Goal: Task Accomplishment & Management: Use online tool/utility

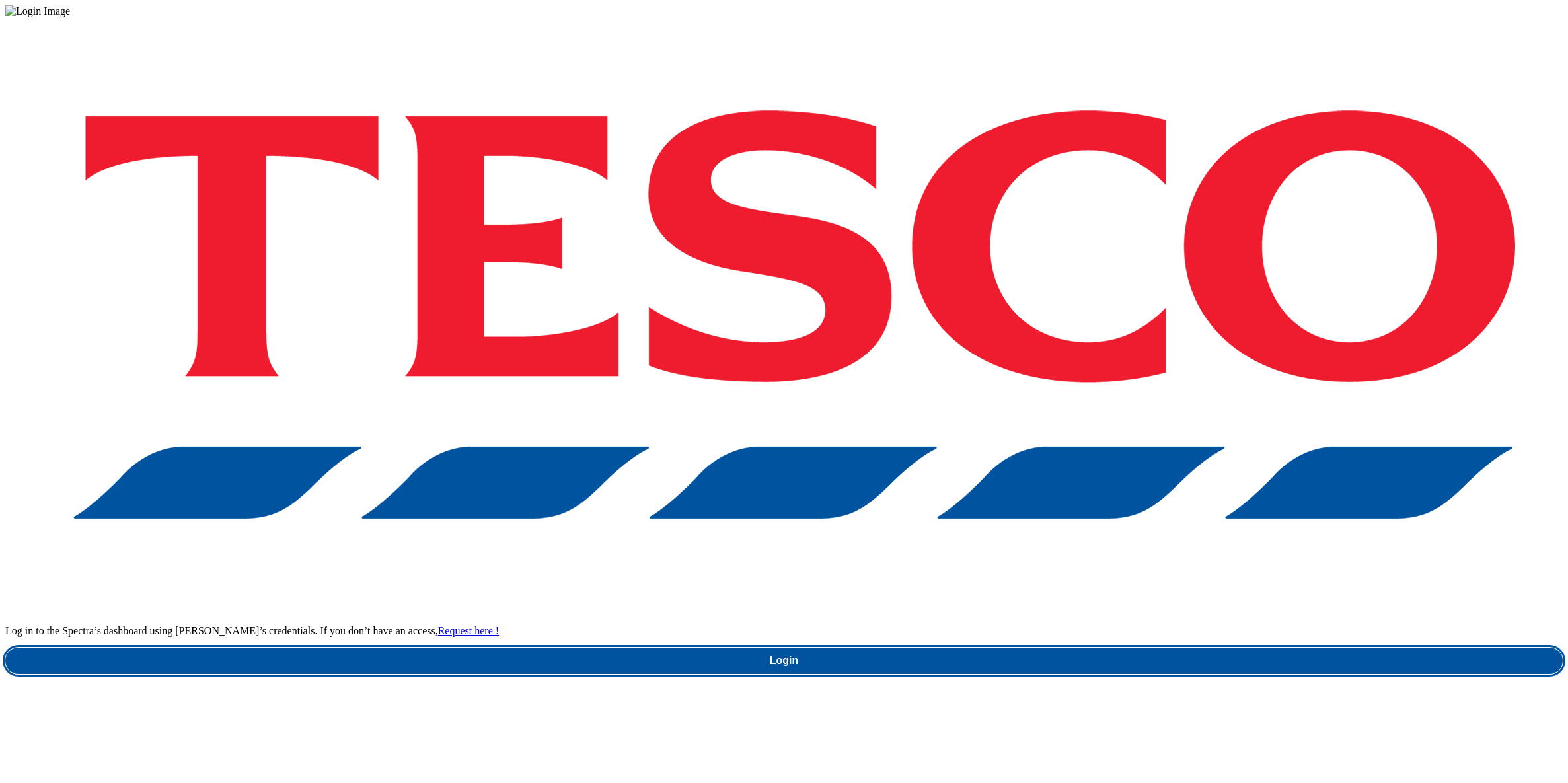
click at [1144, 647] on link "Login" at bounding box center [784, 661] width 1557 height 27
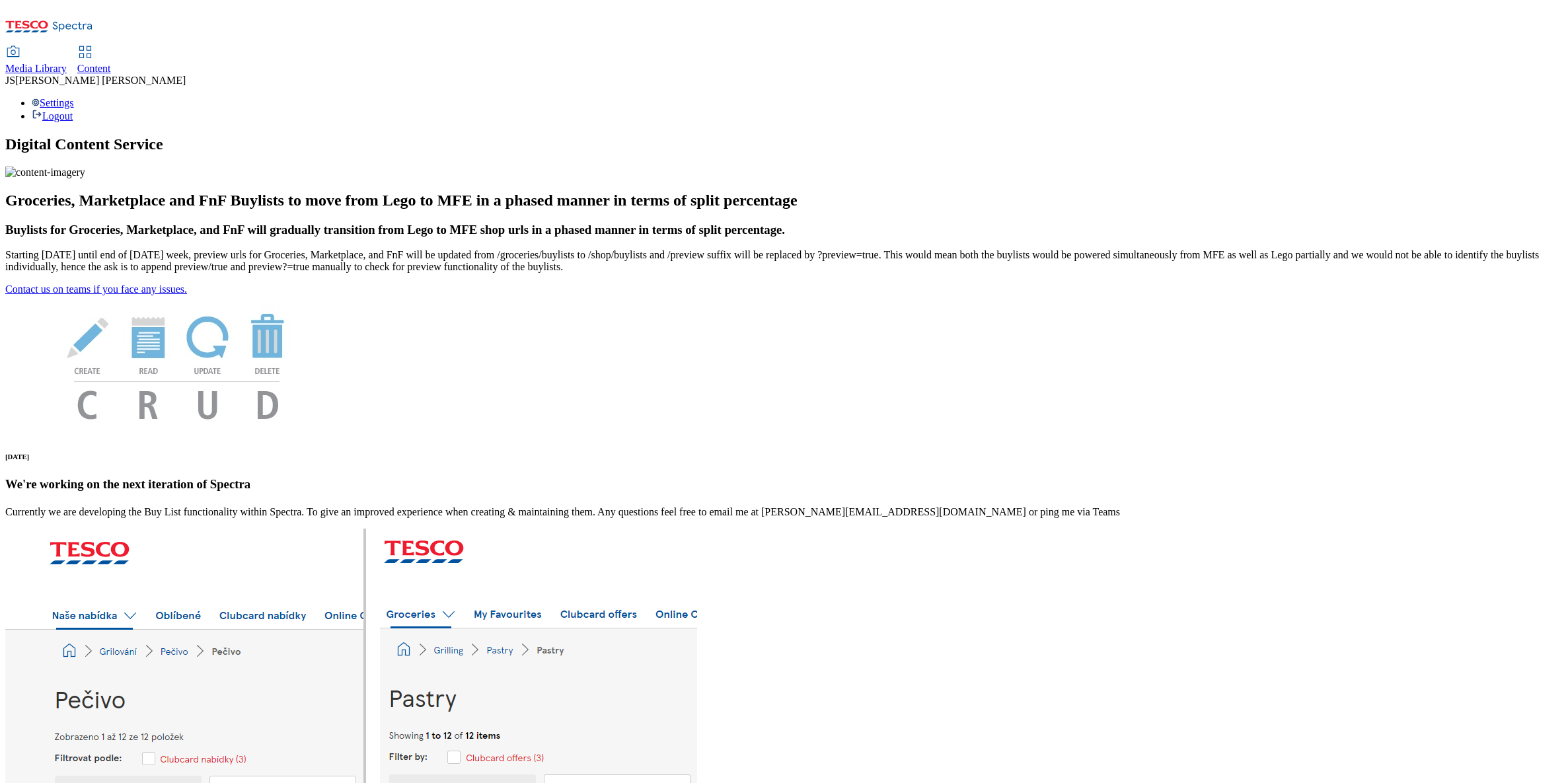
click at [93, 47] on div at bounding box center [85, 55] width 16 height 16
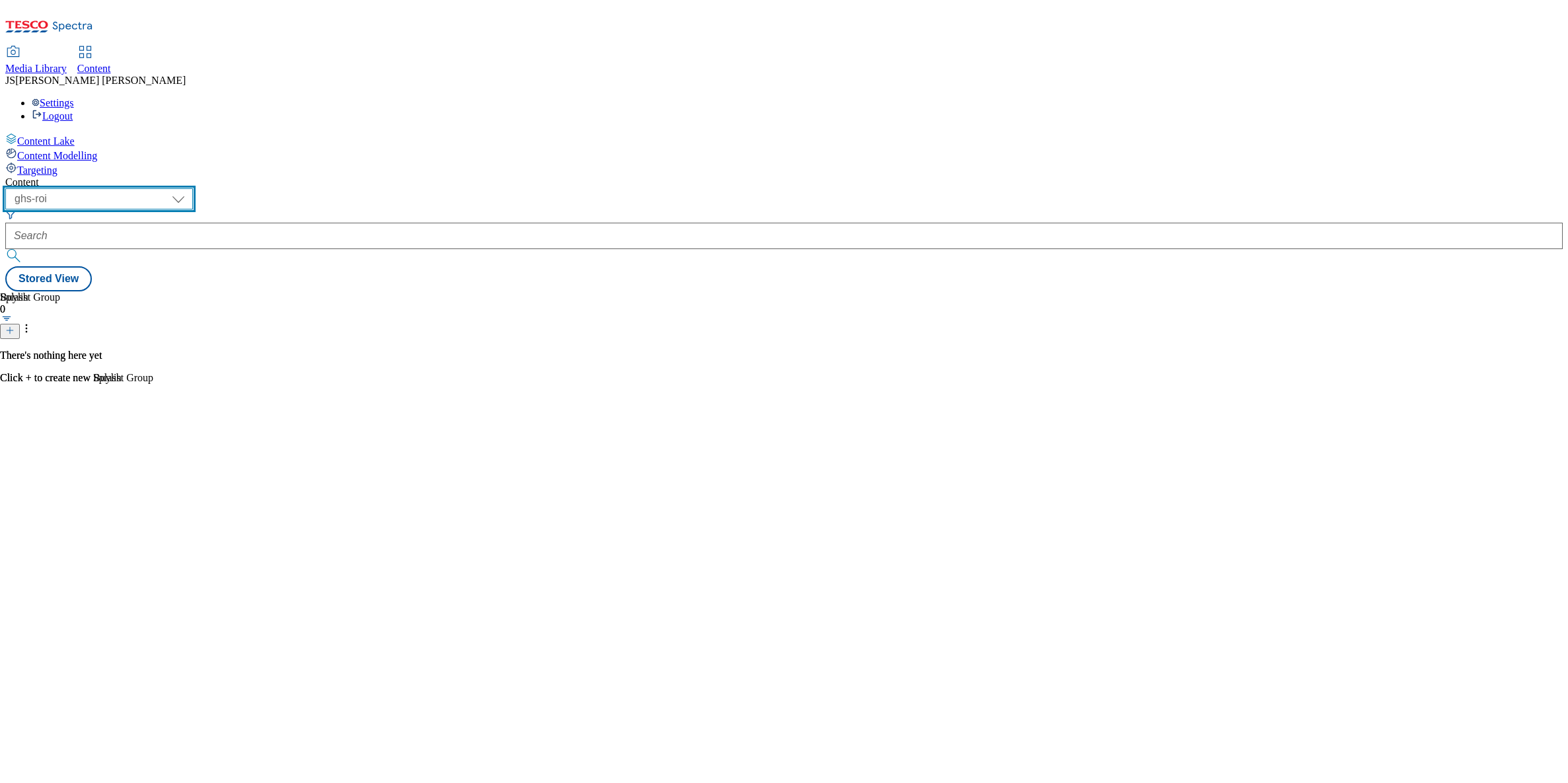
click at [193, 188] on select "ghs-roi ghs-[GEOGRAPHIC_DATA] ighs-cz ighs-hu ighs-sk phones-uk" at bounding box center [99, 198] width 188 height 21
select select "ghs-[GEOGRAPHIC_DATA]"
click at [172, 188] on select "ghs-roi ghs-[GEOGRAPHIC_DATA] ighs-cz ighs-hu ighs-sk phones-uk" at bounding box center [99, 198] width 188 height 21
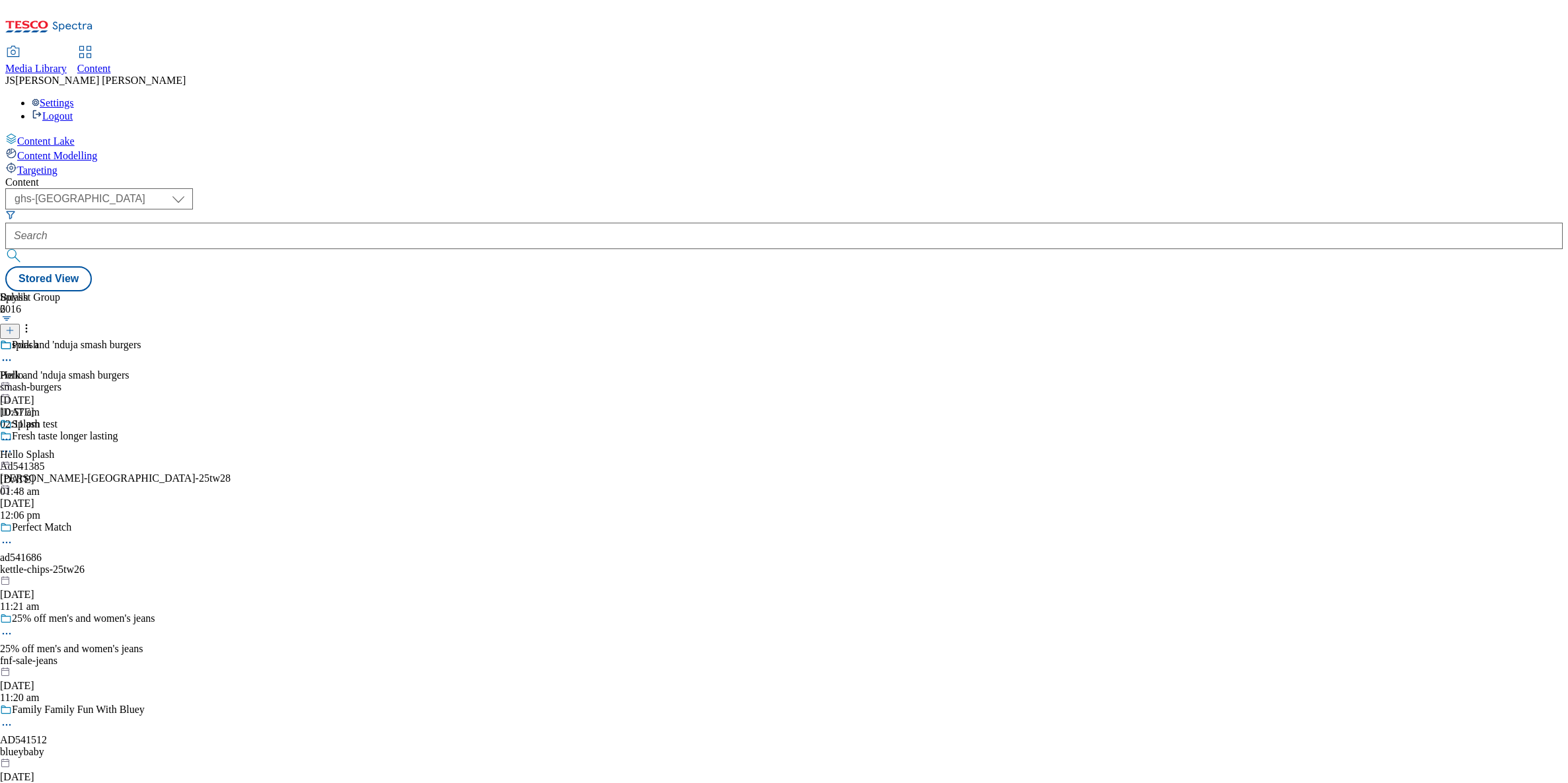
click at [67, 62] on span "Media Library" at bounding box center [36, 68] width 62 height 11
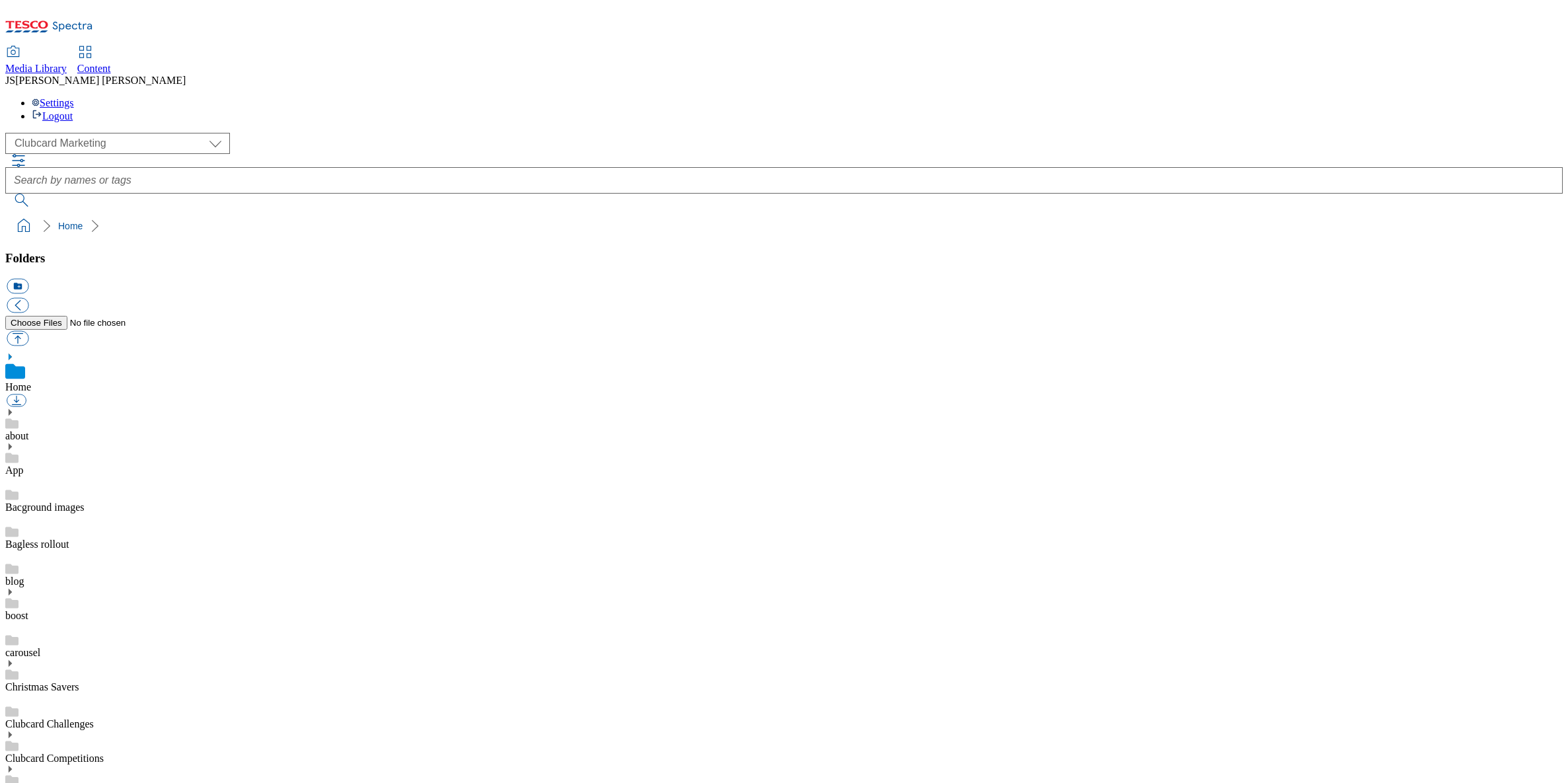
scroll to position [2, 0]
click at [90, 46] on use at bounding box center [85, 51] width 11 height 11
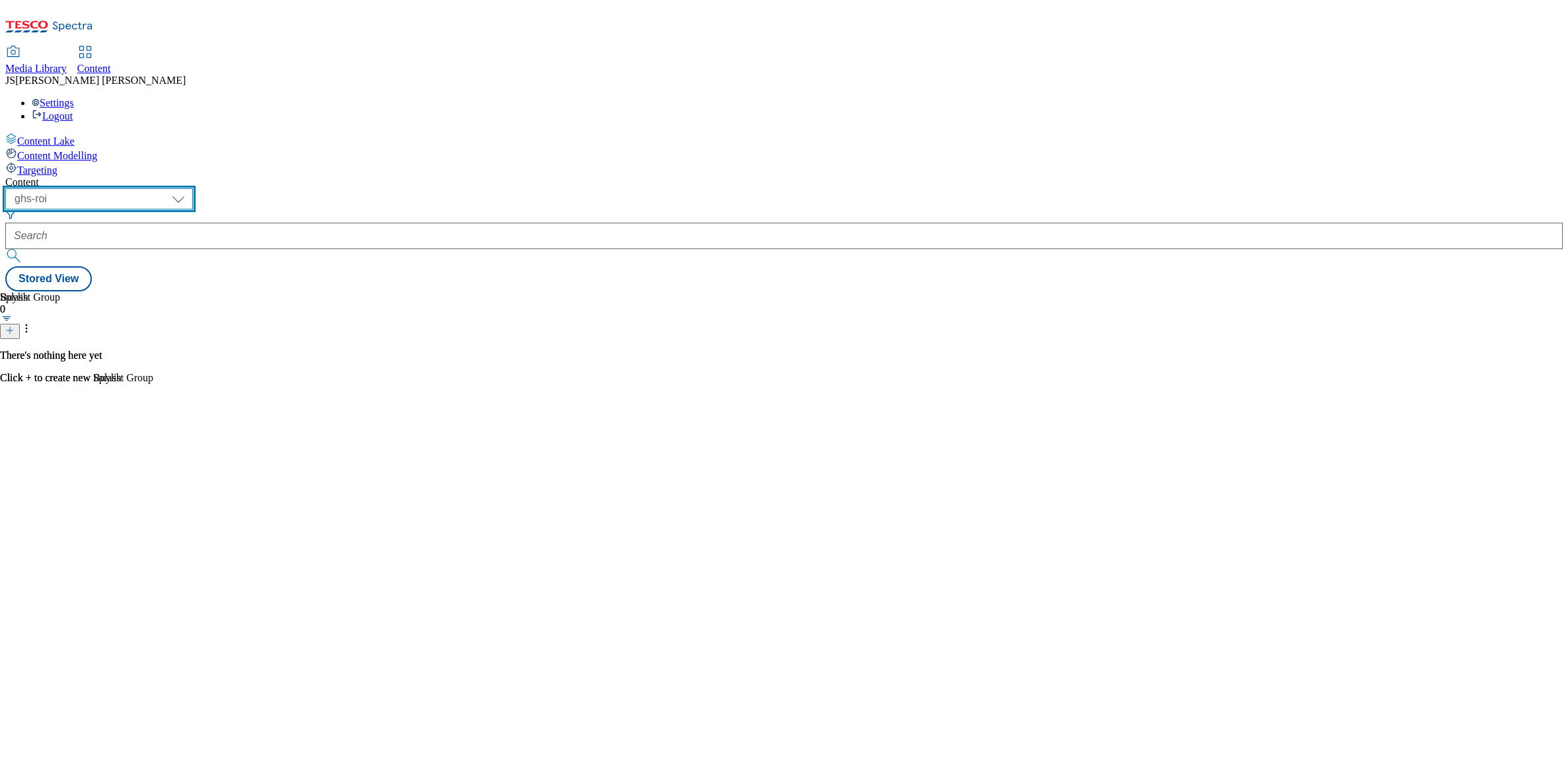
click at [193, 188] on select "ghs-roi ghs-[GEOGRAPHIC_DATA] ighs-cz ighs-hu ighs-sk phones-uk" at bounding box center [99, 198] width 188 height 21
select select "ghs-[GEOGRAPHIC_DATA]"
click at [172, 188] on select "ghs-roi ghs-[GEOGRAPHIC_DATA] ighs-cz ighs-hu ighs-sk phones-uk" at bounding box center [99, 198] width 188 height 21
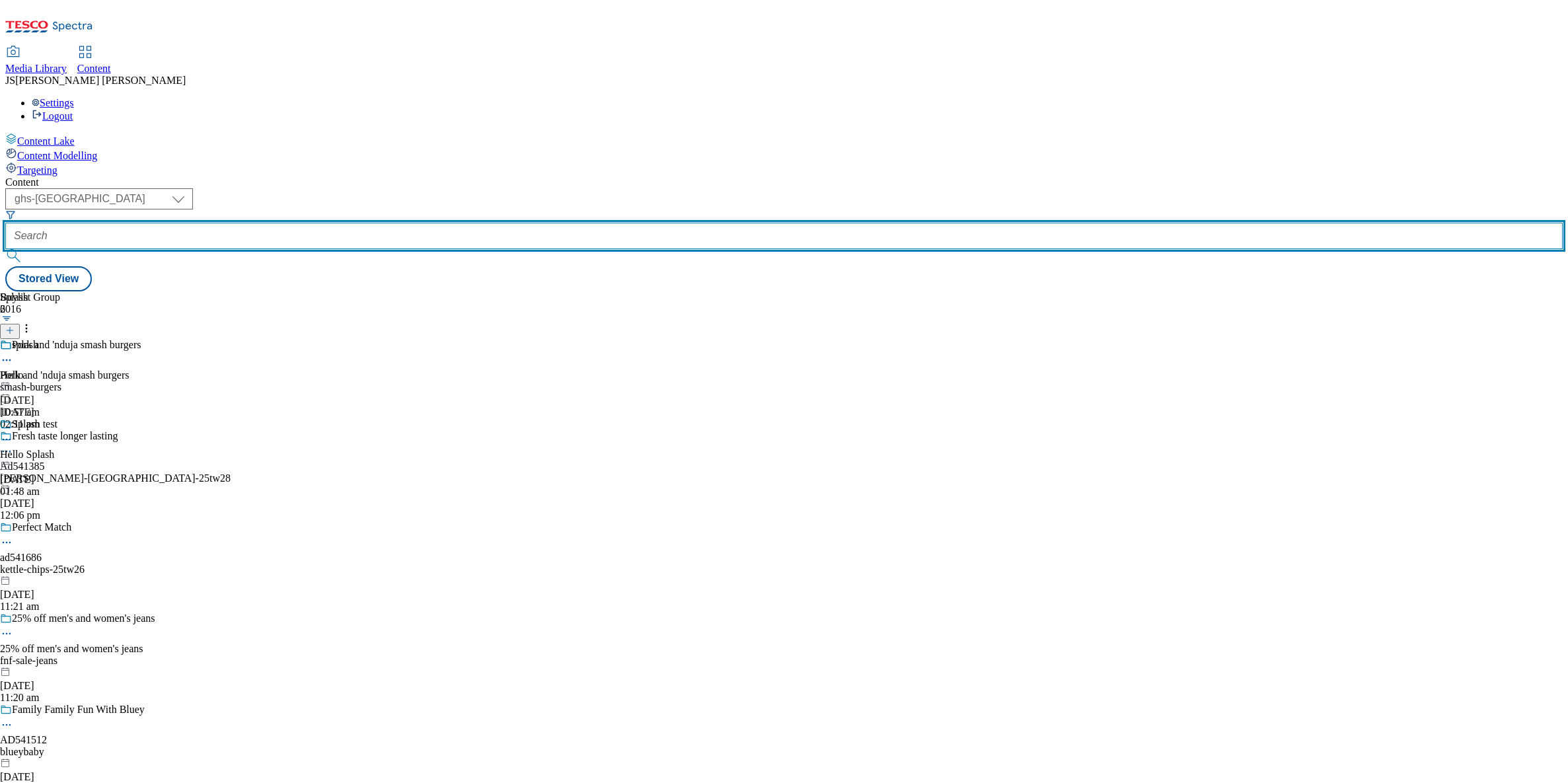
click at [315, 222] on input "text" at bounding box center [784, 236] width 1557 height 27
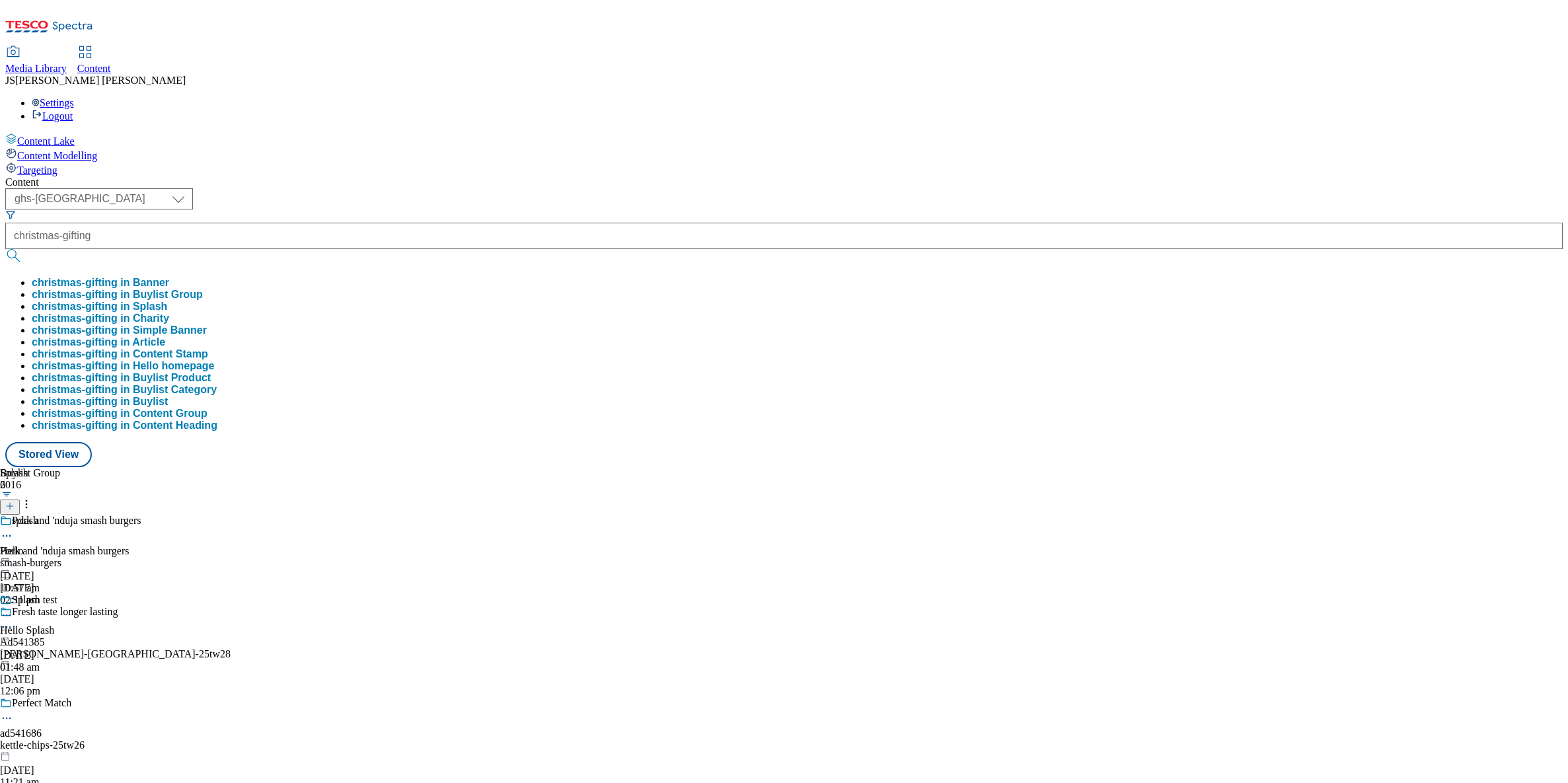
click at [203, 289] on button "christmas-gifting in Buylist Group" at bounding box center [117, 294] width 171 height 12
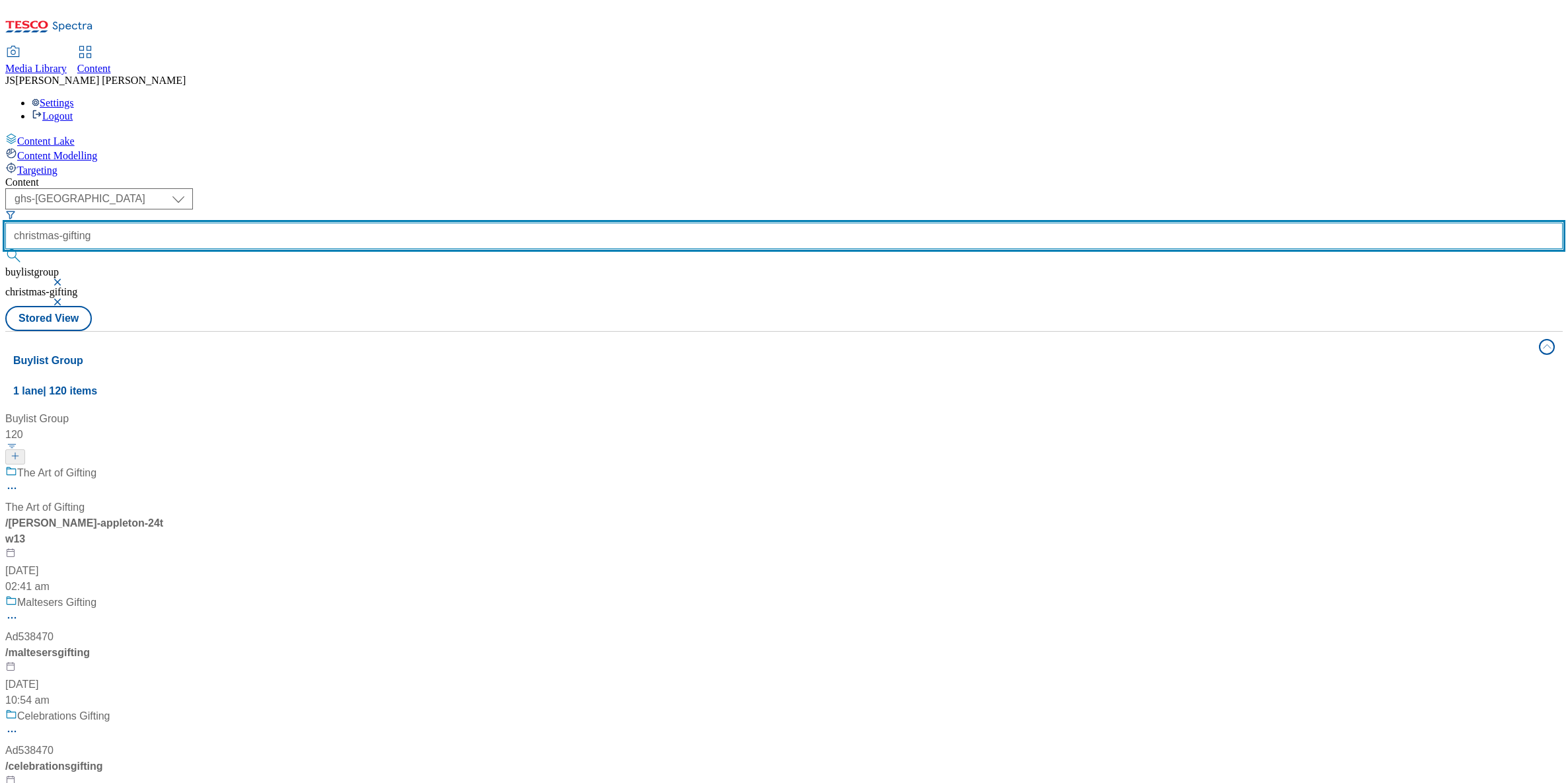
click at [374, 222] on input "christmas-gifting" at bounding box center [784, 236] width 1557 height 27
click at [5, 249] on button "submit" at bounding box center [15, 255] width 19 height 13
type input "christmas-gifts"
click at [5, 249] on button "submit" at bounding box center [15, 255] width 19 height 13
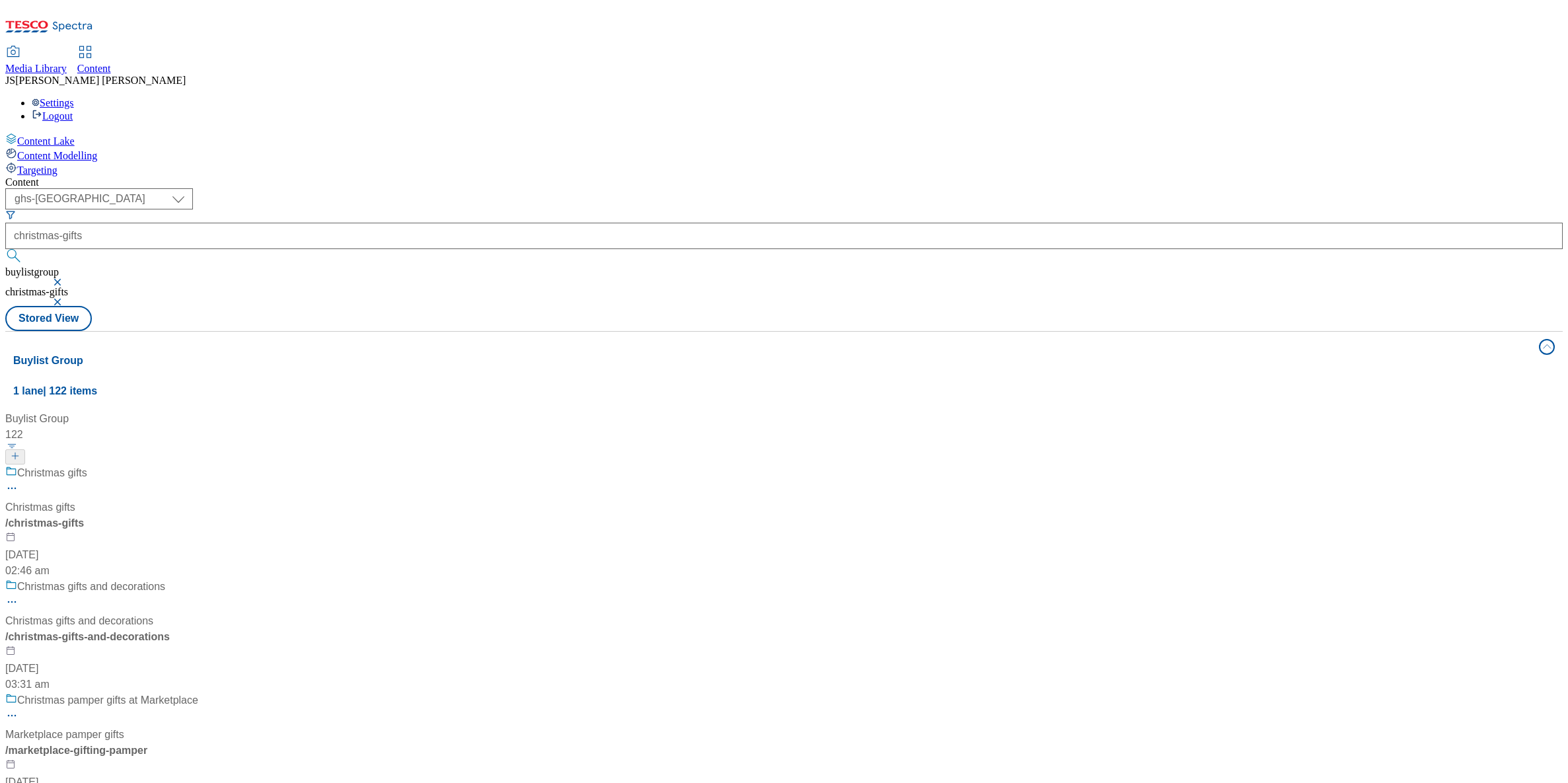
click at [171, 516] on div "/ christmas-gifts" at bounding box center [88, 523] width 165 height 16
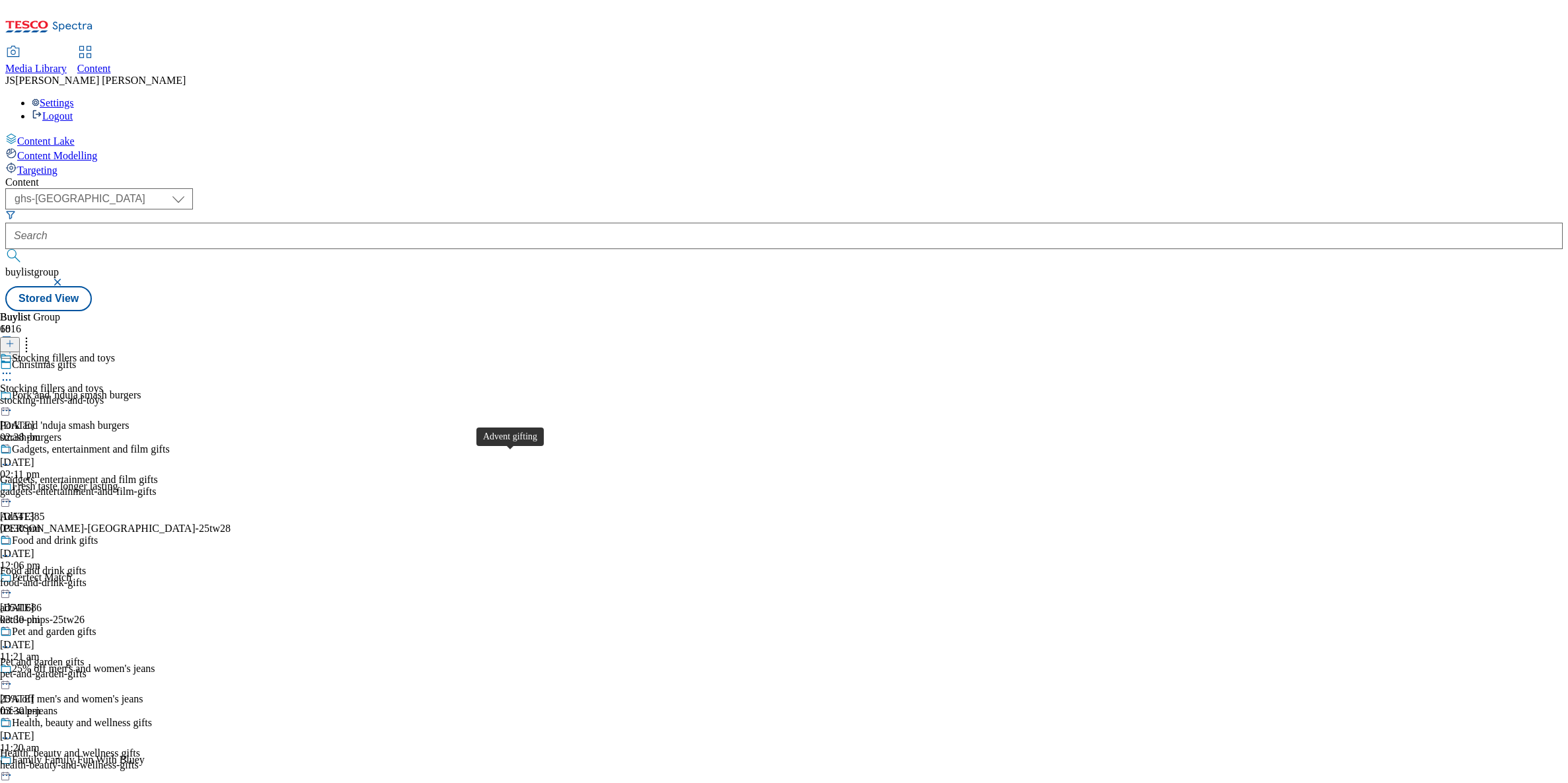
scroll to position [1900, 0]
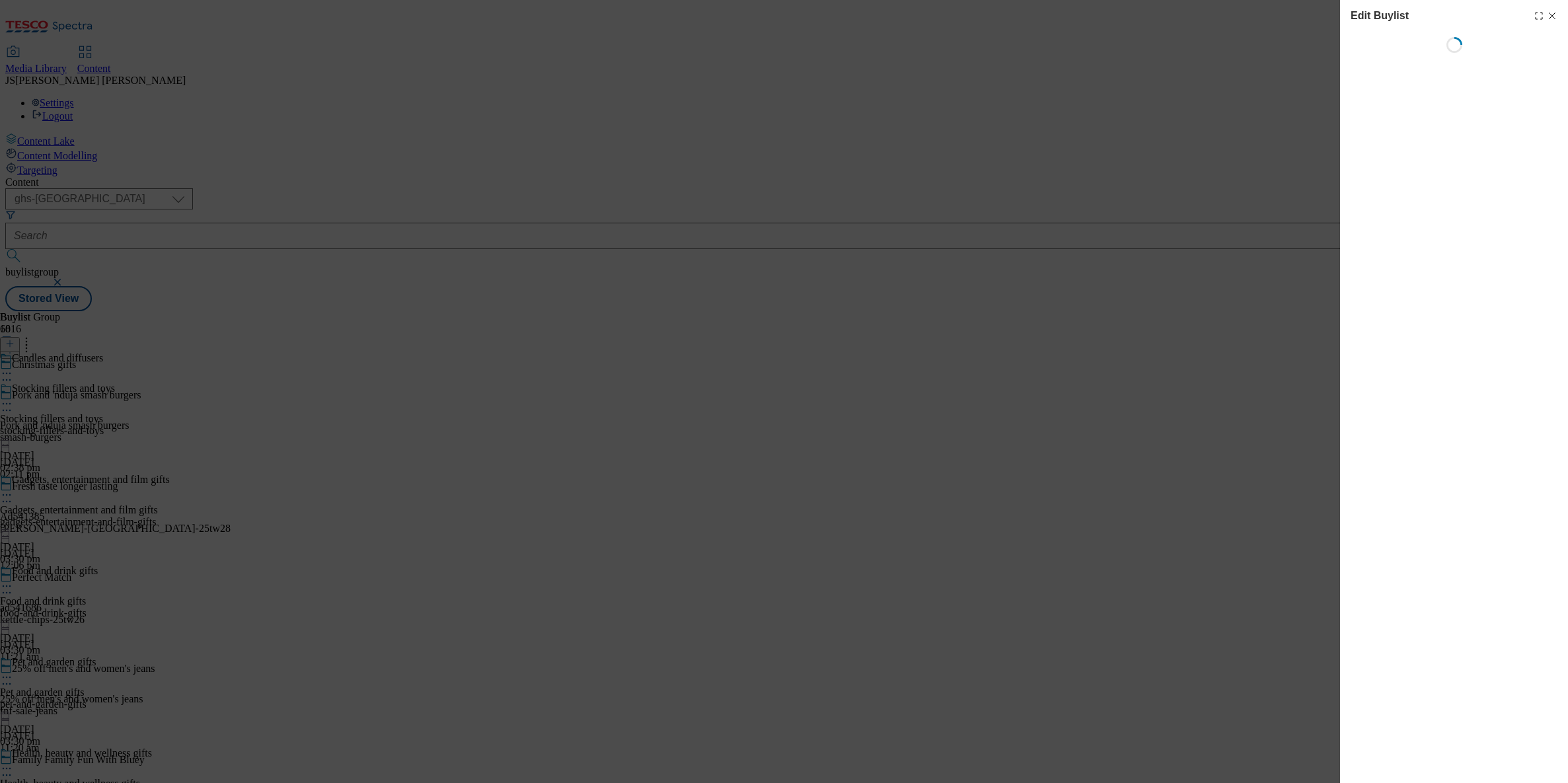
select select "evergreen"
select select "Banner"
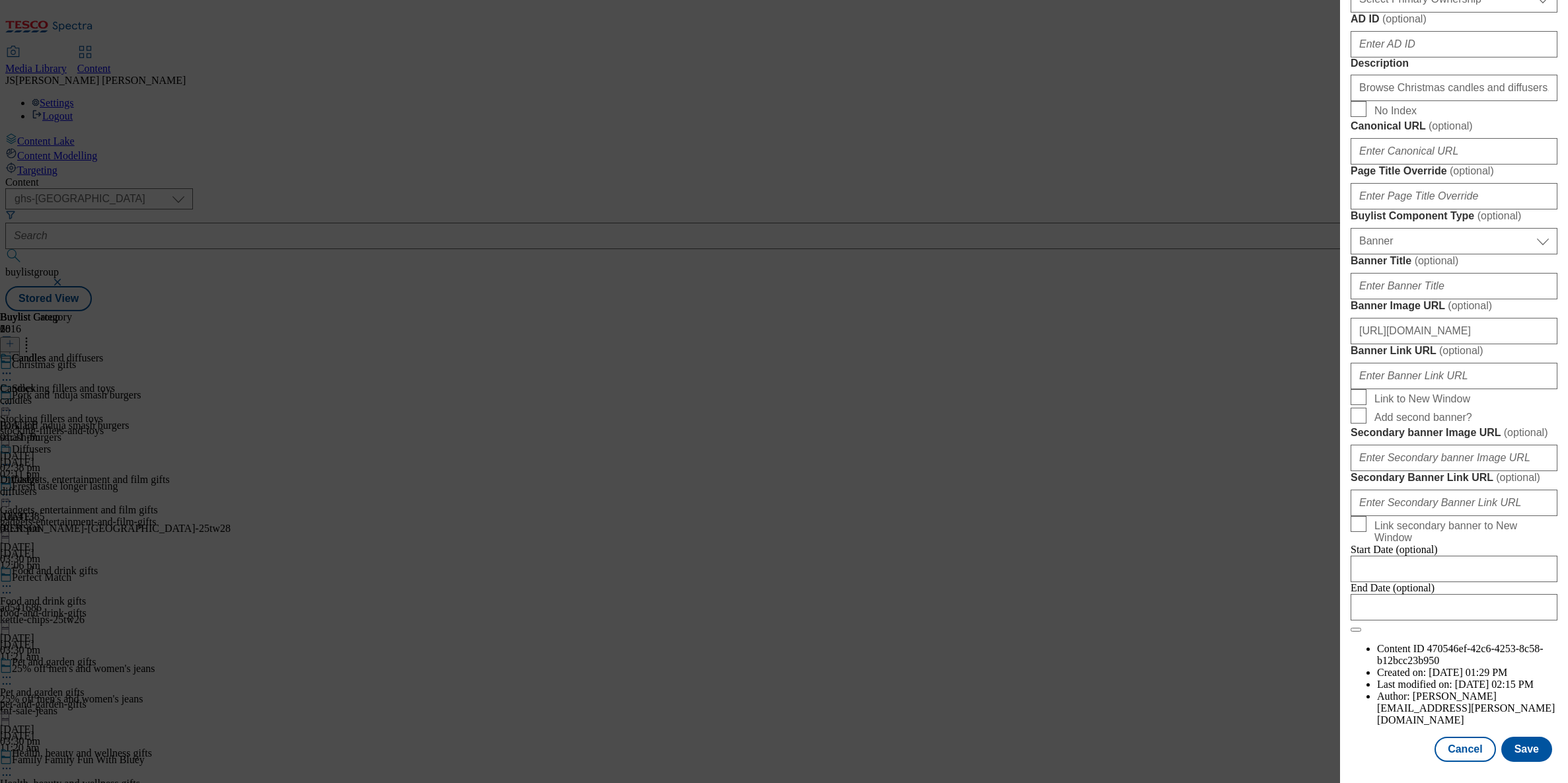
scroll to position [1199, 0]
click at [1456, 742] on button "Cancel" at bounding box center [1465, 749] width 61 height 25
select select "evergreen"
select select "Banner"
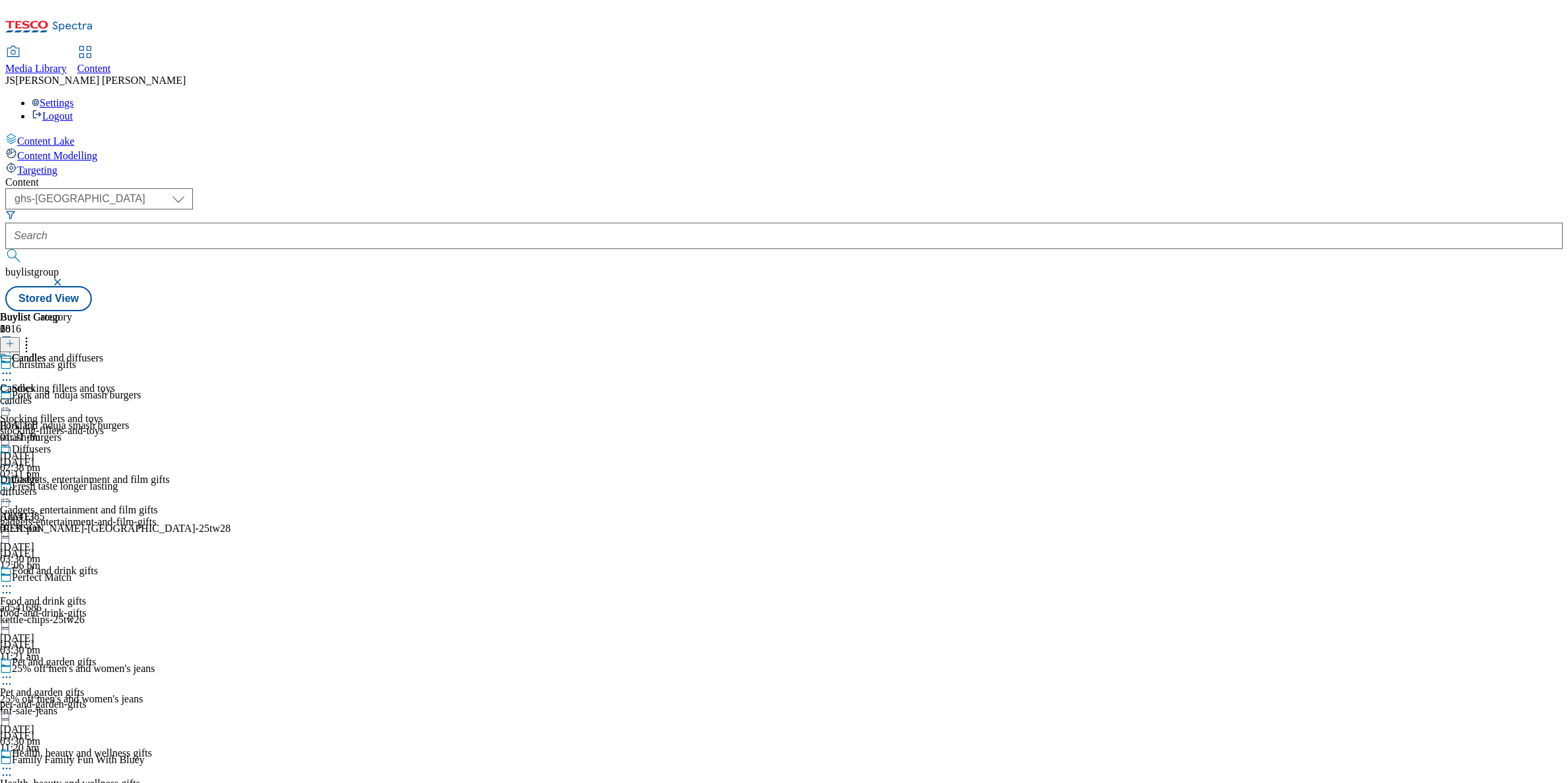
scroll to position [902, 0]
click at [8, 373] on circle at bounding box center [7, 374] width 2 height 2
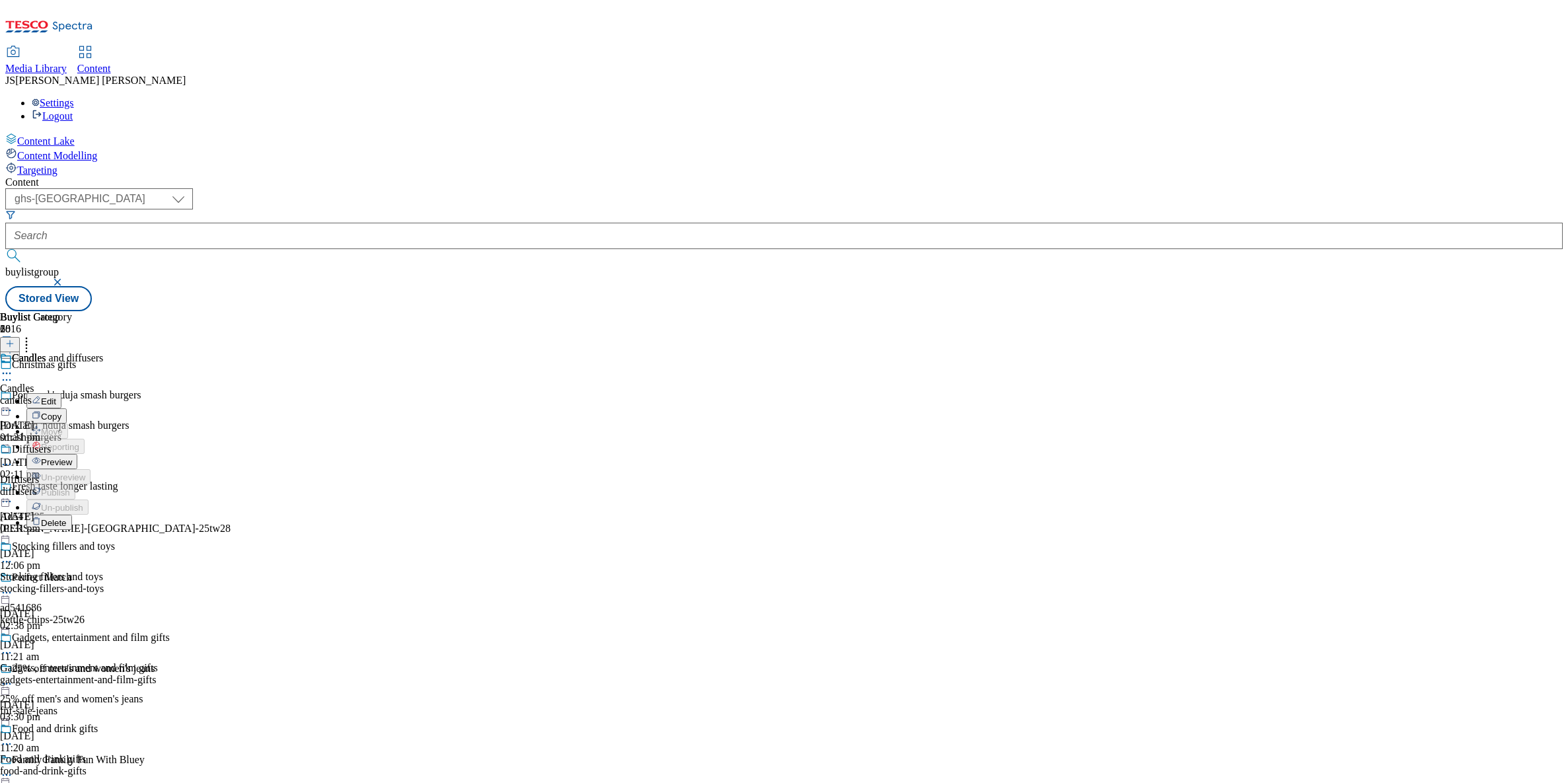
click at [72, 457] on span "Preview" at bounding box center [57, 462] width 31 height 10
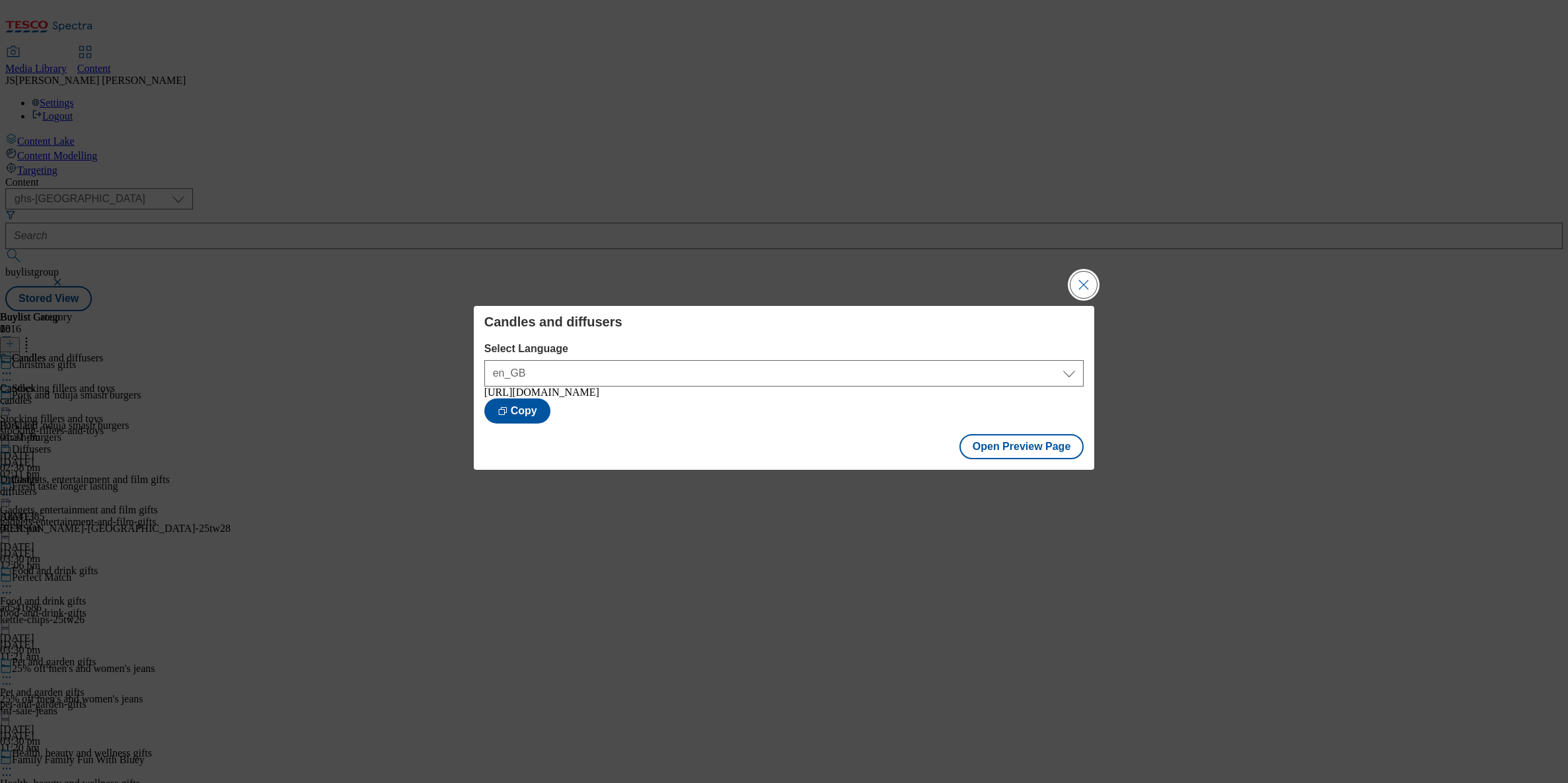
click at [1092, 279] on button "Close Modal" at bounding box center [1084, 285] width 27 height 27
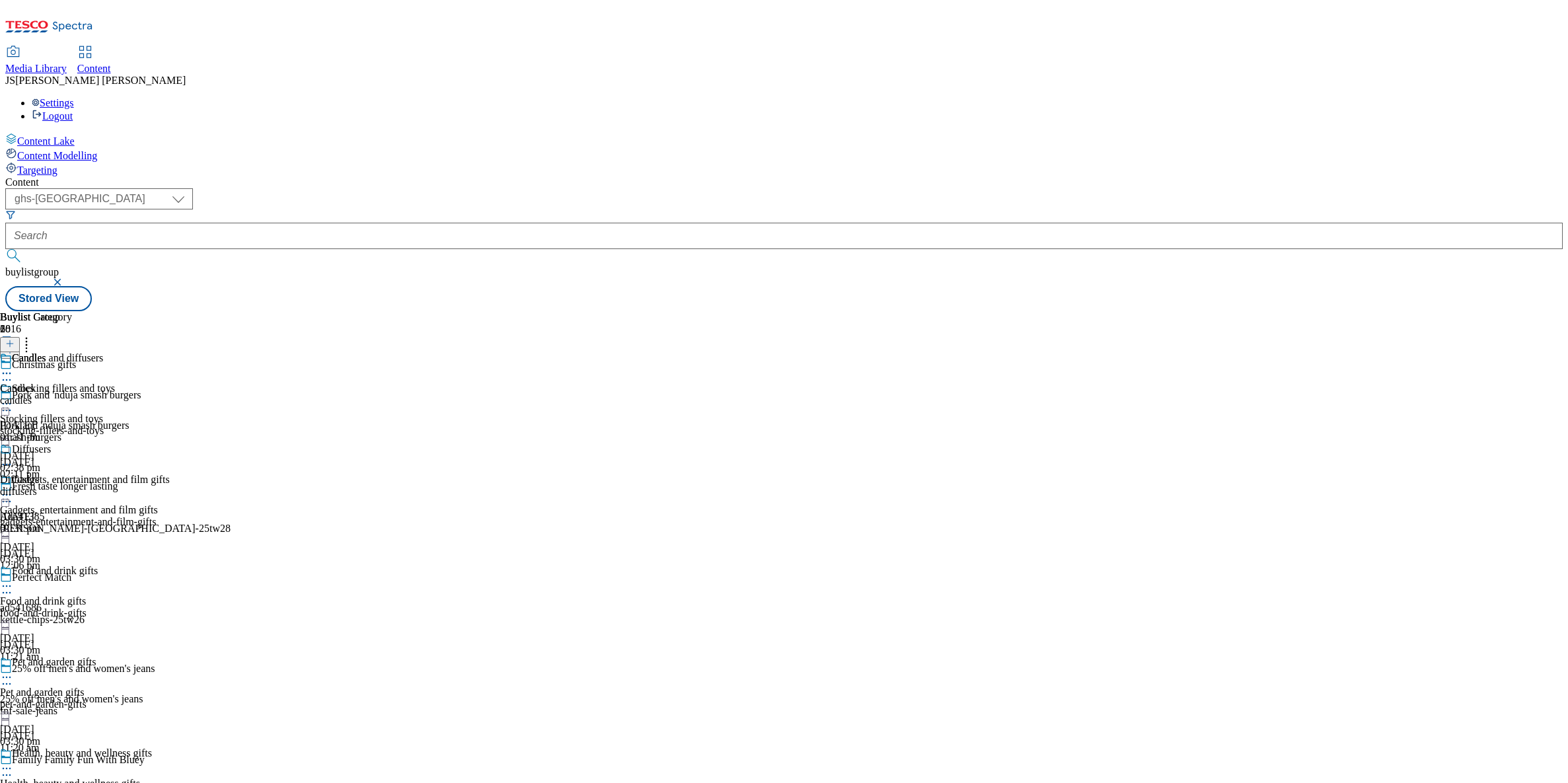
click at [13, 367] on icon at bounding box center [6, 373] width 13 height 13
click at [532, 311] on div "Buylist 18 Candles and diffusers Stocking fillers and toys Stocking fillers and…" at bounding box center [784, 311] width 1557 height 0
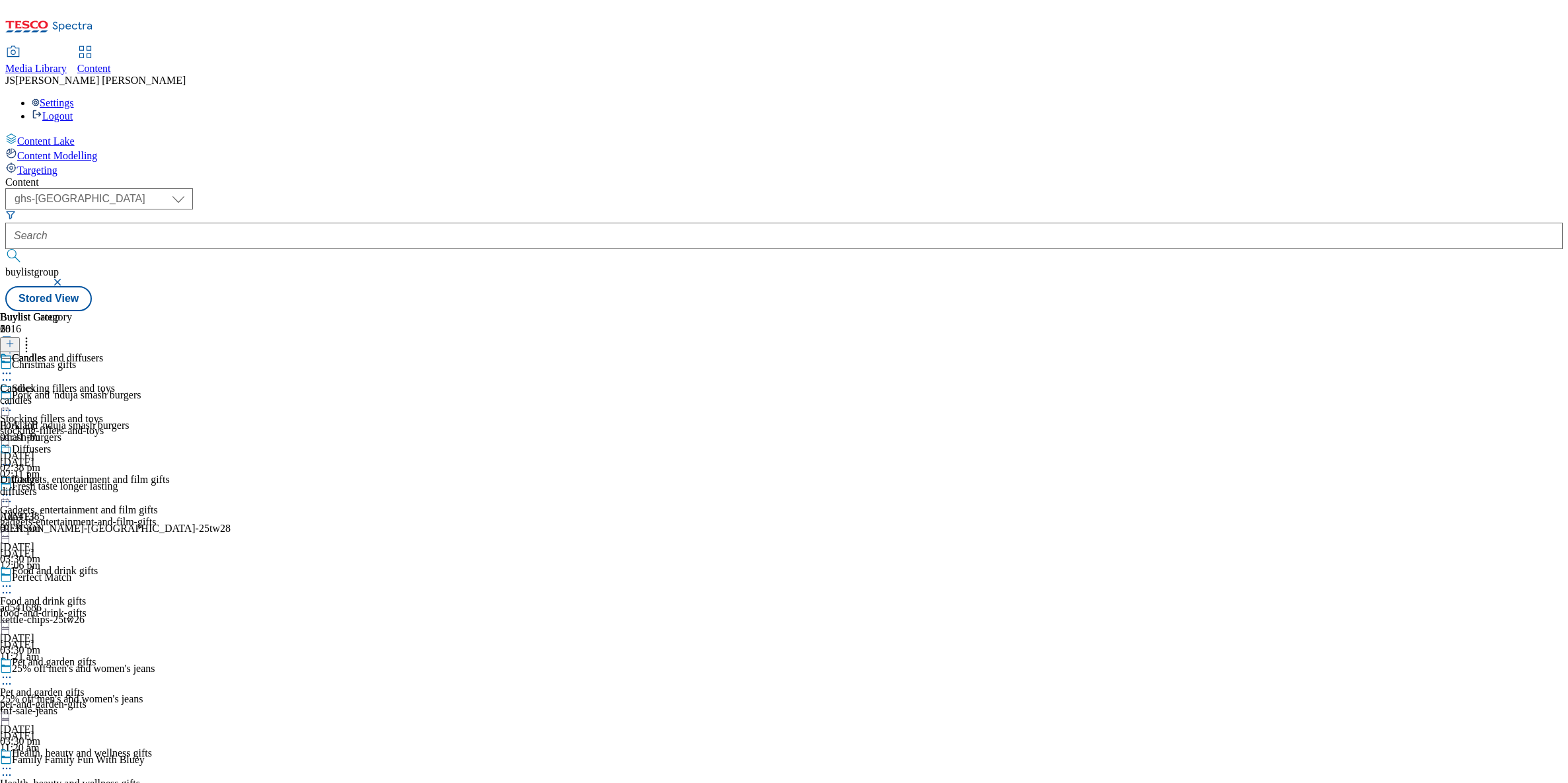
select select "evergreen"
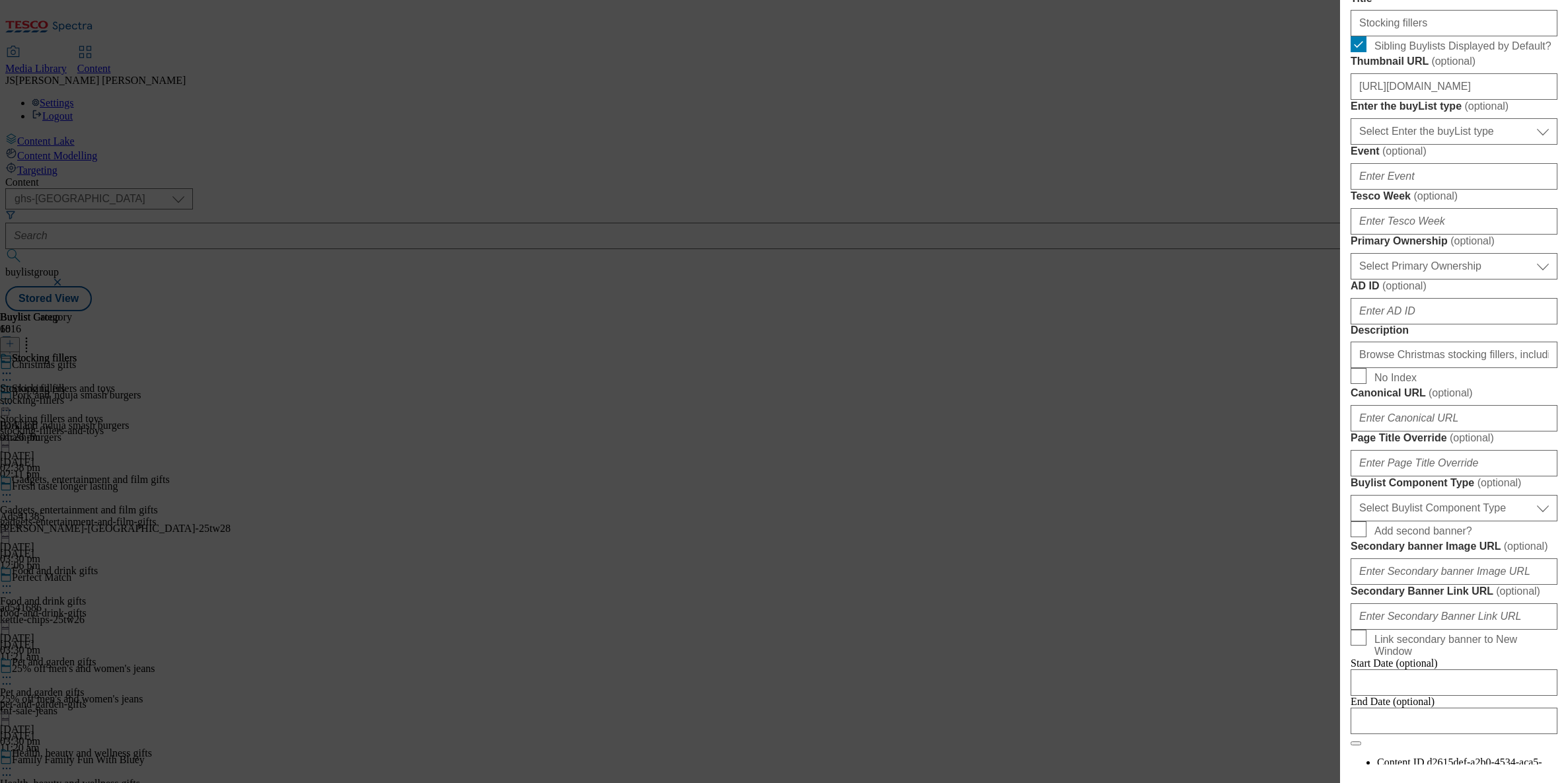
scroll to position [961, 0]
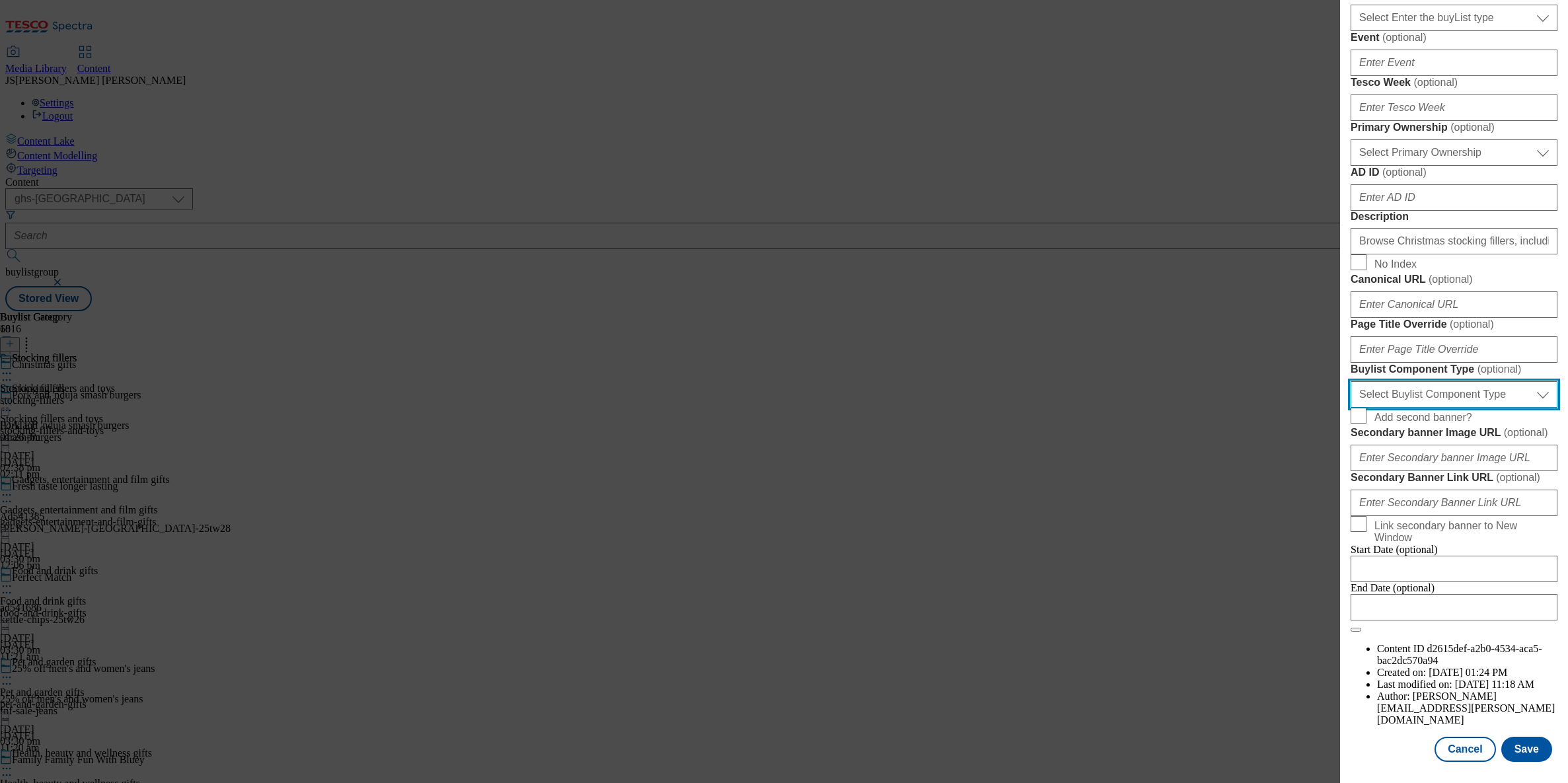
click at [1385, 381] on select "Select Buylist Component Type Banner Competition Header Meal" at bounding box center [1453, 395] width 207 height 27
select select "Banner"
click at [1350, 381] on select "Select Buylist Component Type Banner Competition Header Meal" at bounding box center [1453, 395] width 207 height 27
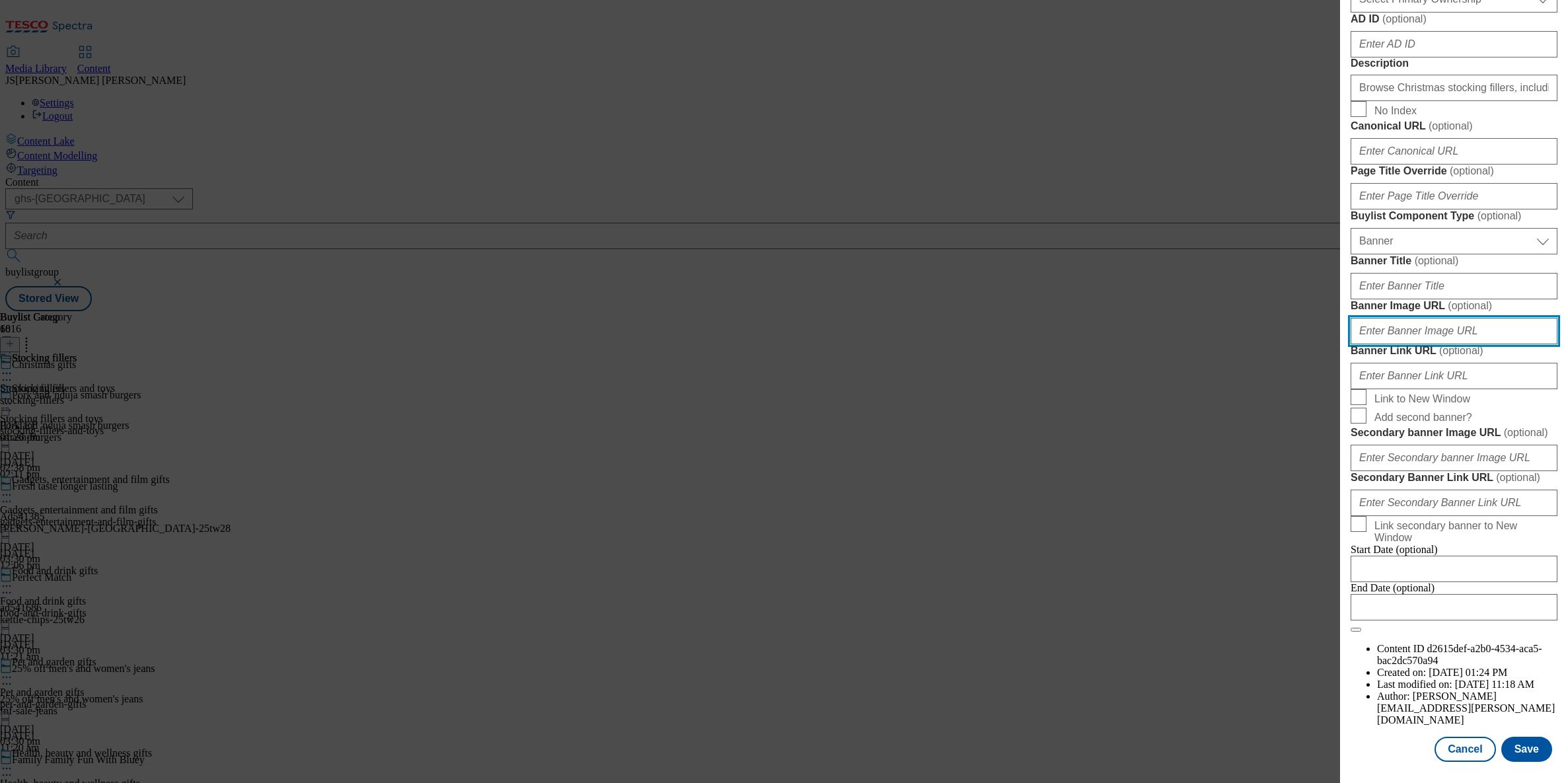
click at [1406, 344] on input "Banner Image URL ( optional )" at bounding box center [1453, 331] width 207 height 27
paste input "[URL][DOMAIN_NAME]"
type input "[URL][DOMAIN_NAME]"
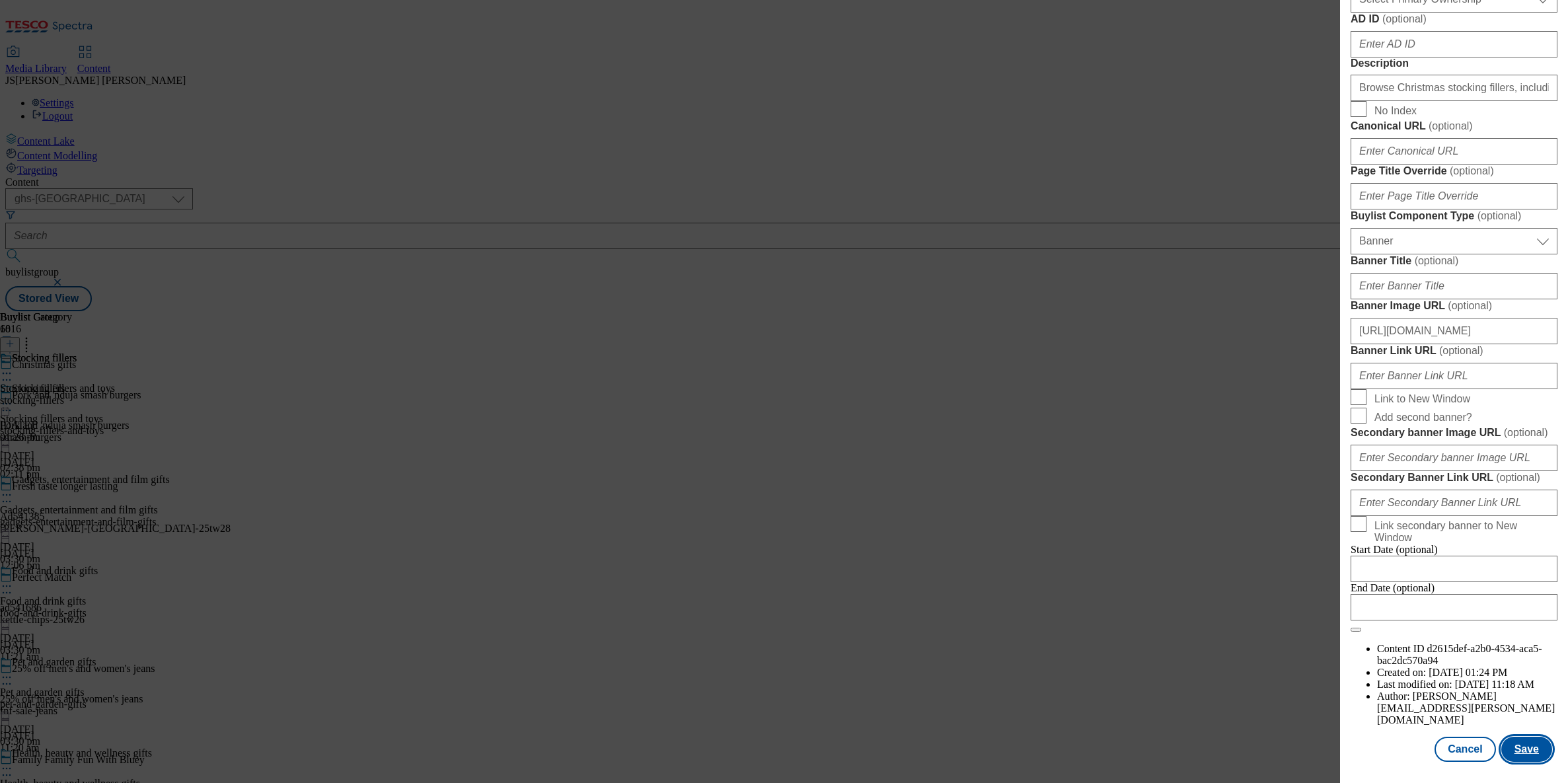
click at [1510, 753] on button "Save" at bounding box center [1526, 749] width 51 height 25
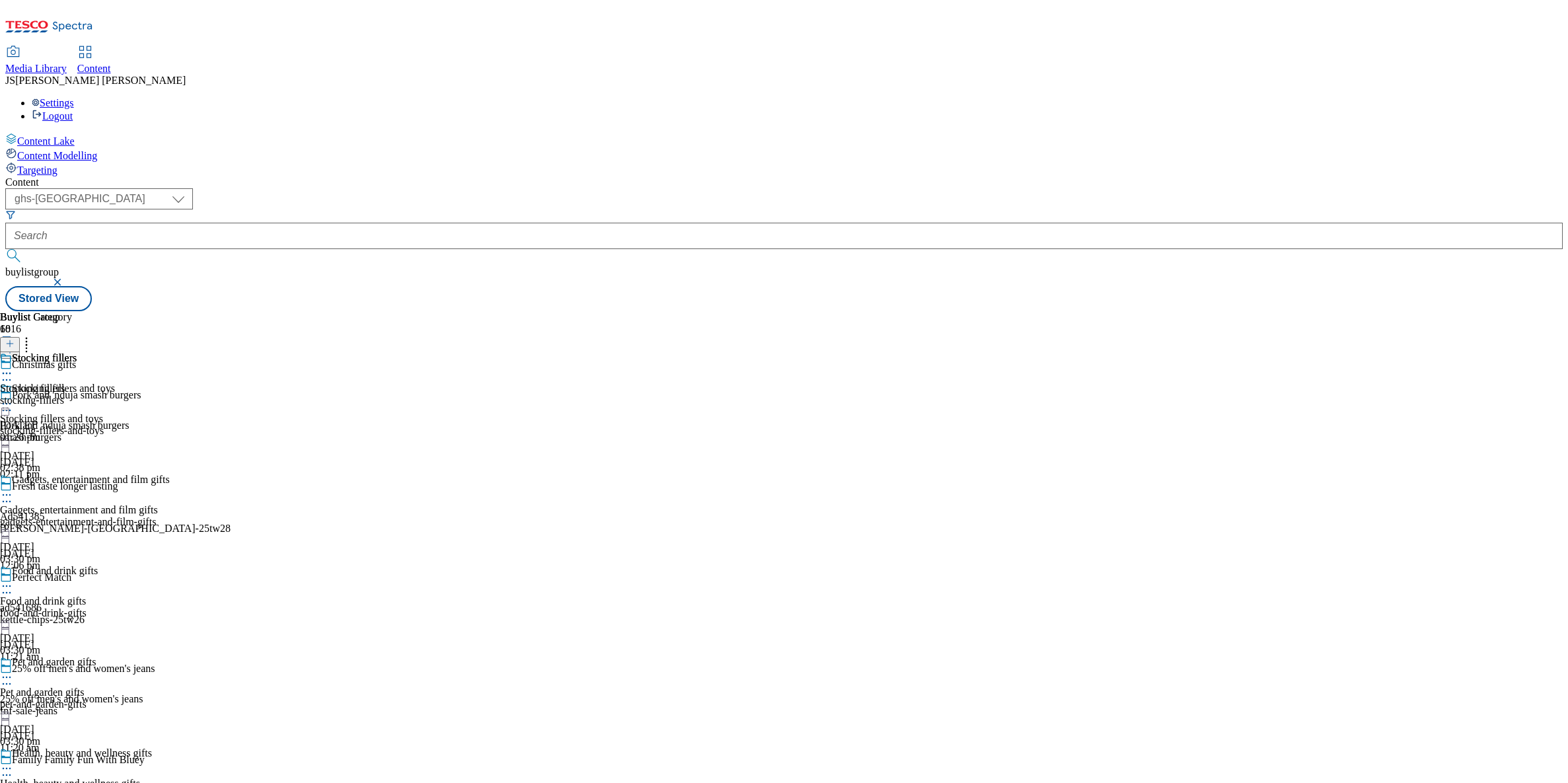
click at [13, 367] on icon at bounding box center [6, 373] width 13 height 13
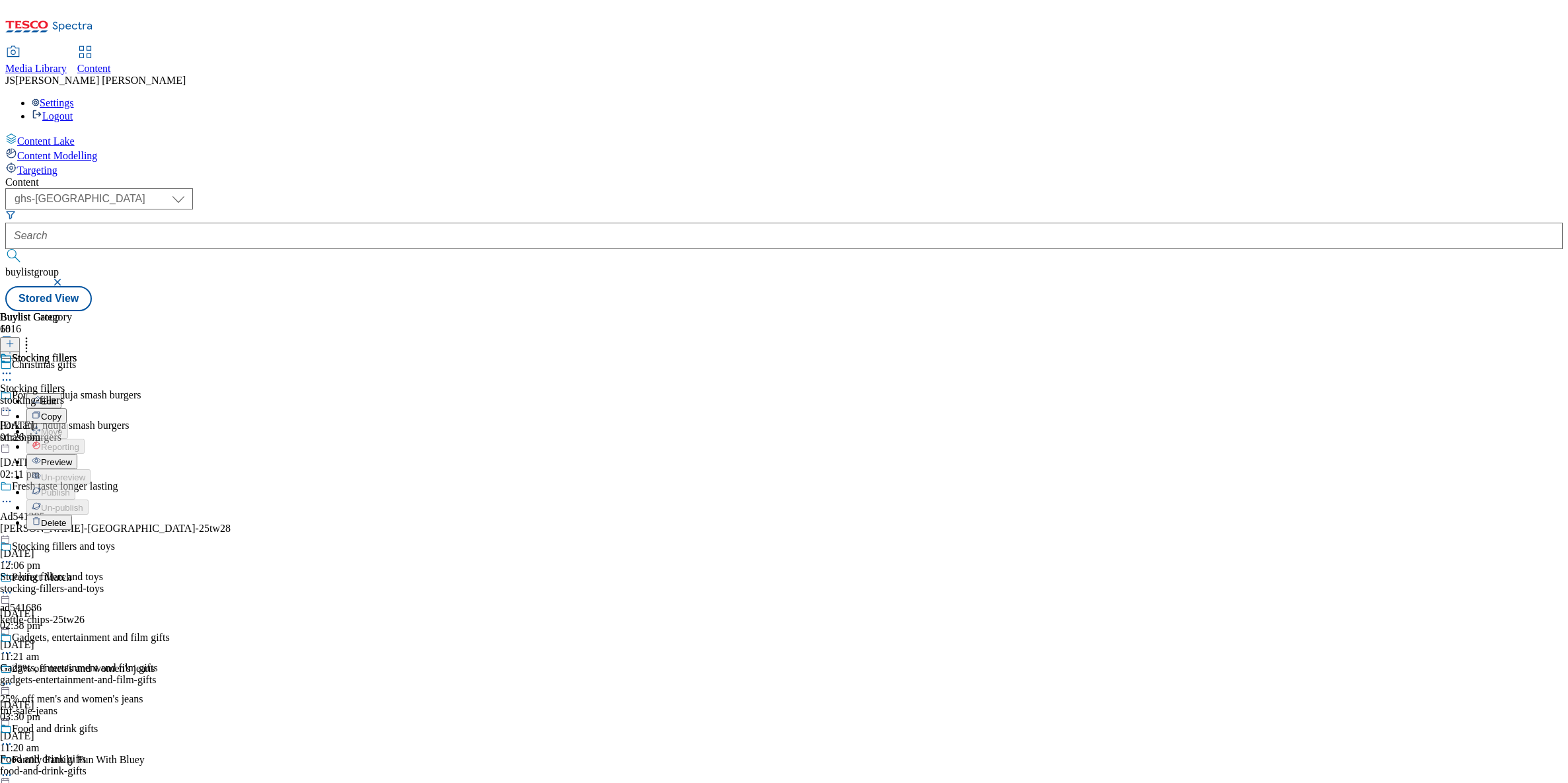
click at [72, 457] on span "Preview" at bounding box center [57, 462] width 31 height 10
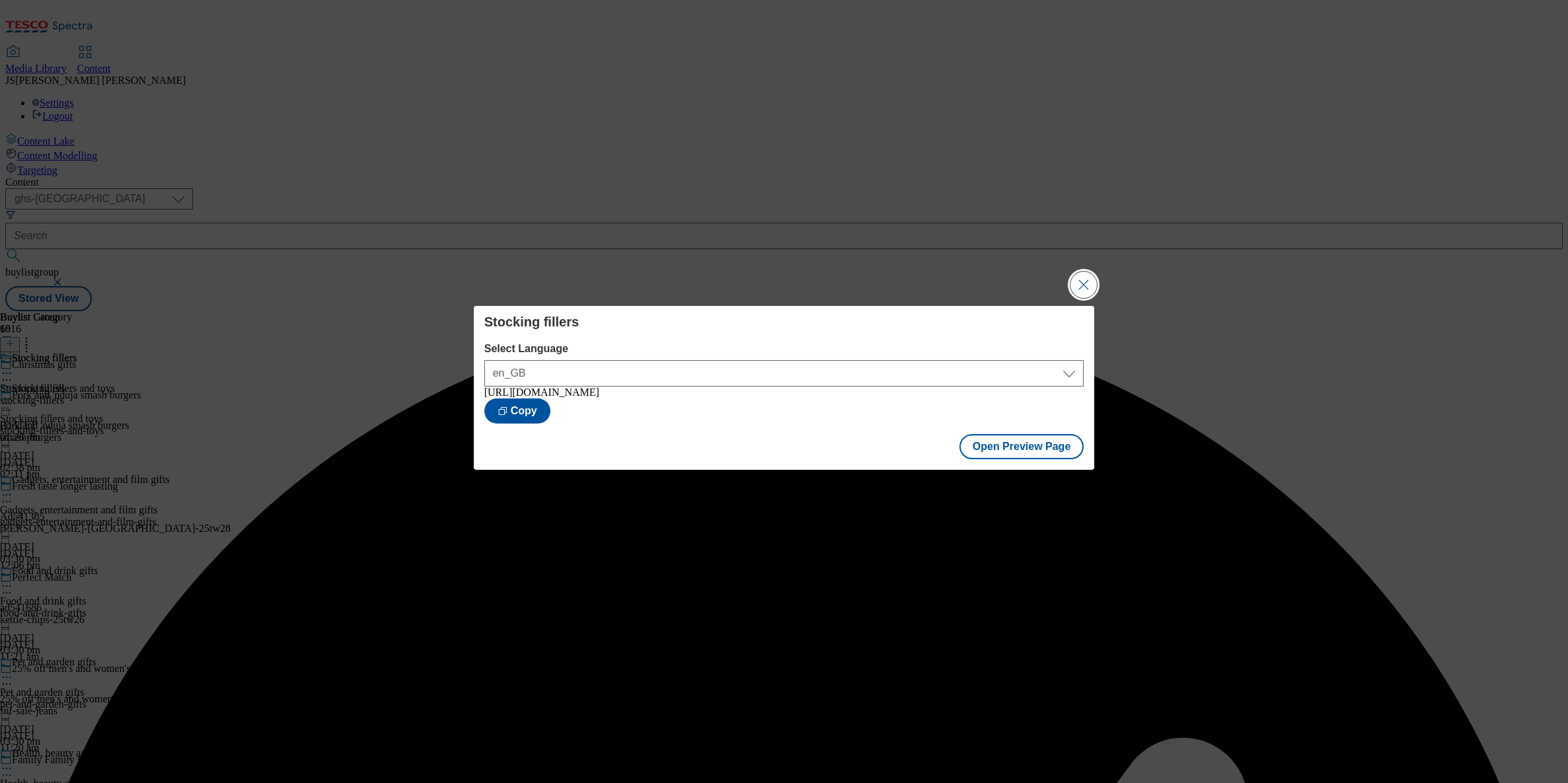
click at [1080, 282] on button "Close Modal" at bounding box center [1084, 285] width 27 height 27
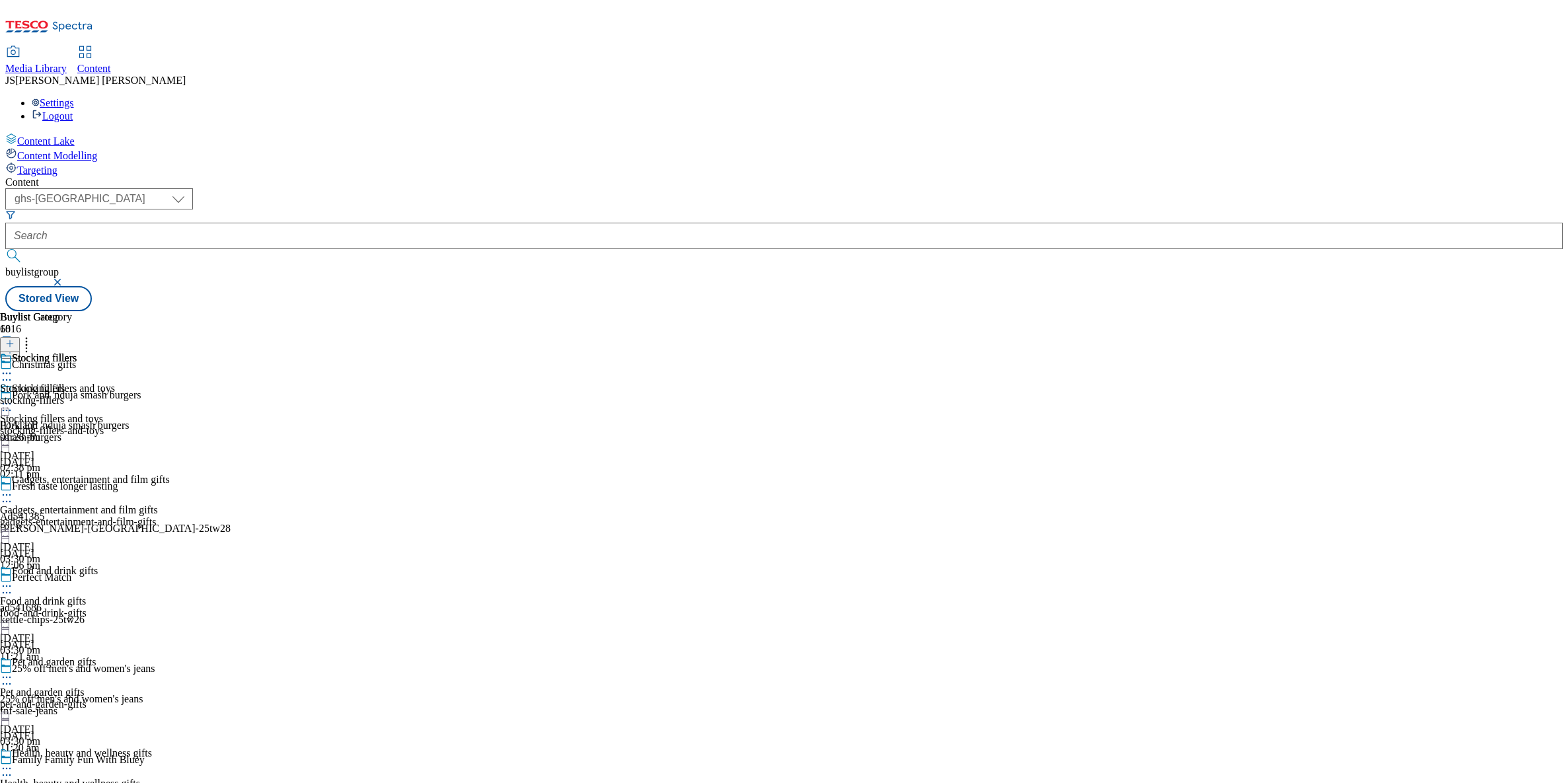
scroll to position [1694, 0]
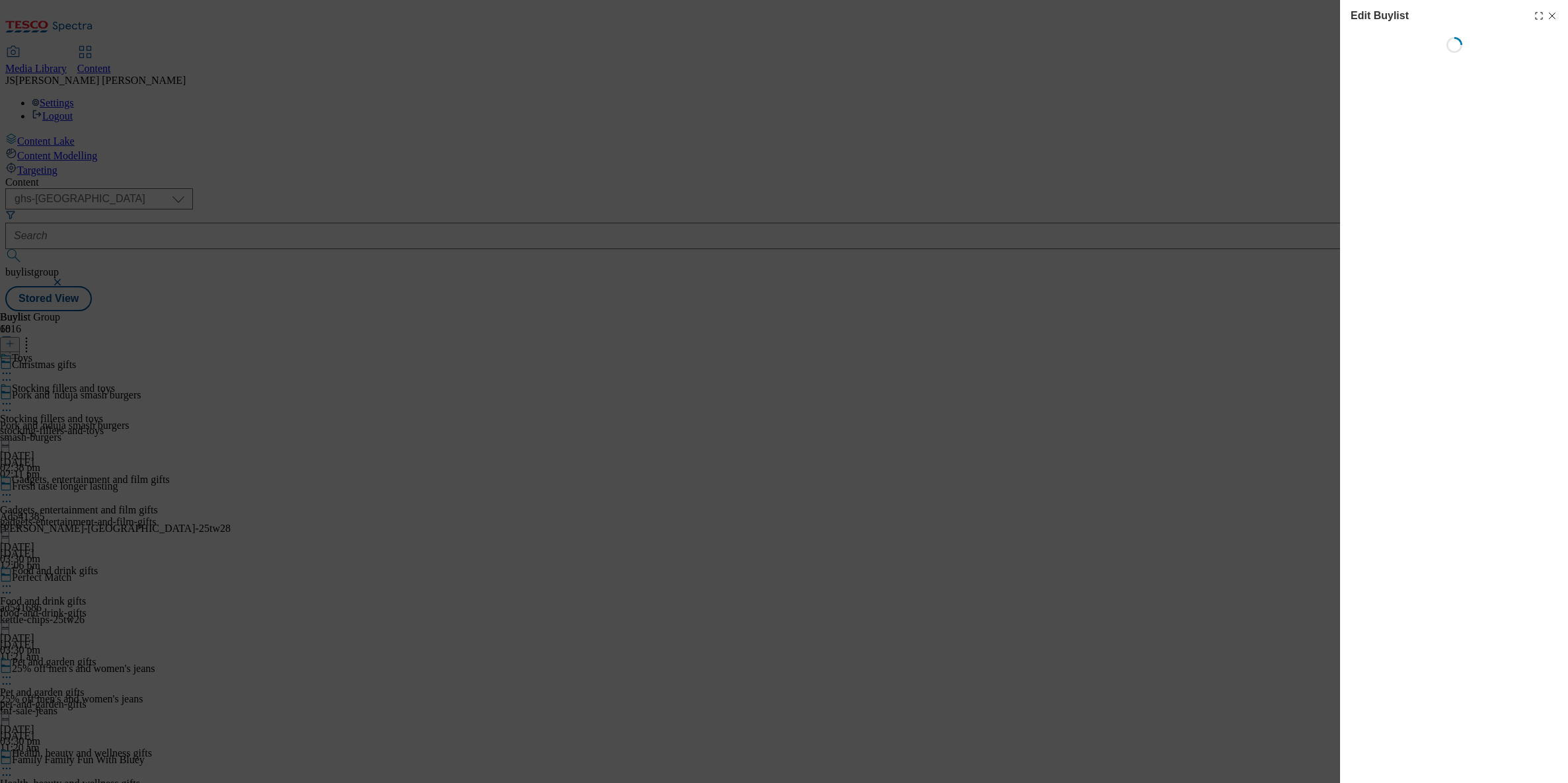
select select "evergreen"
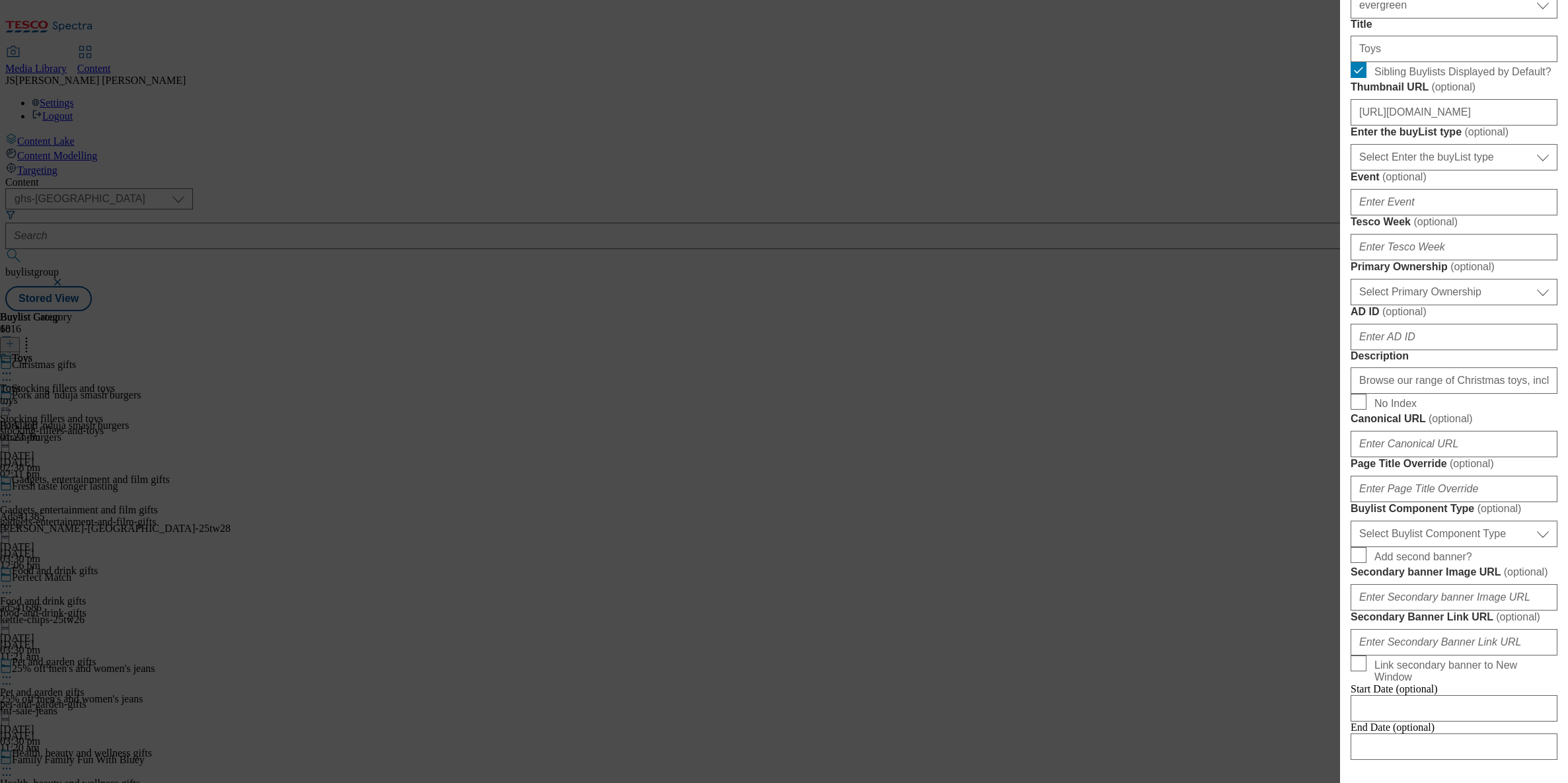
scroll to position [961, 0]
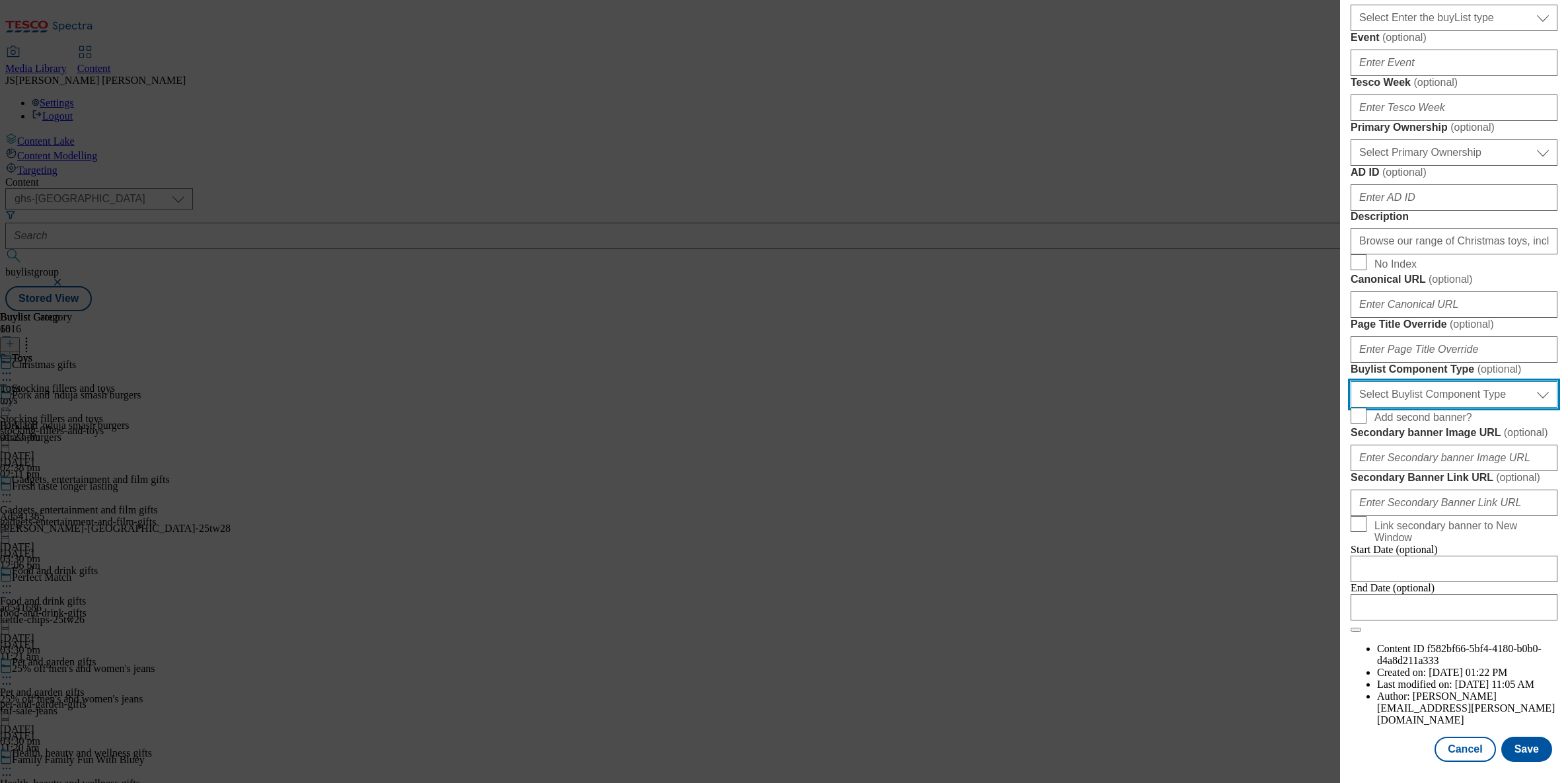
click at [1393, 381] on select "Select Buylist Component Type Banner Competition Header Meal" at bounding box center [1453, 395] width 207 height 27
select select "Banner"
click at [1350, 381] on select "Select Buylist Component Type Banner Competition Header Meal" at bounding box center [1453, 395] width 207 height 27
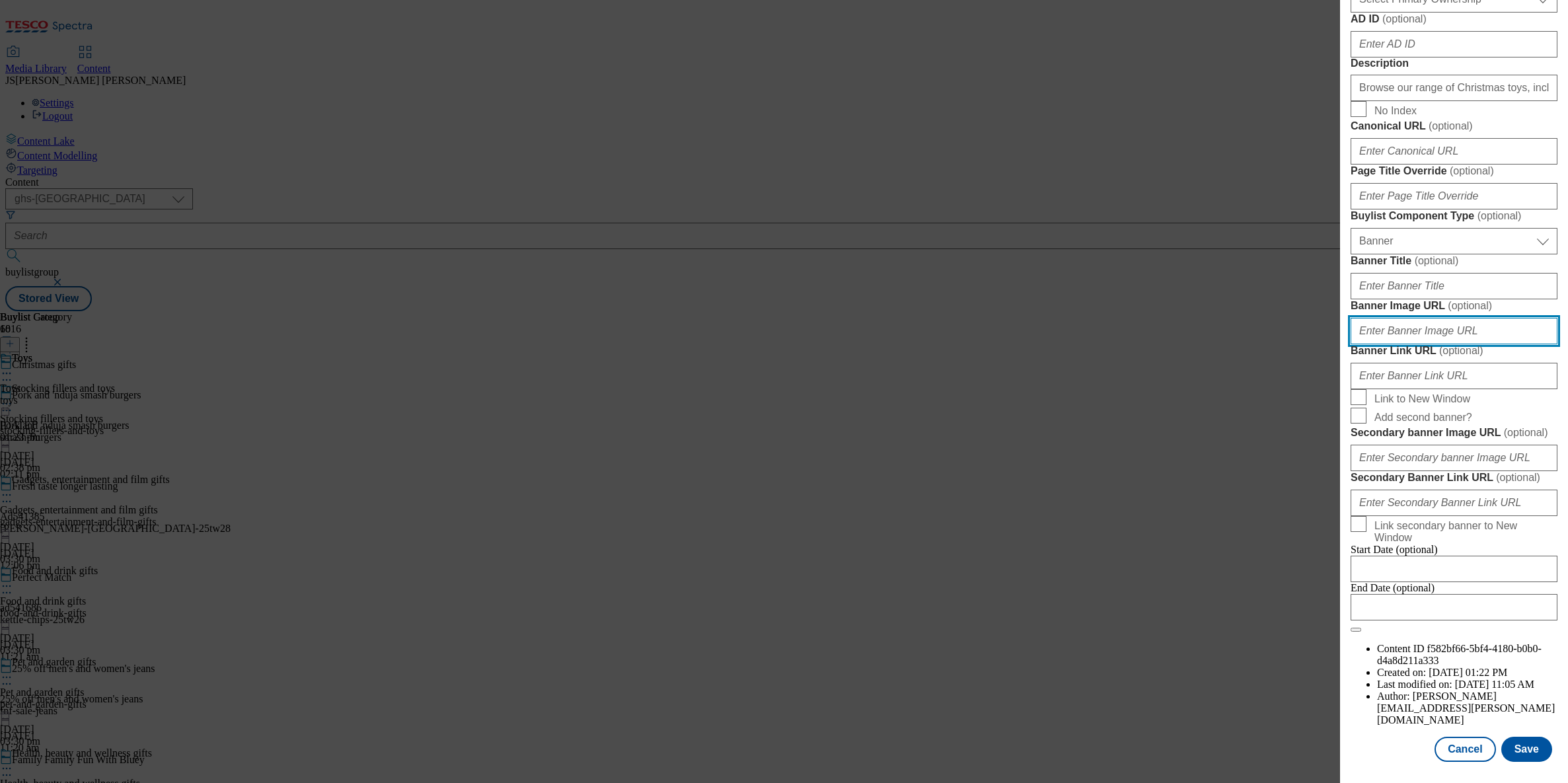
click at [1384, 344] on input "Banner Image URL ( optional )" at bounding box center [1453, 331] width 207 height 27
paste input "[URL][DOMAIN_NAME]"
type input "[URL][DOMAIN_NAME]"
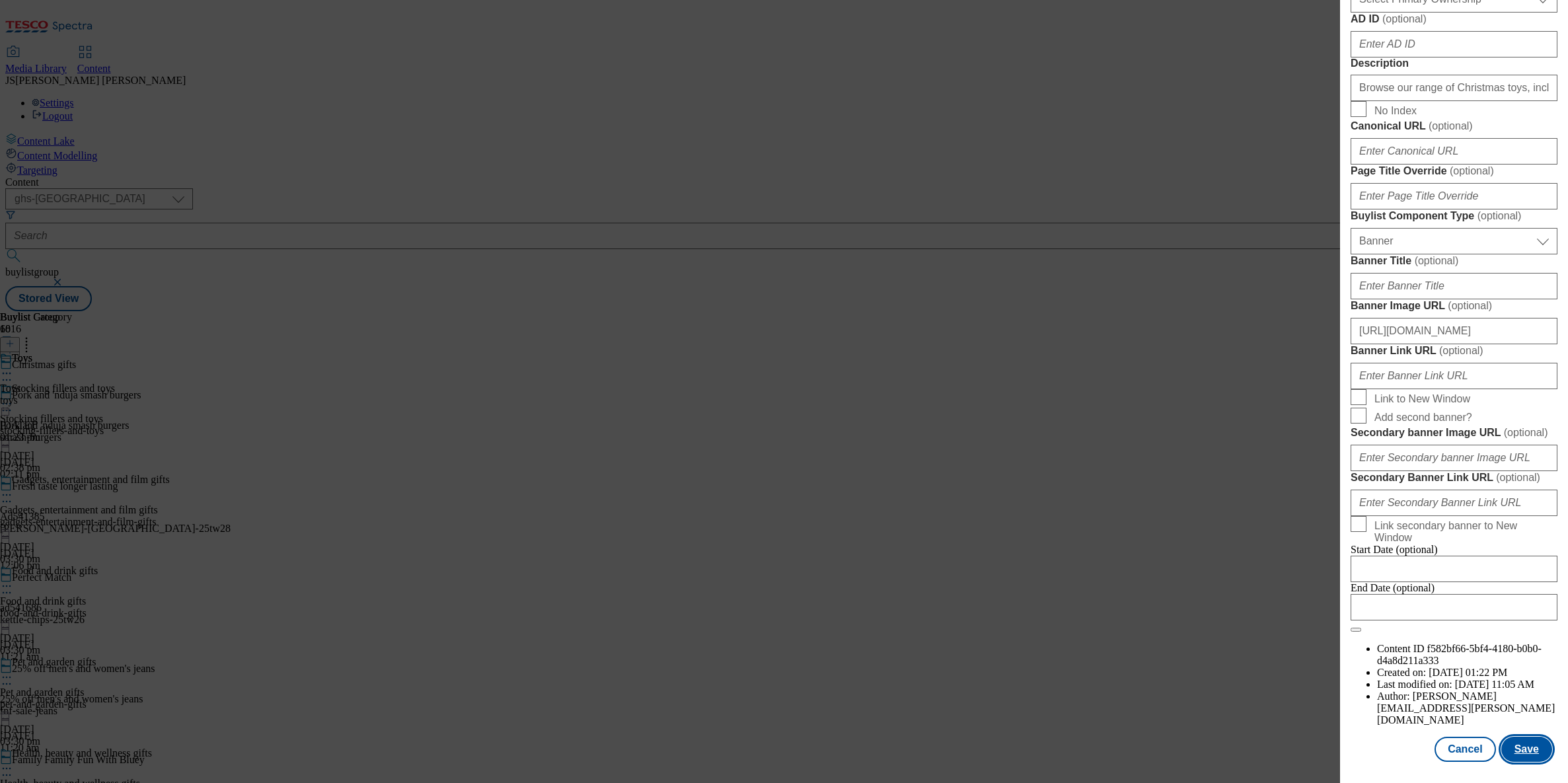
click at [1508, 749] on button "Save" at bounding box center [1526, 749] width 51 height 25
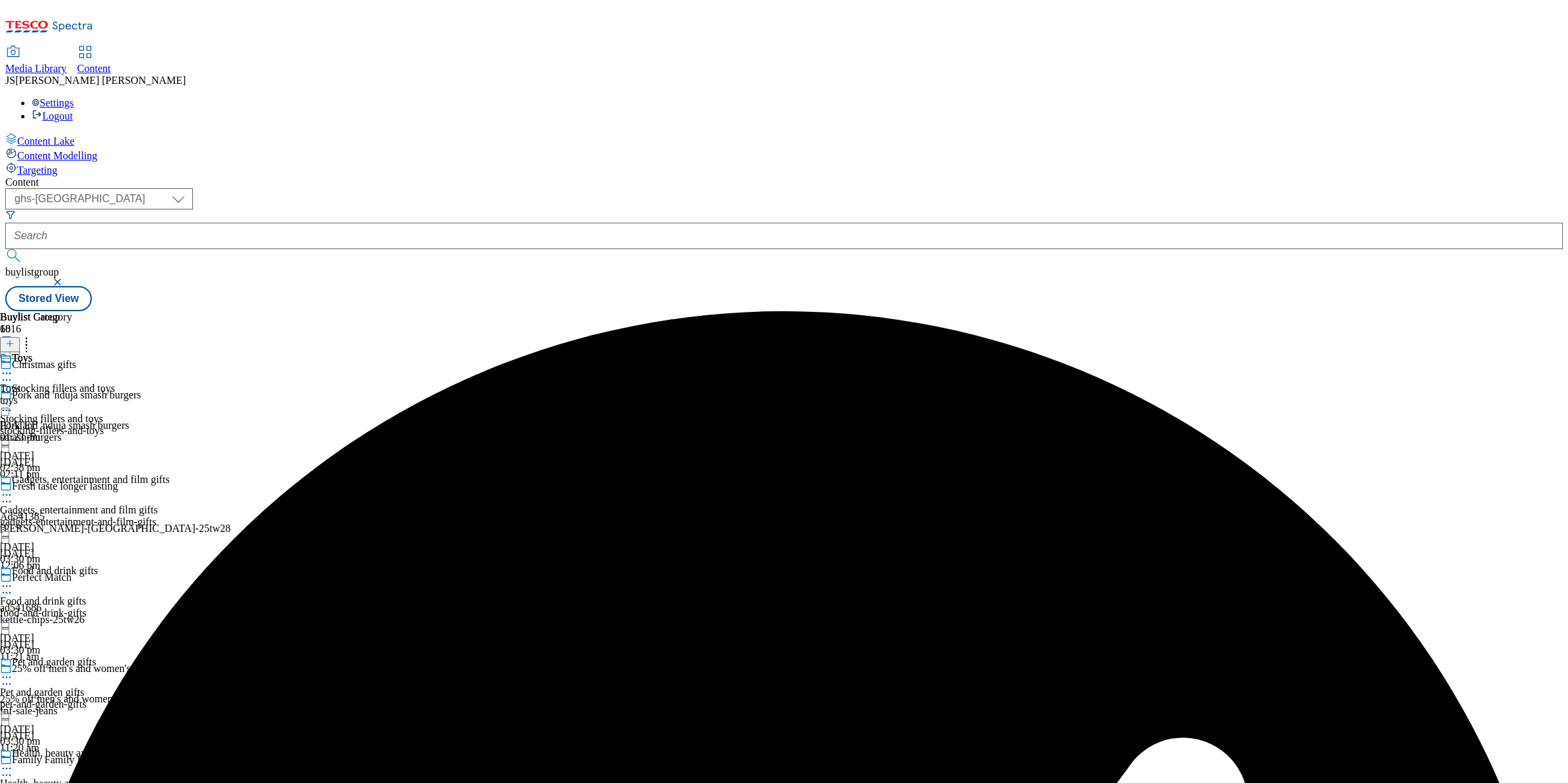
click at [5, 373] on circle at bounding box center [3, 374] width 2 height 2
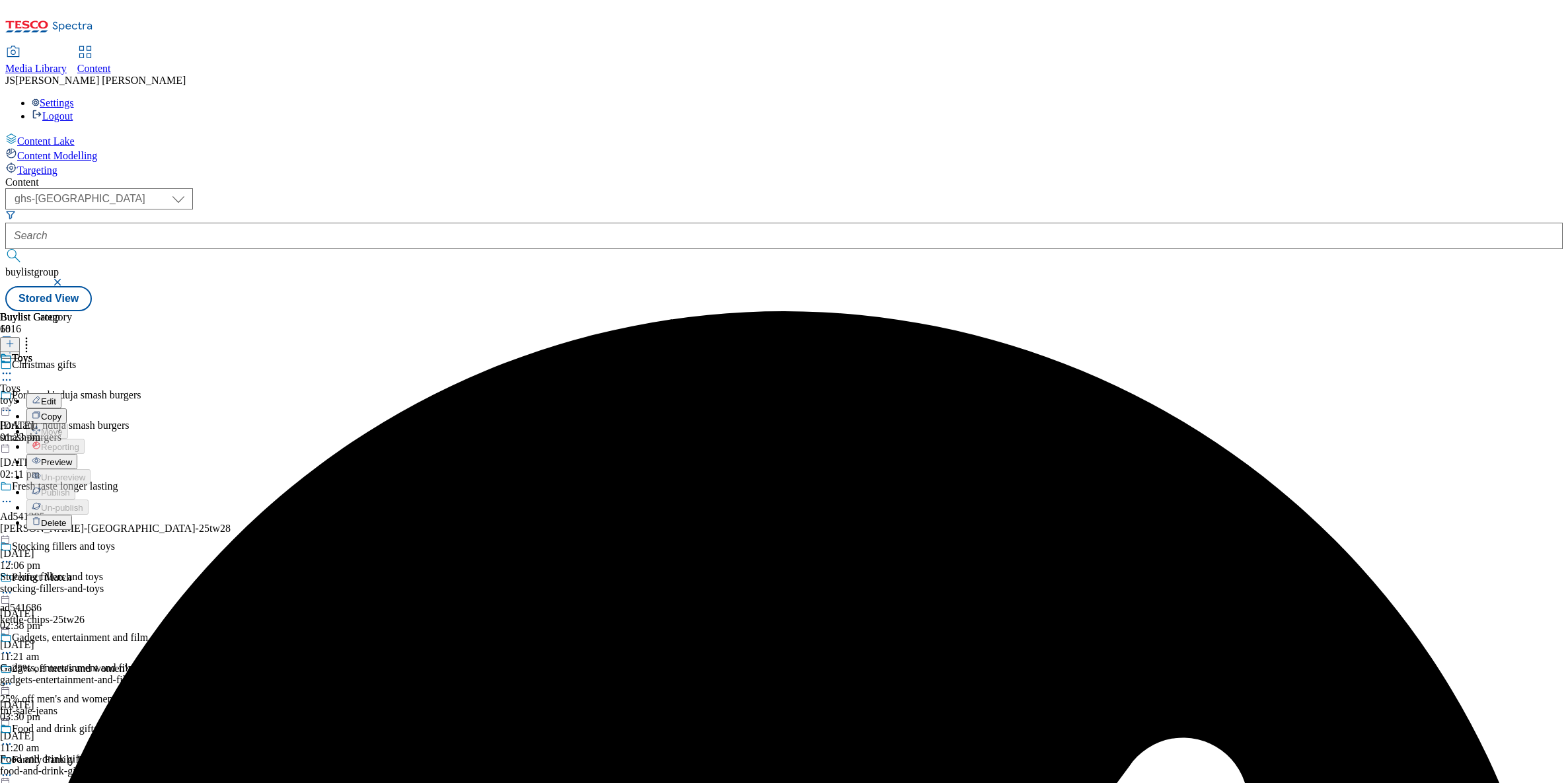
click at [72, 457] on span "Preview" at bounding box center [57, 462] width 31 height 10
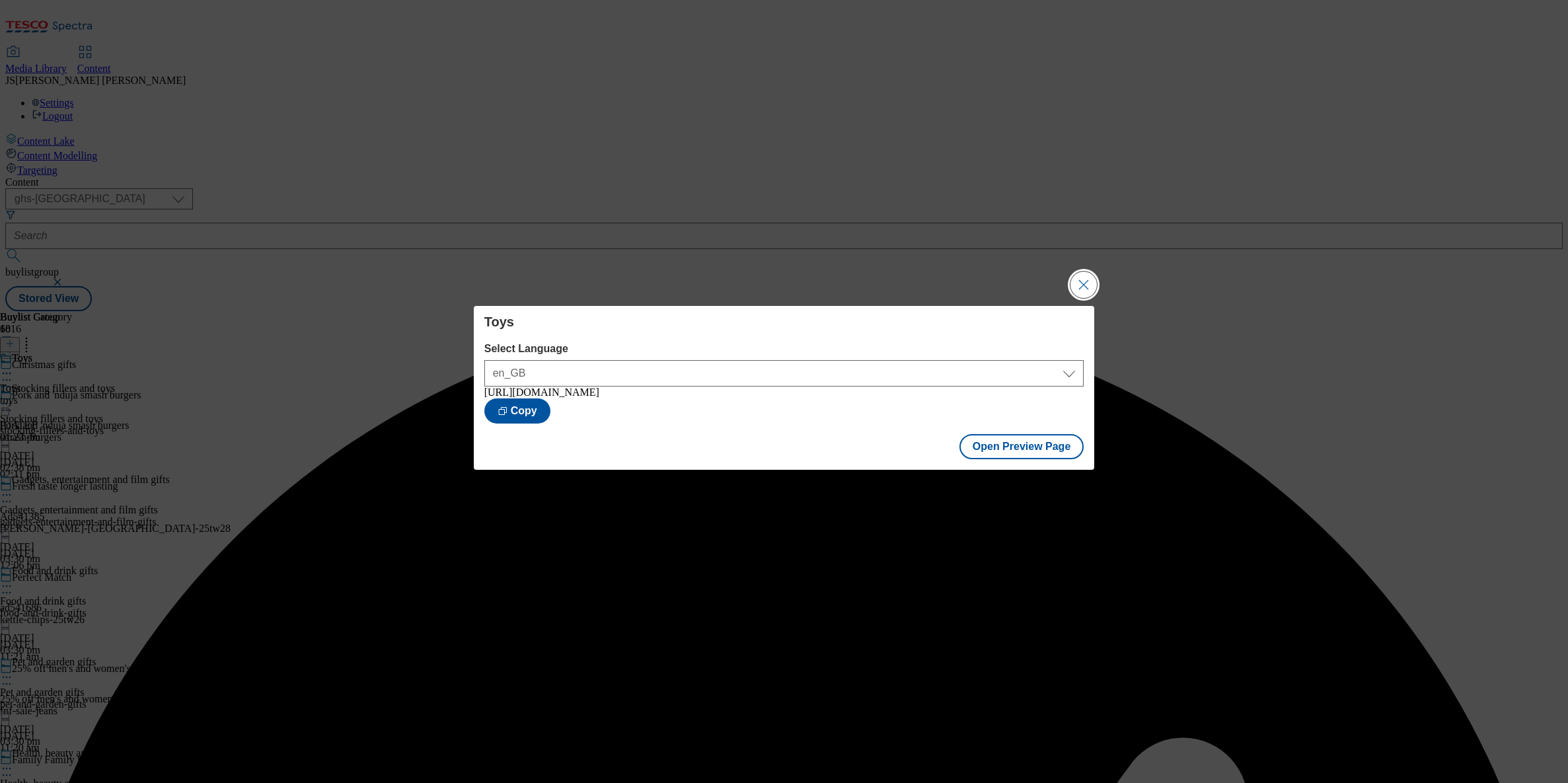
click at [1087, 284] on button "Close Modal" at bounding box center [1084, 285] width 27 height 27
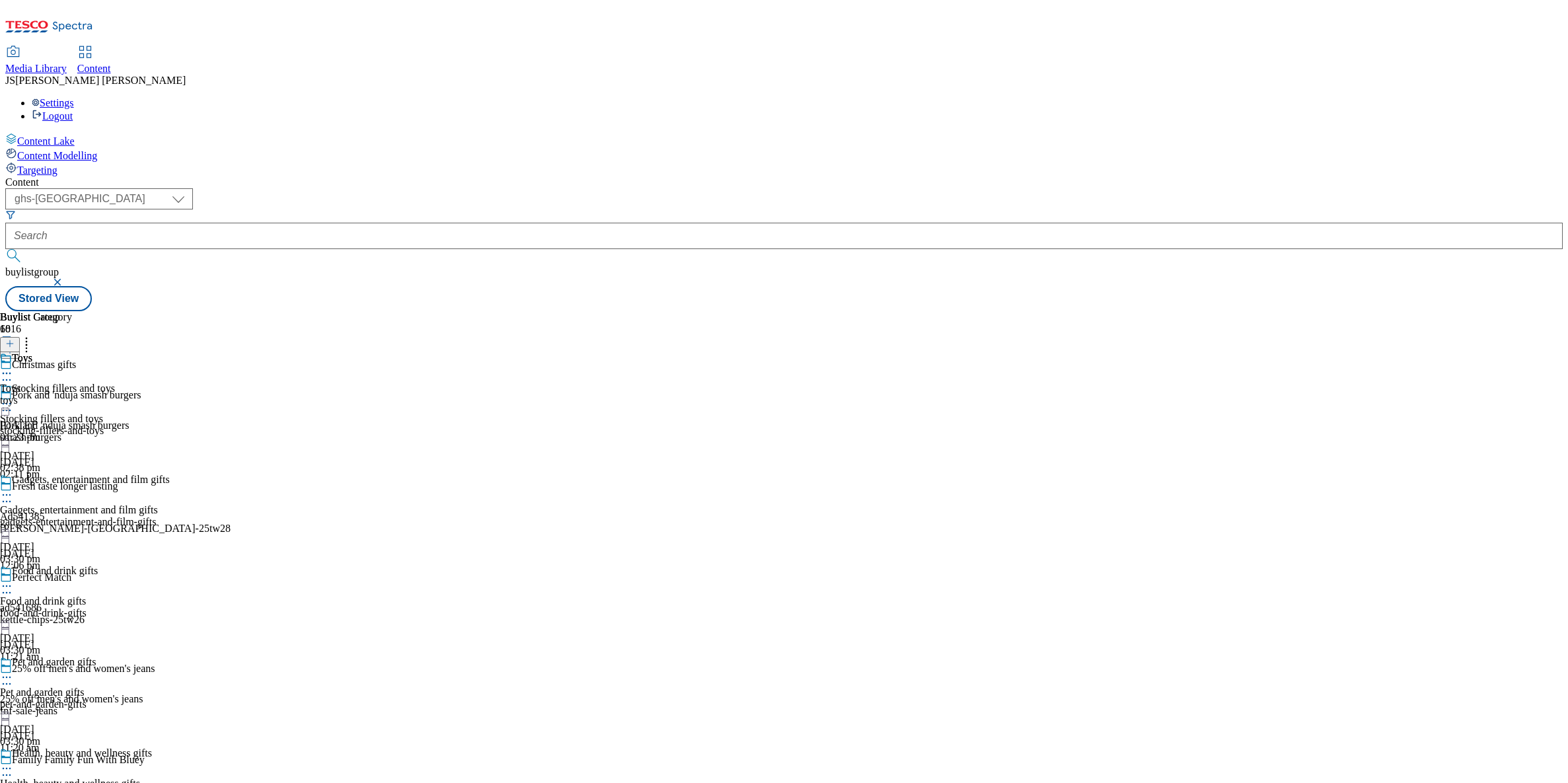
scroll to position [1536, 0]
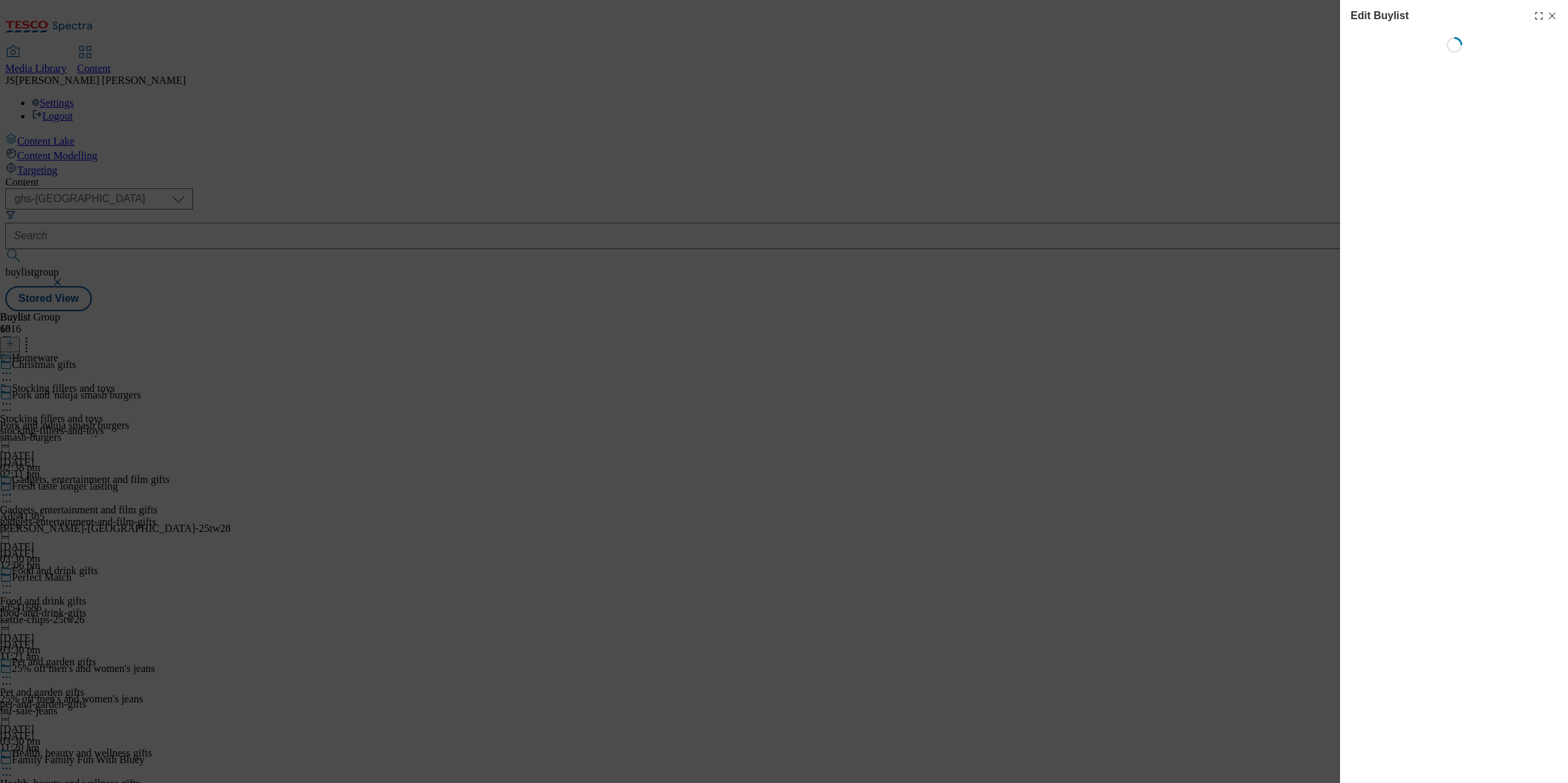
select select "evergreen"
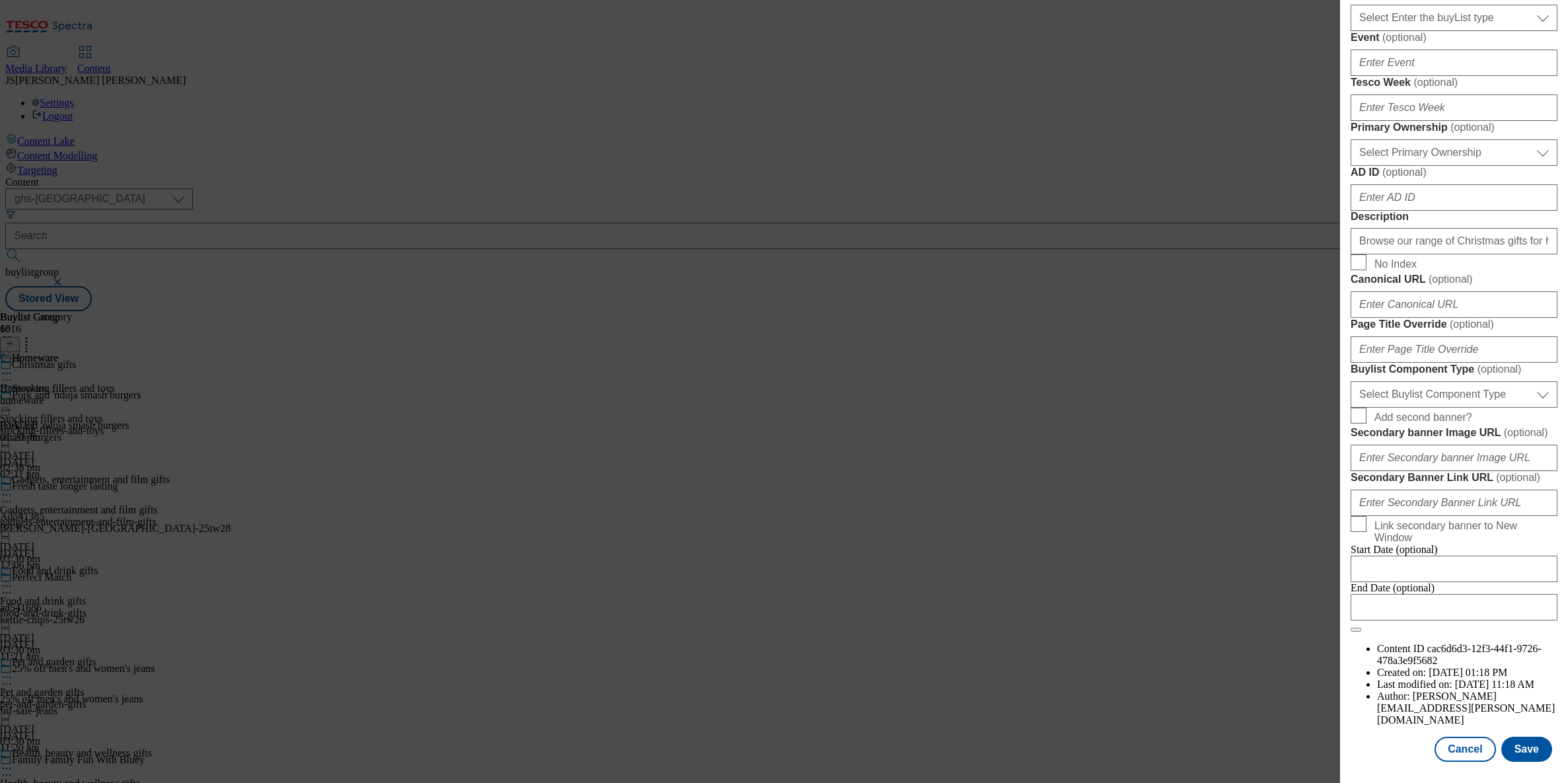
scroll to position [961, 0]
click at [1419, 381] on select "Select Buylist Component Type Banner Competition Header Meal" at bounding box center [1453, 395] width 207 height 27
select select "Banner"
click at [1350, 381] on select "Select Buylist Component Type Banner Competition Header Meal" at bounding box center [1453, 395] width 207 height 27
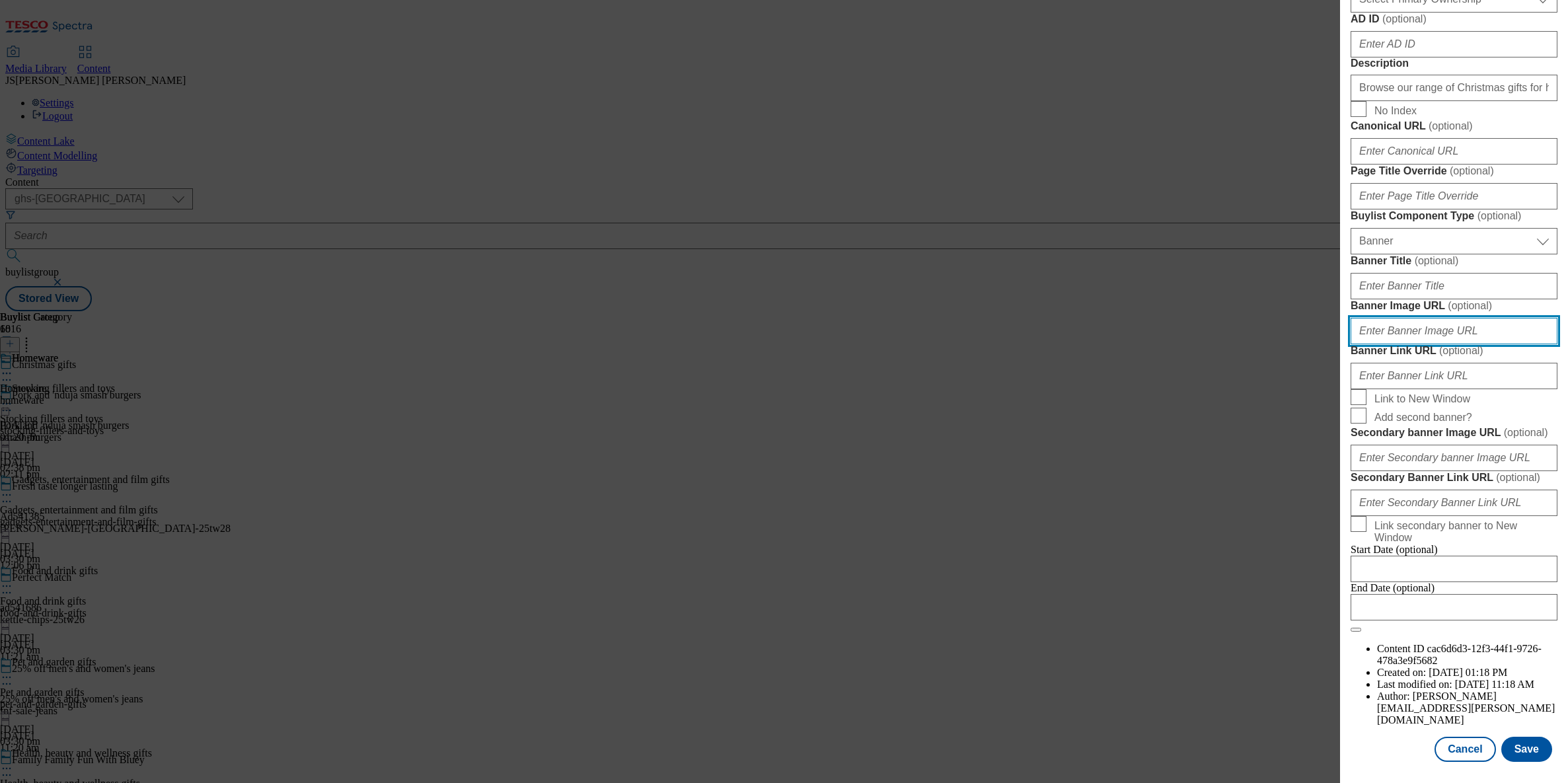
click at [1392, 344] on input "Banner Image URL ( optional )" at bounding box center [1453, 331] width 207 height 27
paste input "[URL][DOMAIN_NAME]"
type input "[URL][DOMAIN_NAME]"
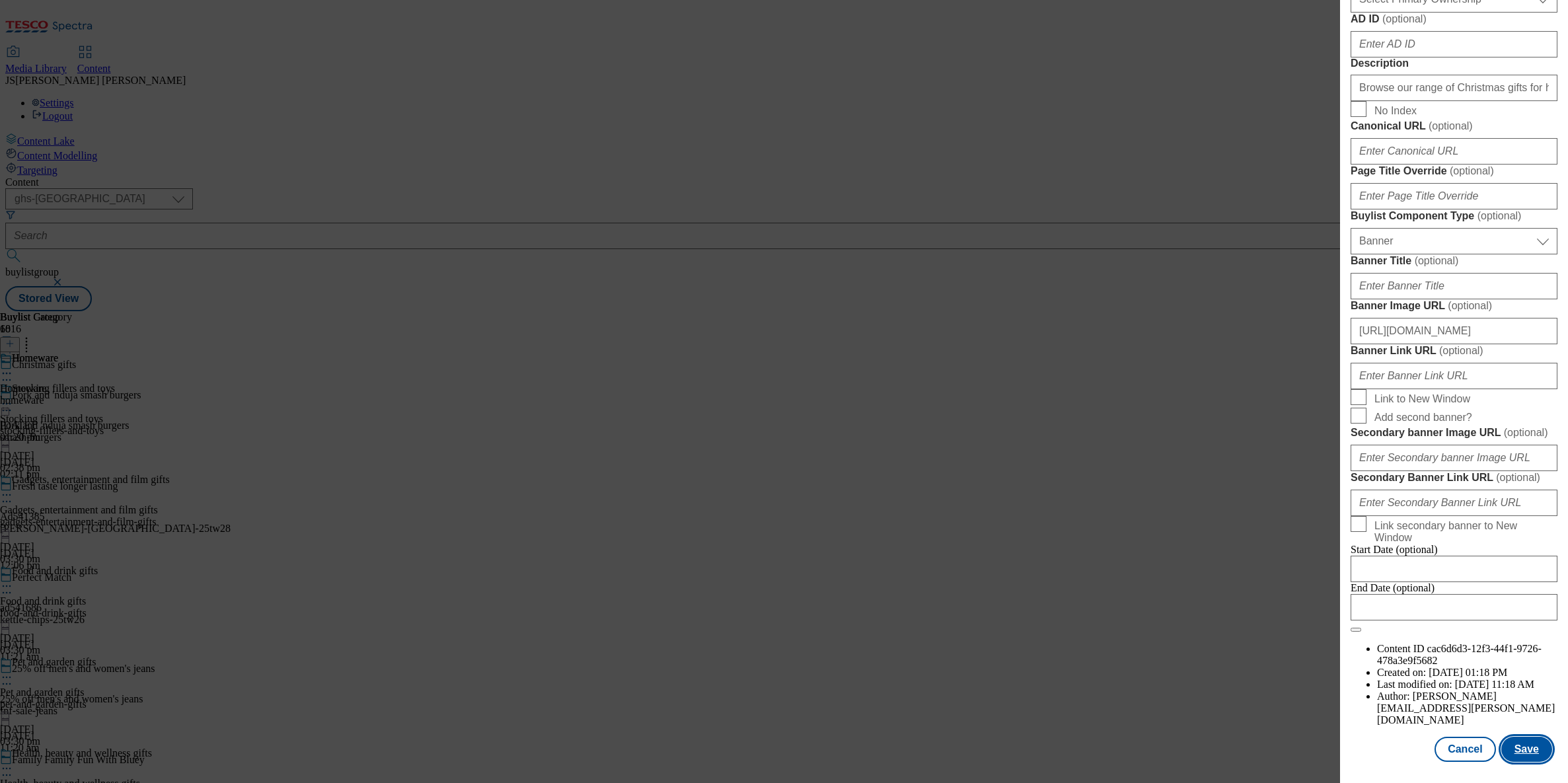
click at [1518, 755] on button "Save" at bounding box center [1526, 749] width 51 height 25
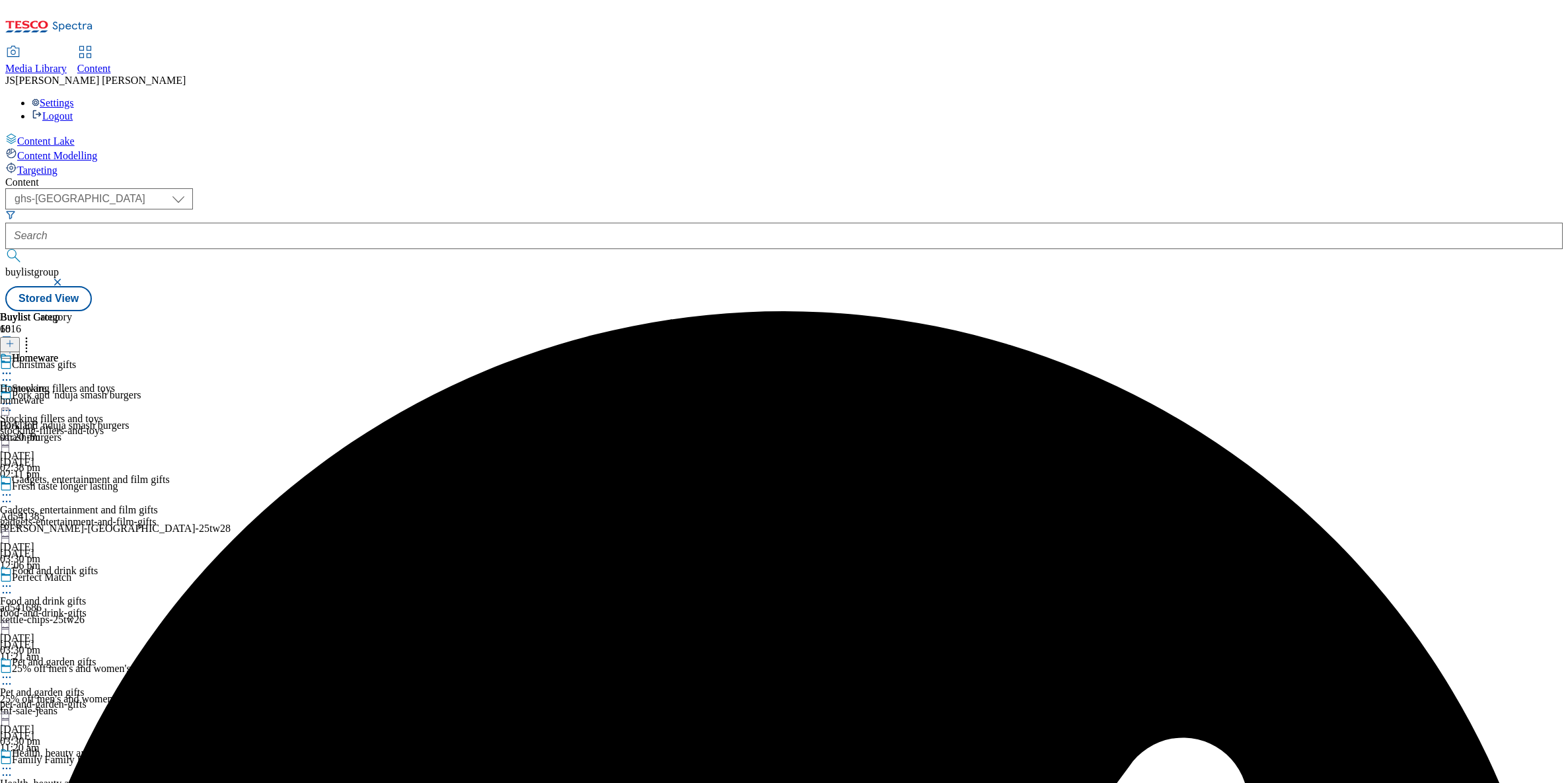
click at [13, 367] on icon at bounding box center [6, 373] width 13 height 13
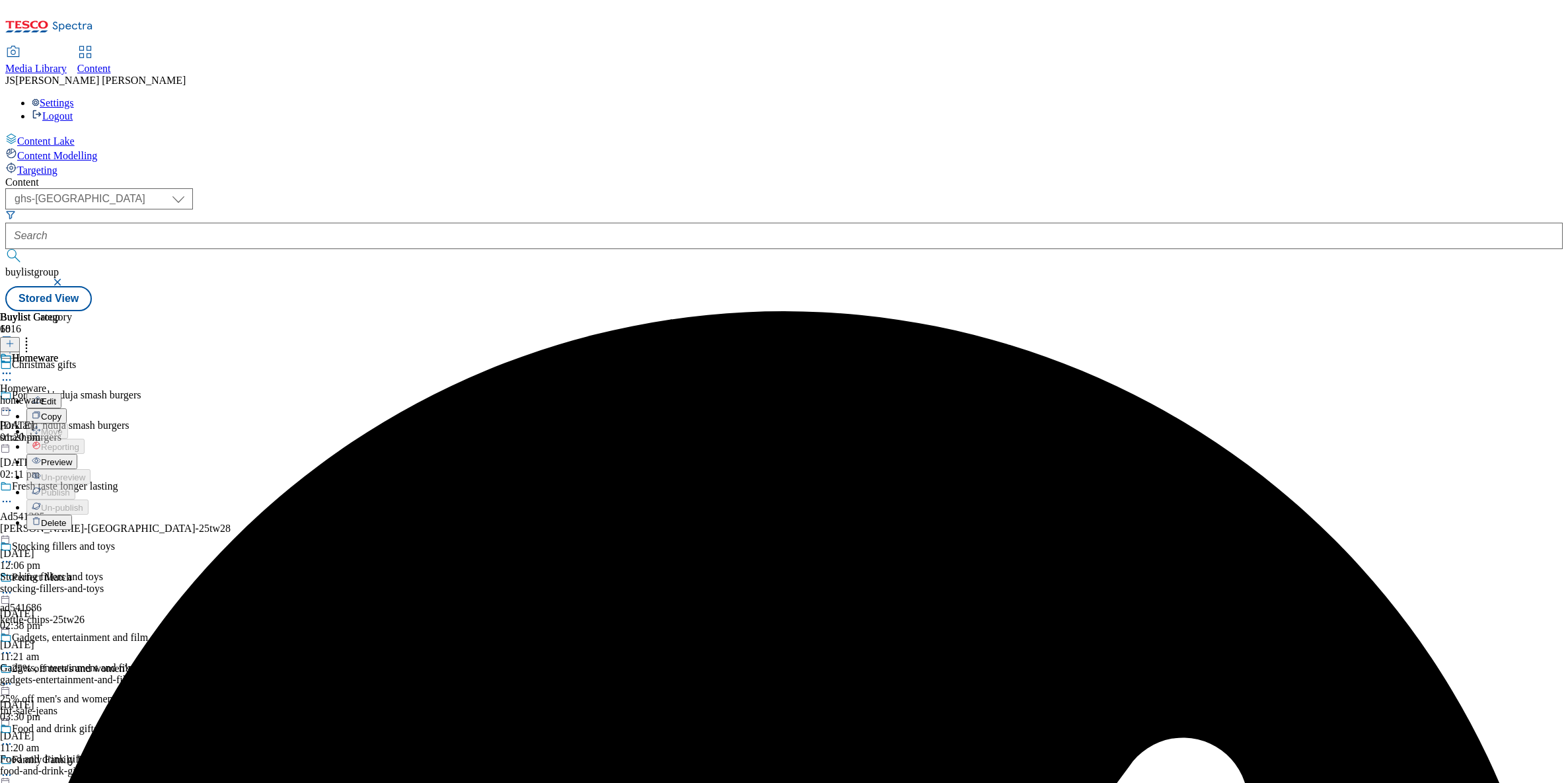
click at [72, 457] on span "Preview" at bounding box center [57, 462] width 31 height 10
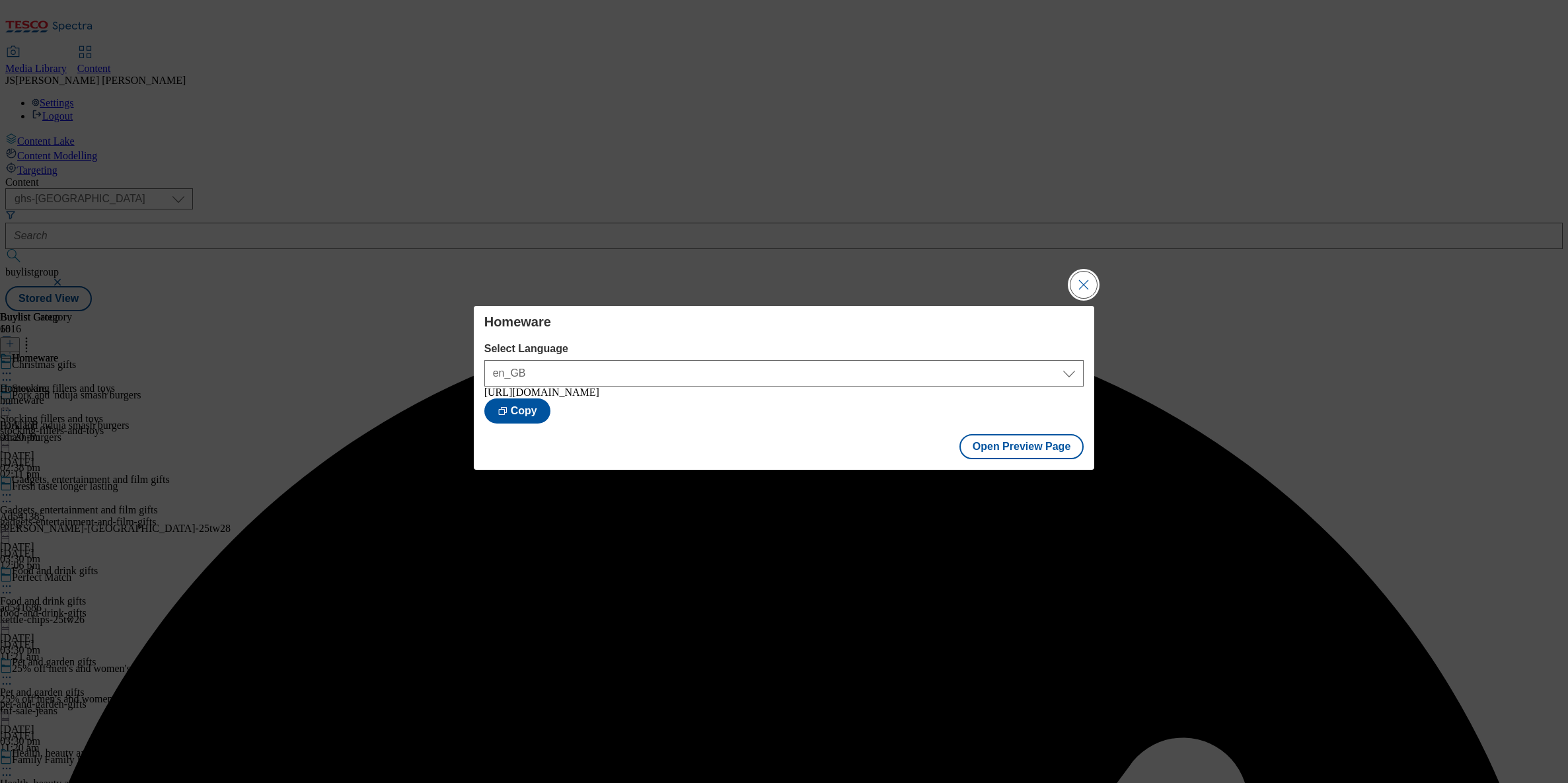
click at [1080, 281] on button "Close Modal" at bounding box center [1084, 285] width 27 height 27
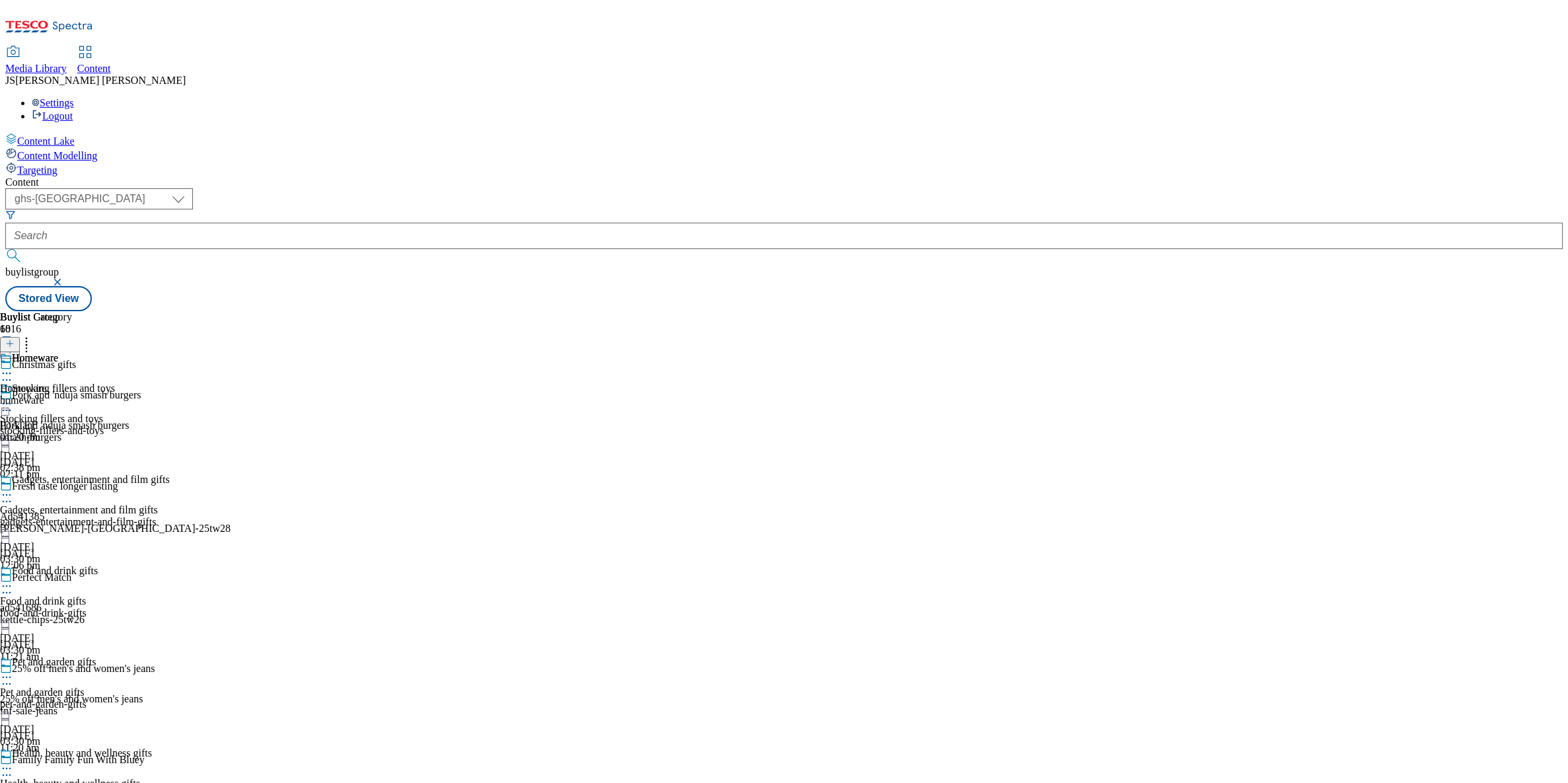
scroll to position [1386, 0]
select select "evergreen"
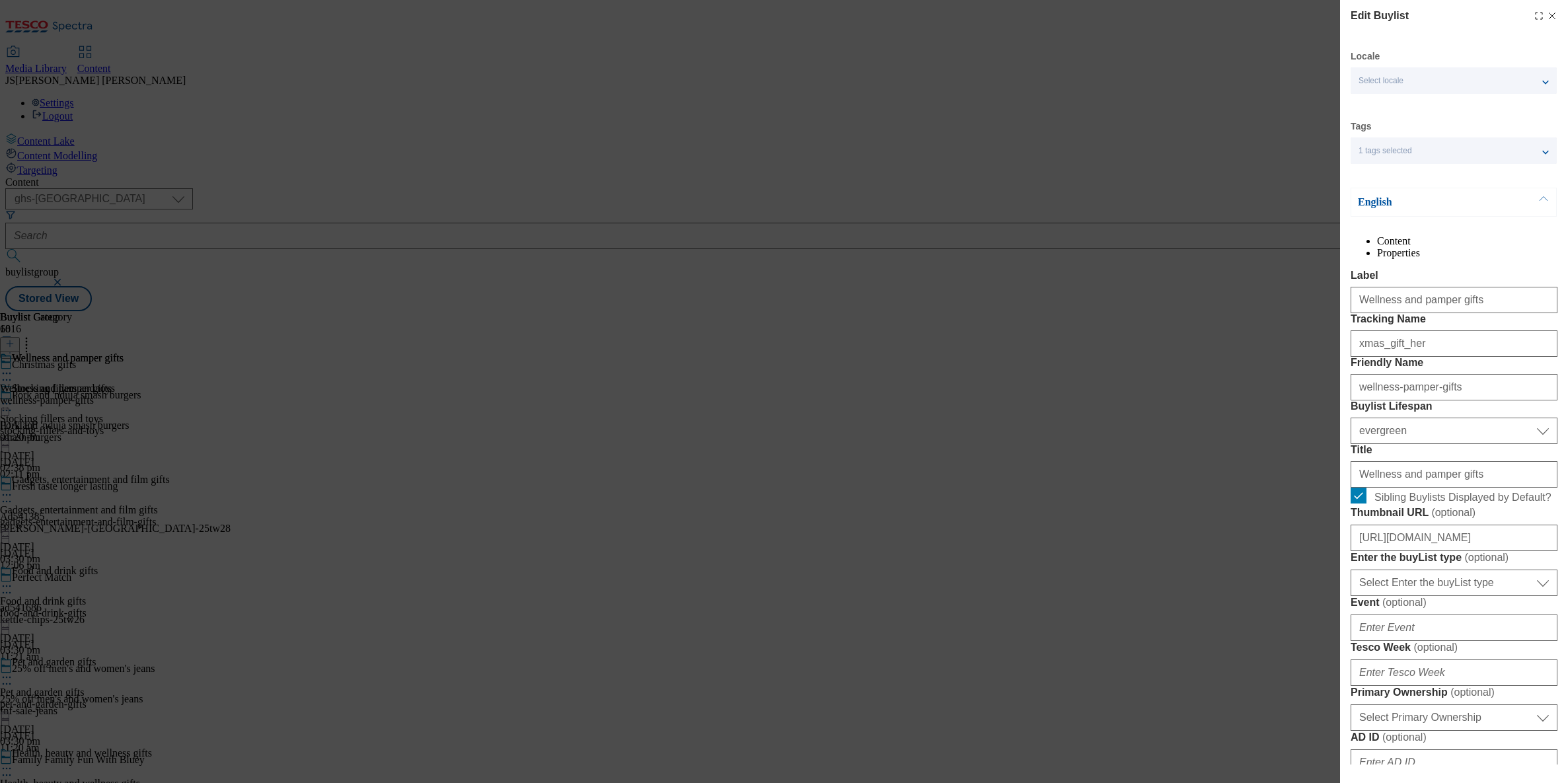
scroll to position [961, 0]
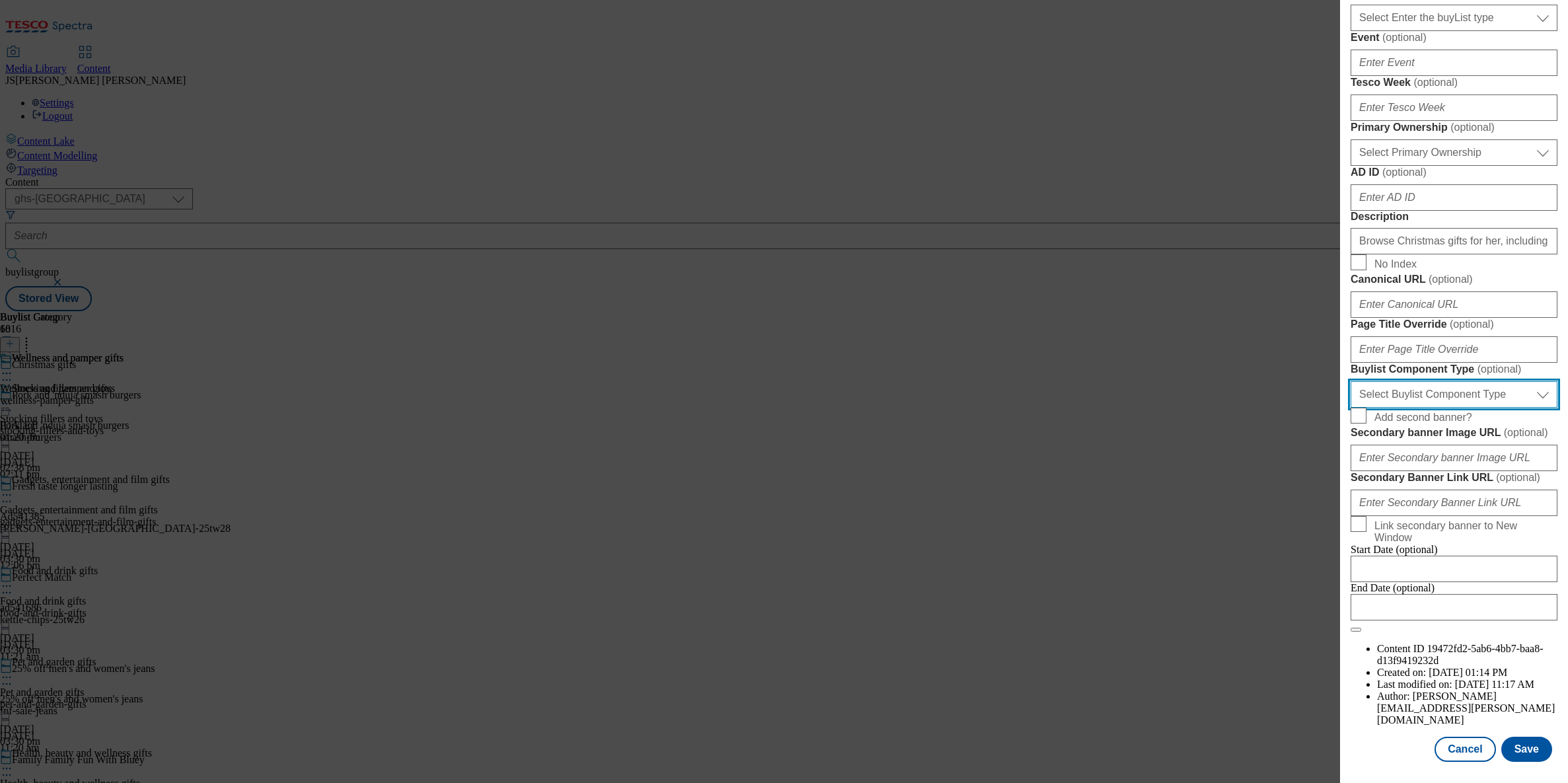
click at [1394, 381] on select "Select Buylist Component Type Banner Competition Header Meal" at bounding box center [1453, 395] width 207 height 27
select select "Banner"
click at [1350, 381] on select "Select Buylist Component Type Banner Competition Header Meal" at bounding box center [1453, 395] width 207 height 27
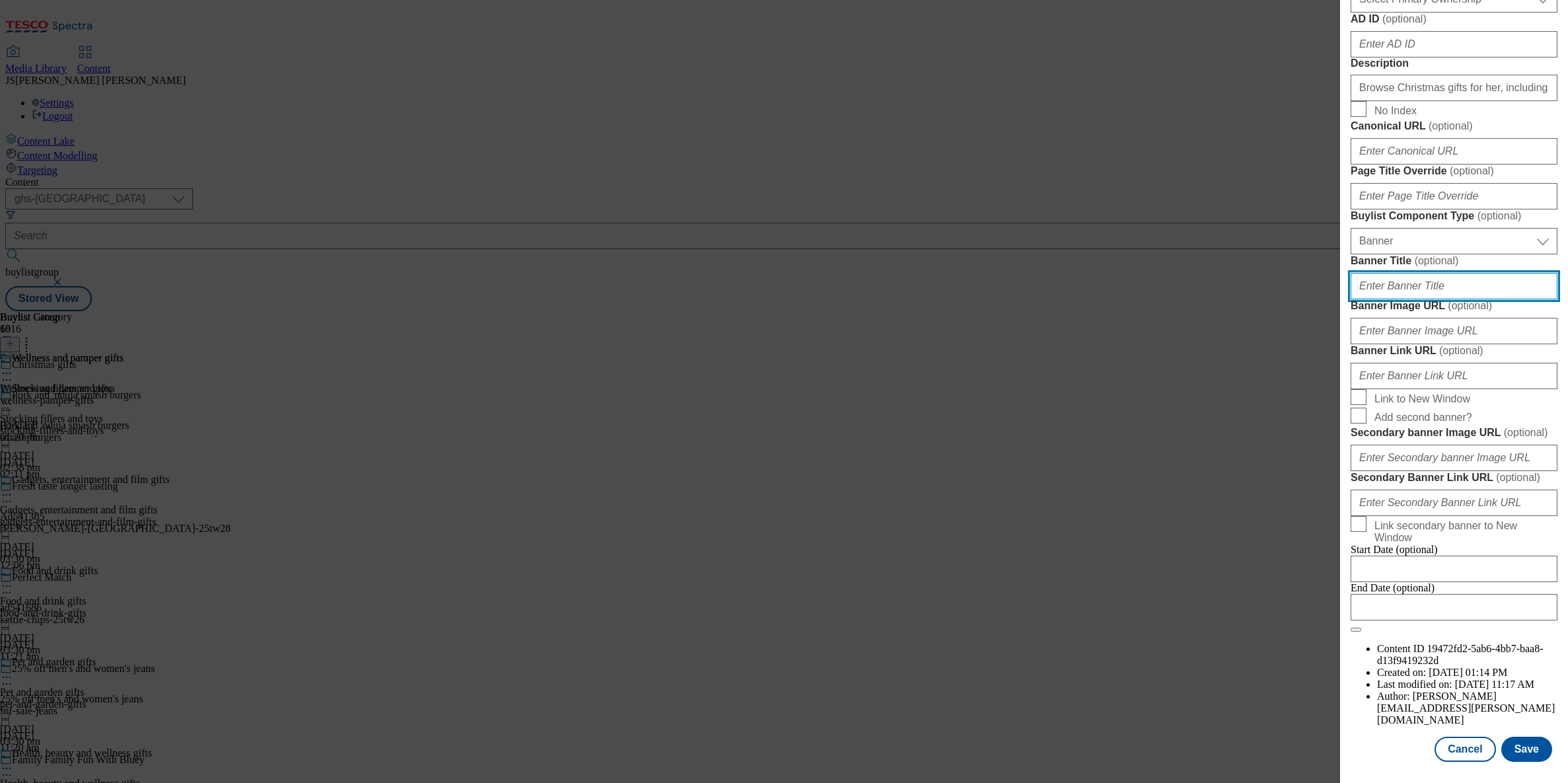
click at [1380, 299] on input "Banner Title ( optional )" at bounding box center [1453, 286] width 207 height 27
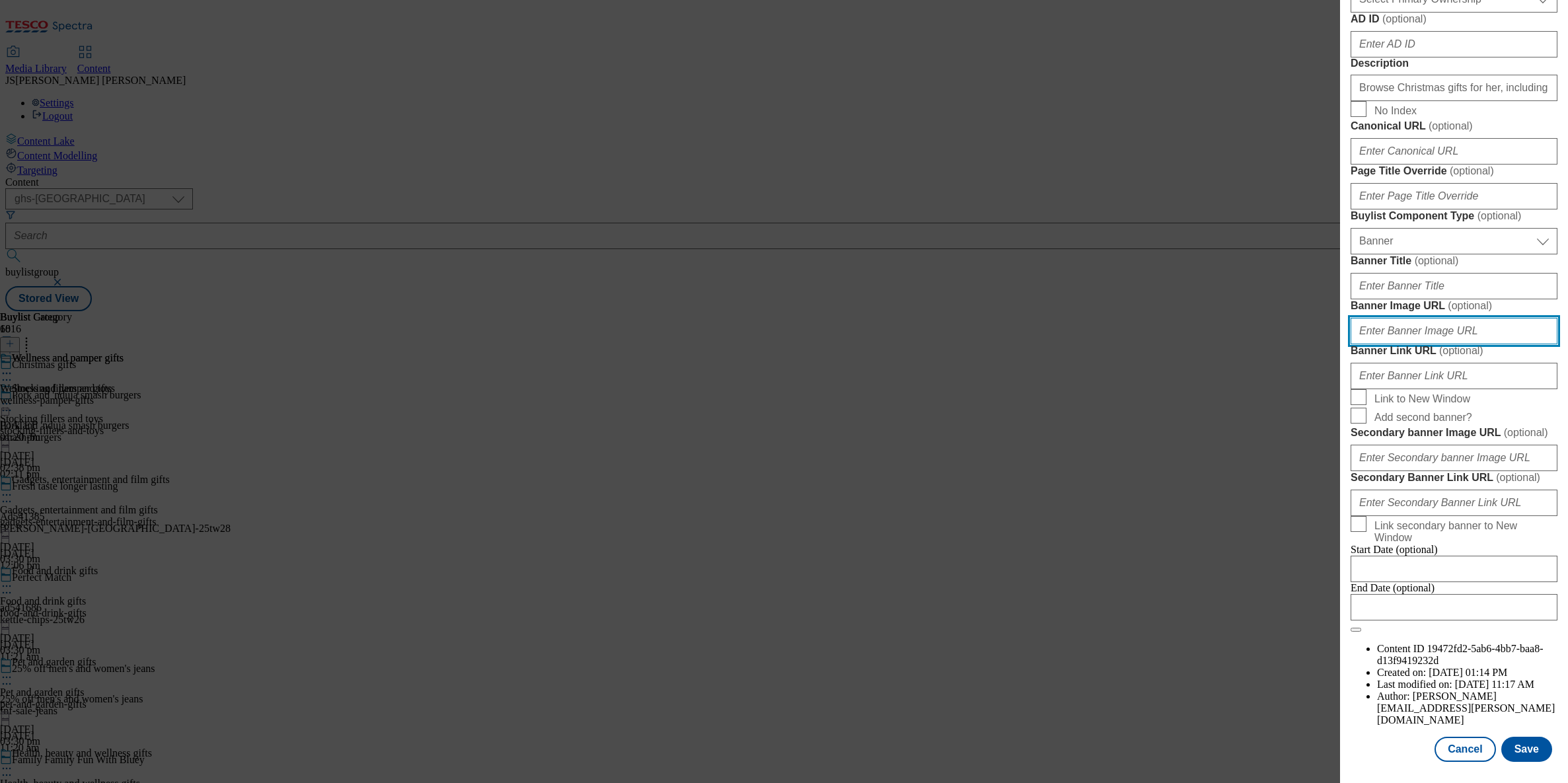
click at [1391, 344] on input "Banner Image URL ( optional )" at bounding box center [1453, 331] width 207 height 27
paste input "[URL][DOMAIN_NAME]"
type input "[URL][DOMAIN_NAME]"
click at [1520, 762] on button "Save" at bounding box center [1526, 749] width 51 height 25
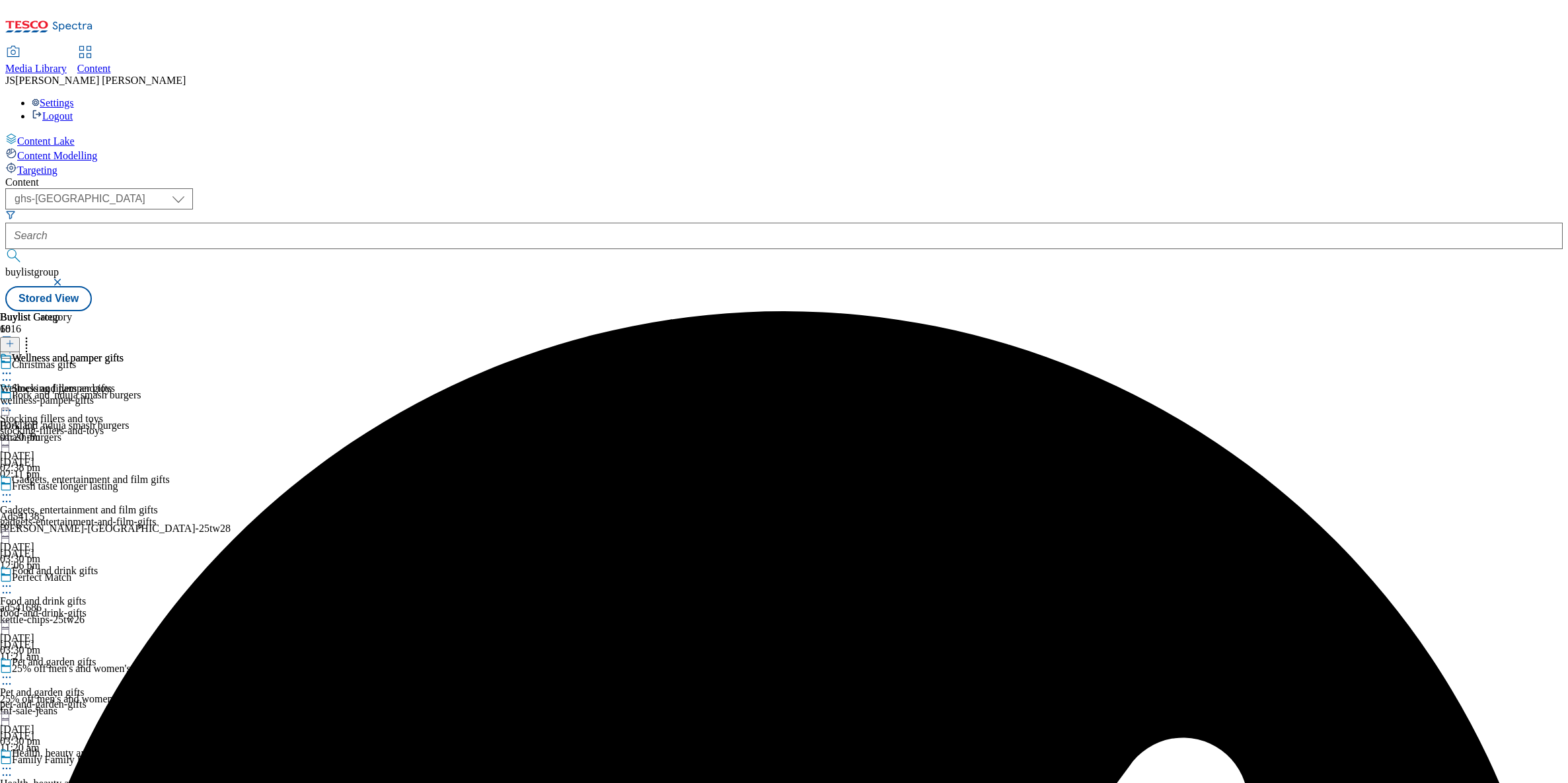
click at [13, 367] on icon at bounding box center [6, 373] width 13 height 13
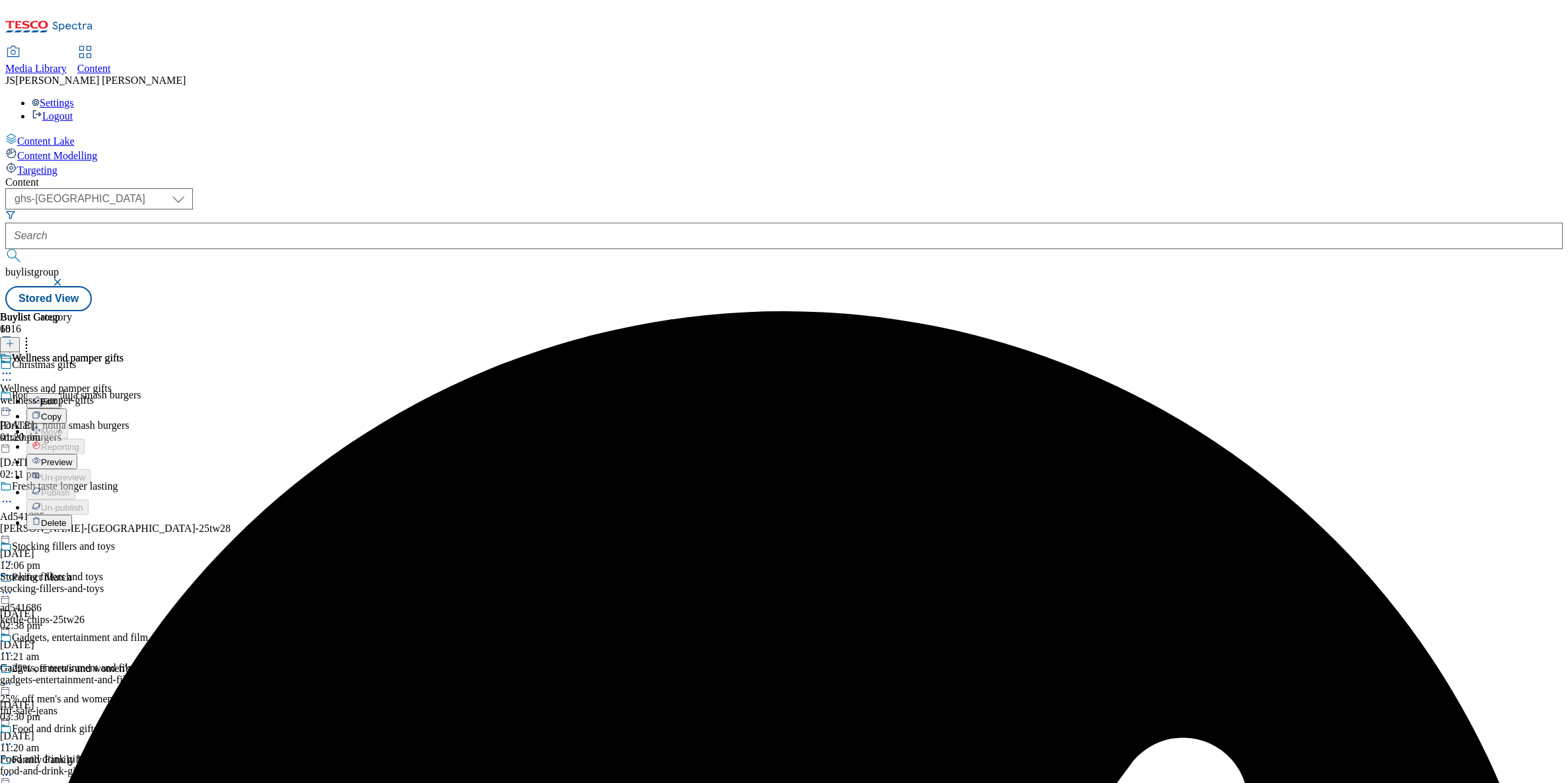
click at [72, 457] on span "Preview" at bounding box center [57, 462] width 31 height 10
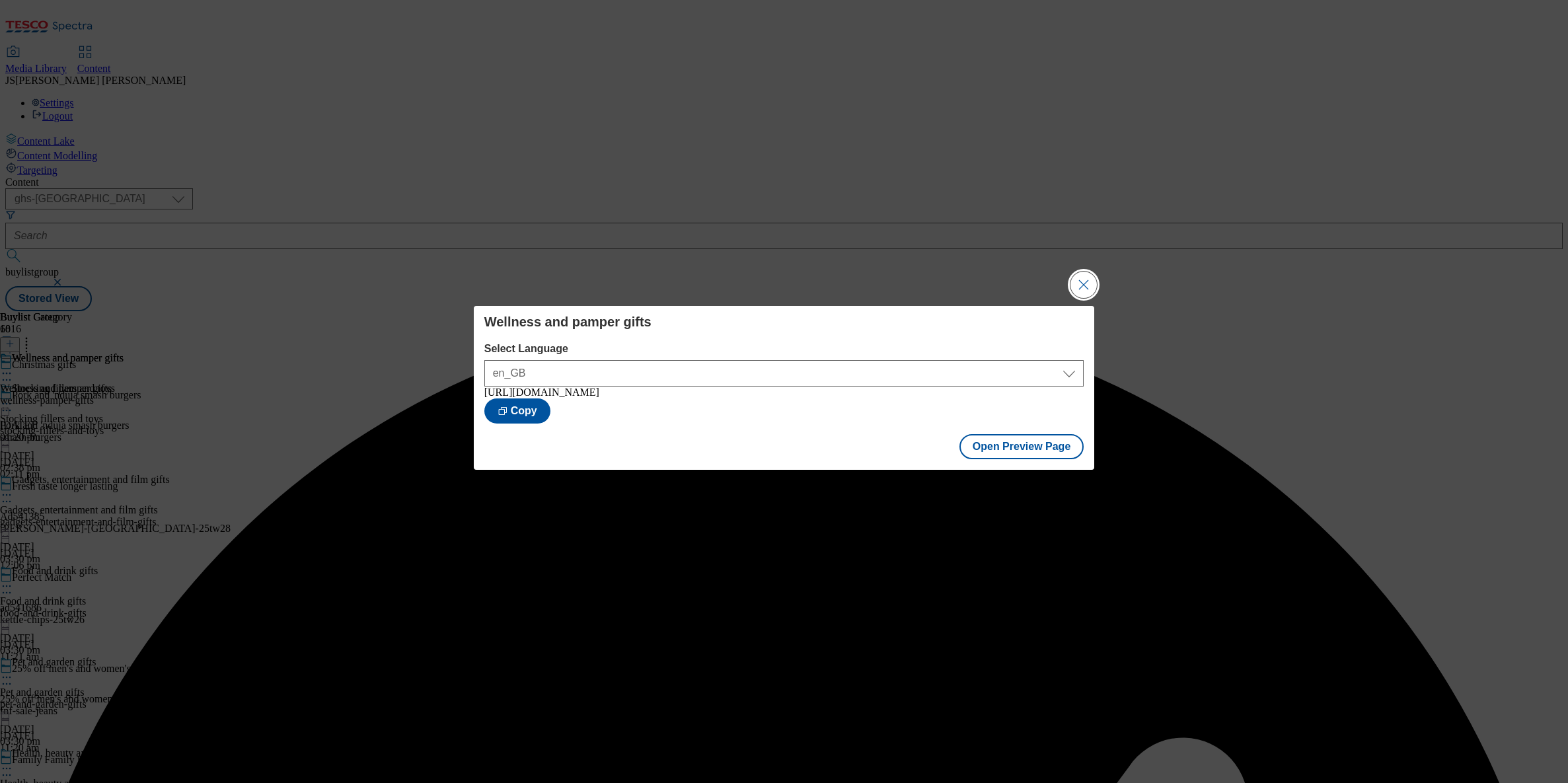
click at [1079, 282] on button "Close Modal" at bounding box center [1084, 285] width 27 height 27
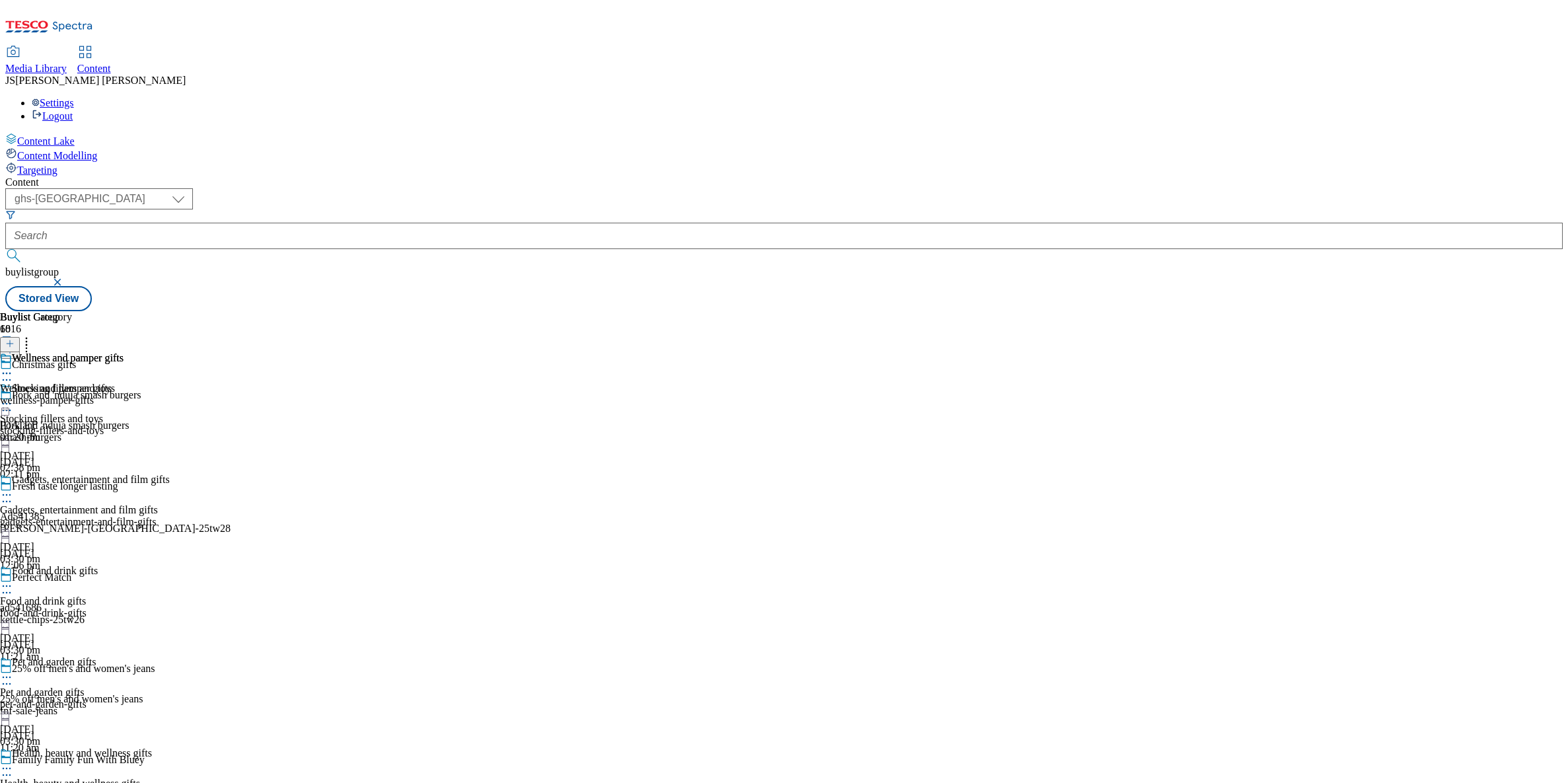
scroll to position [1243, 0]
select select "evergreen"
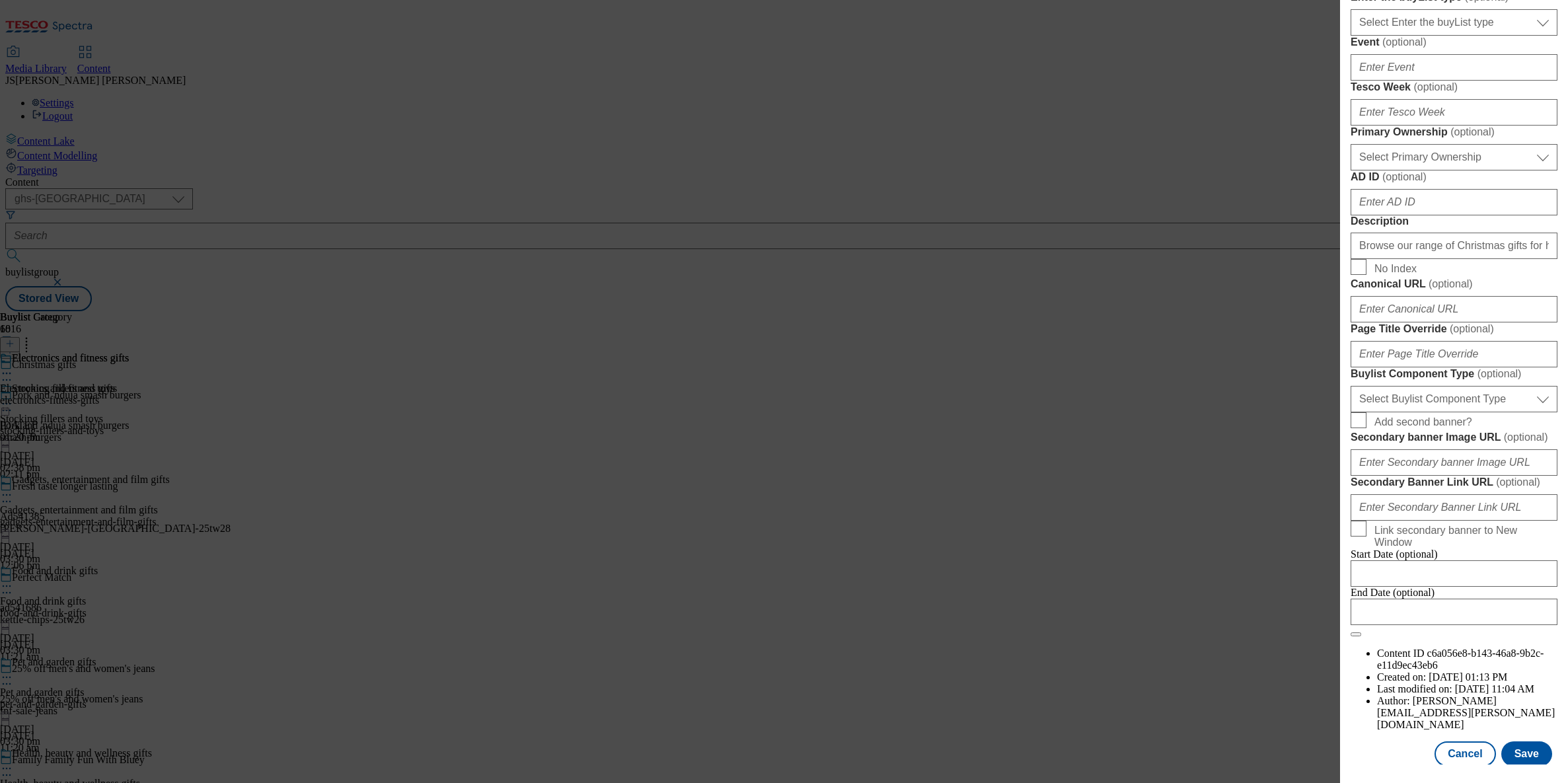
scroll to position [961, 0]
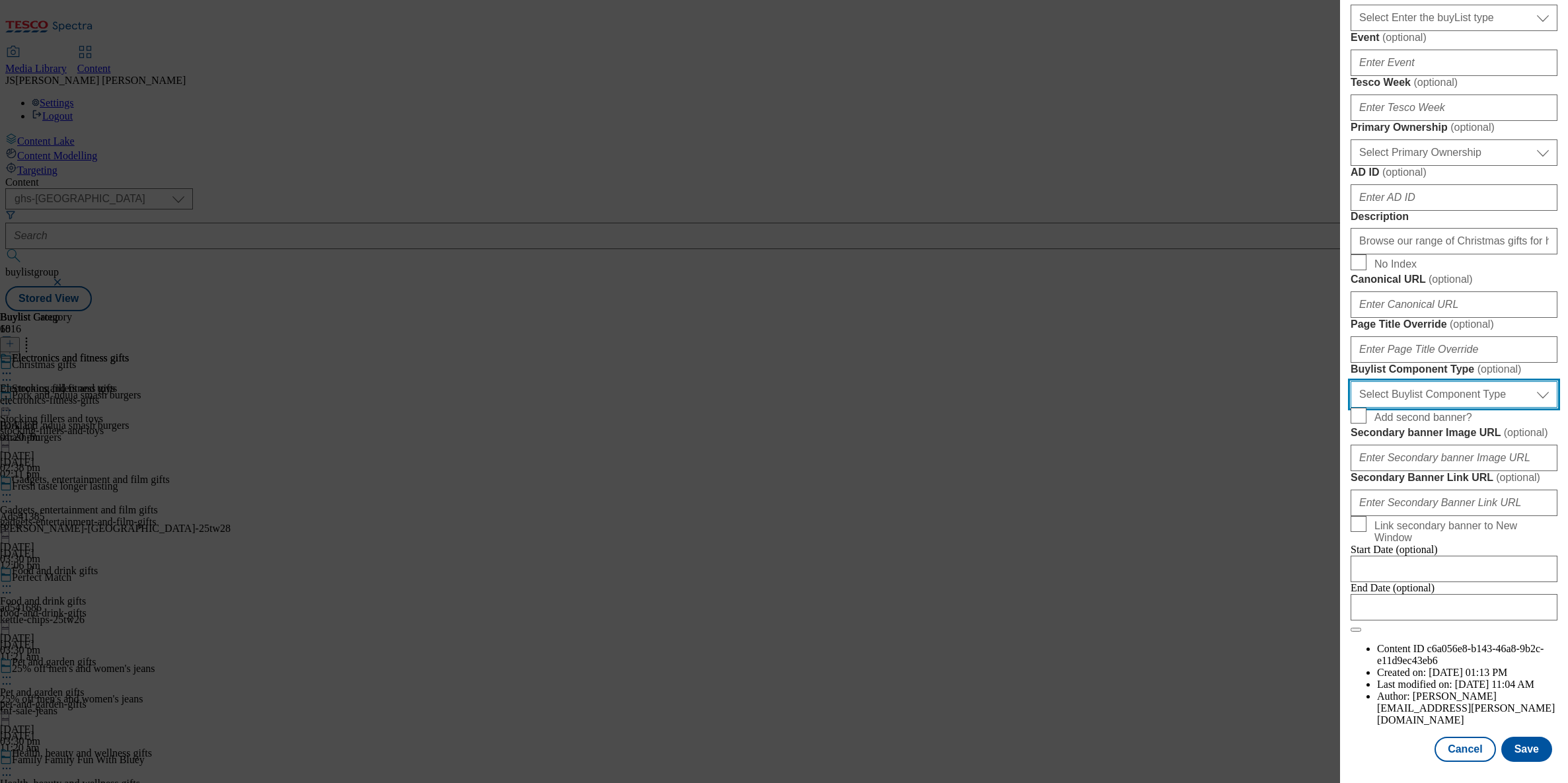
click at [1414, 381] on select "Select Buylist Component Type Banner Competition Header Meal" at bounding box center [1453, 395] width 207 height 27
select select "Banner"
click at [1350, 381] on select "Select Buylist Component Type Banner Competition Header Meal" at bounding box center [1453, 395] width 207 height 27
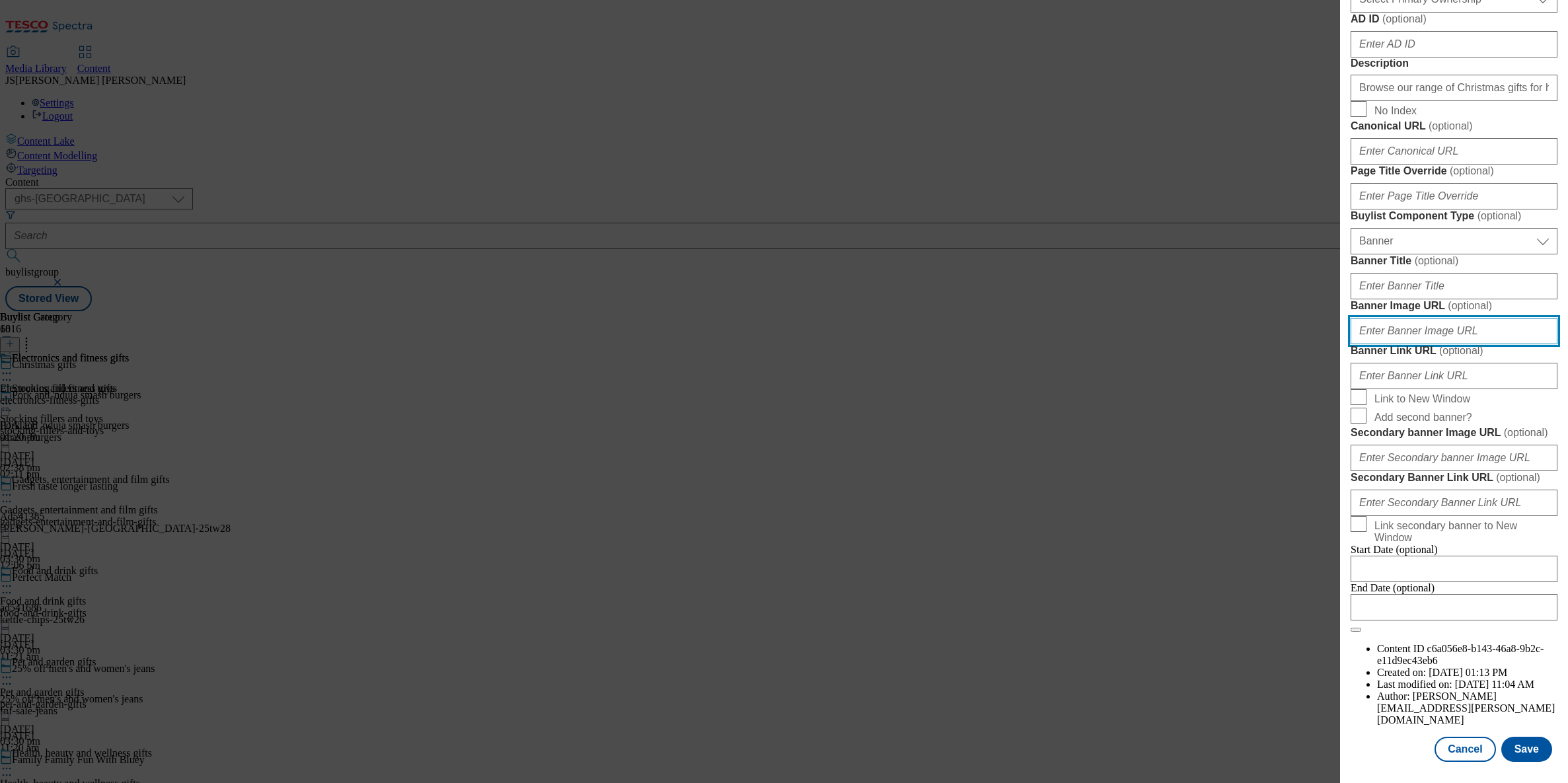
click at [1396, 344] on input "Banner Image URL ( optional )" at bounding box center [1453, 331] width 207 height 27
paste input "[URL][DOMAIN_NAME]"
type input "[URL][DOMAIN_NAME]"
click at [1521, 743] on button "Save" at bounding box center [1526, 749] width 51 height 25
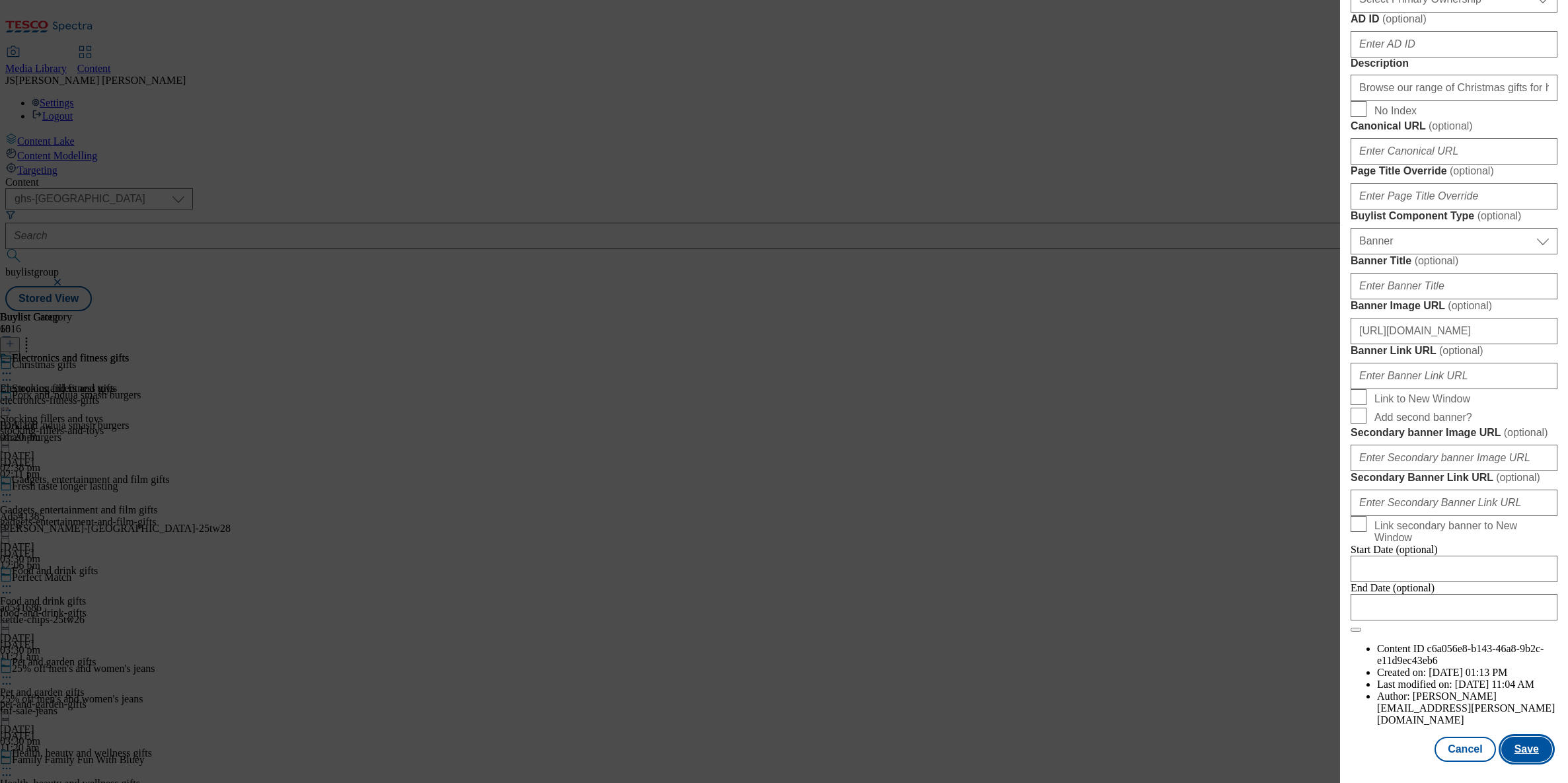
scroll to position [0, 0]
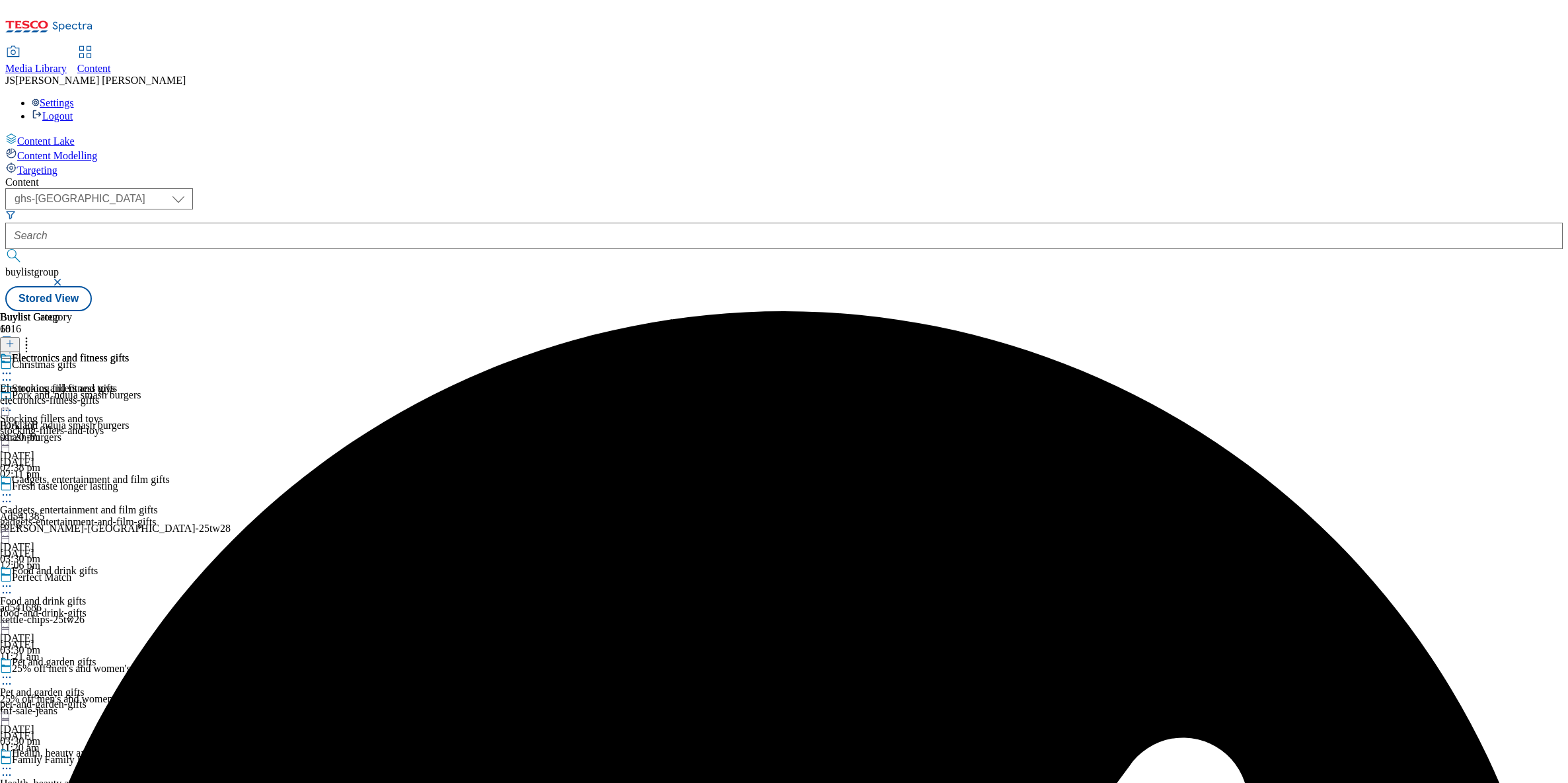
click at [13, 367] on icon at bounding box center [6, 373] width 13 height 13
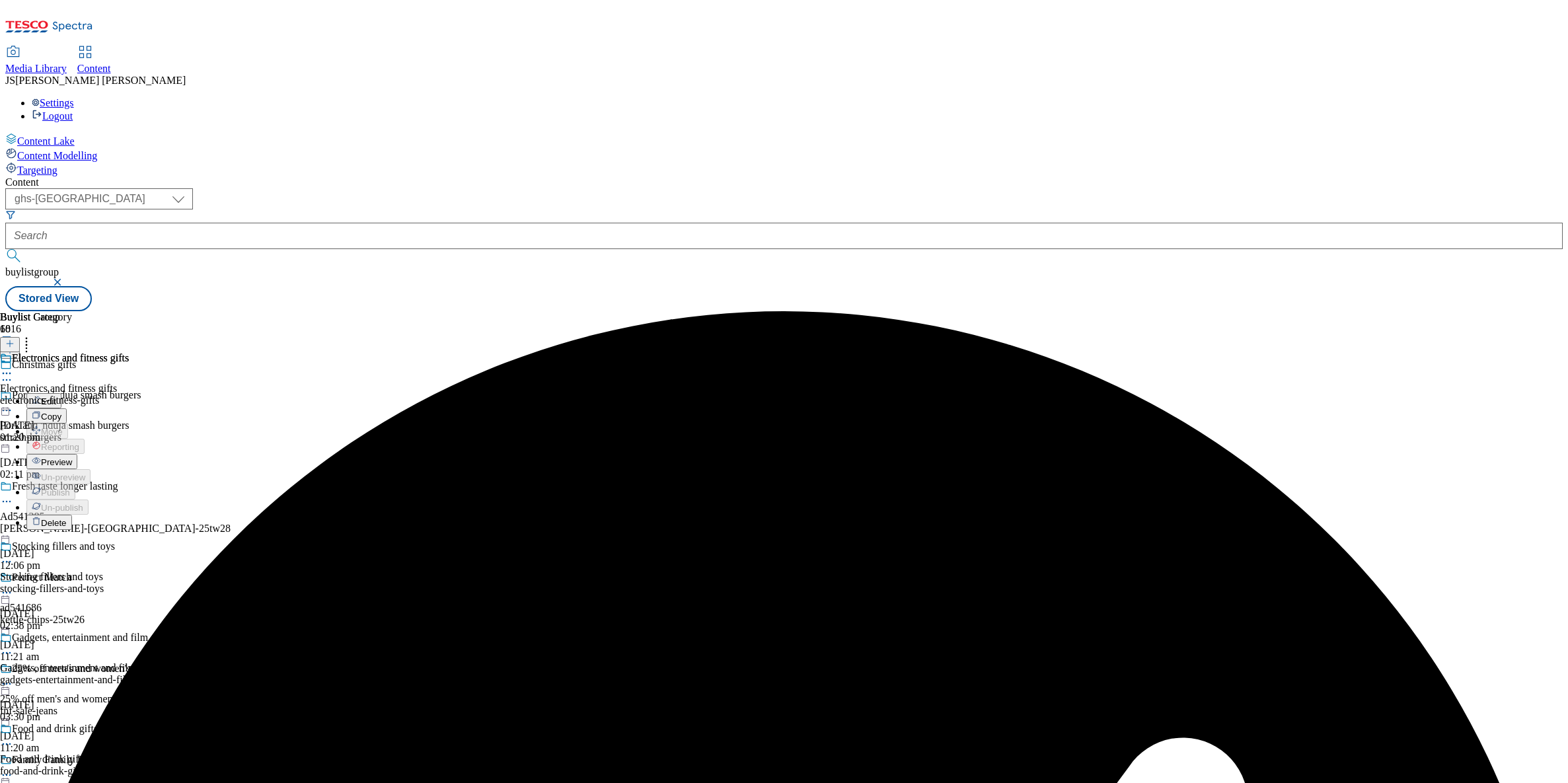
click at [72, 457] on span "Preview" at bounding box center [57, 462] width 31 height 10
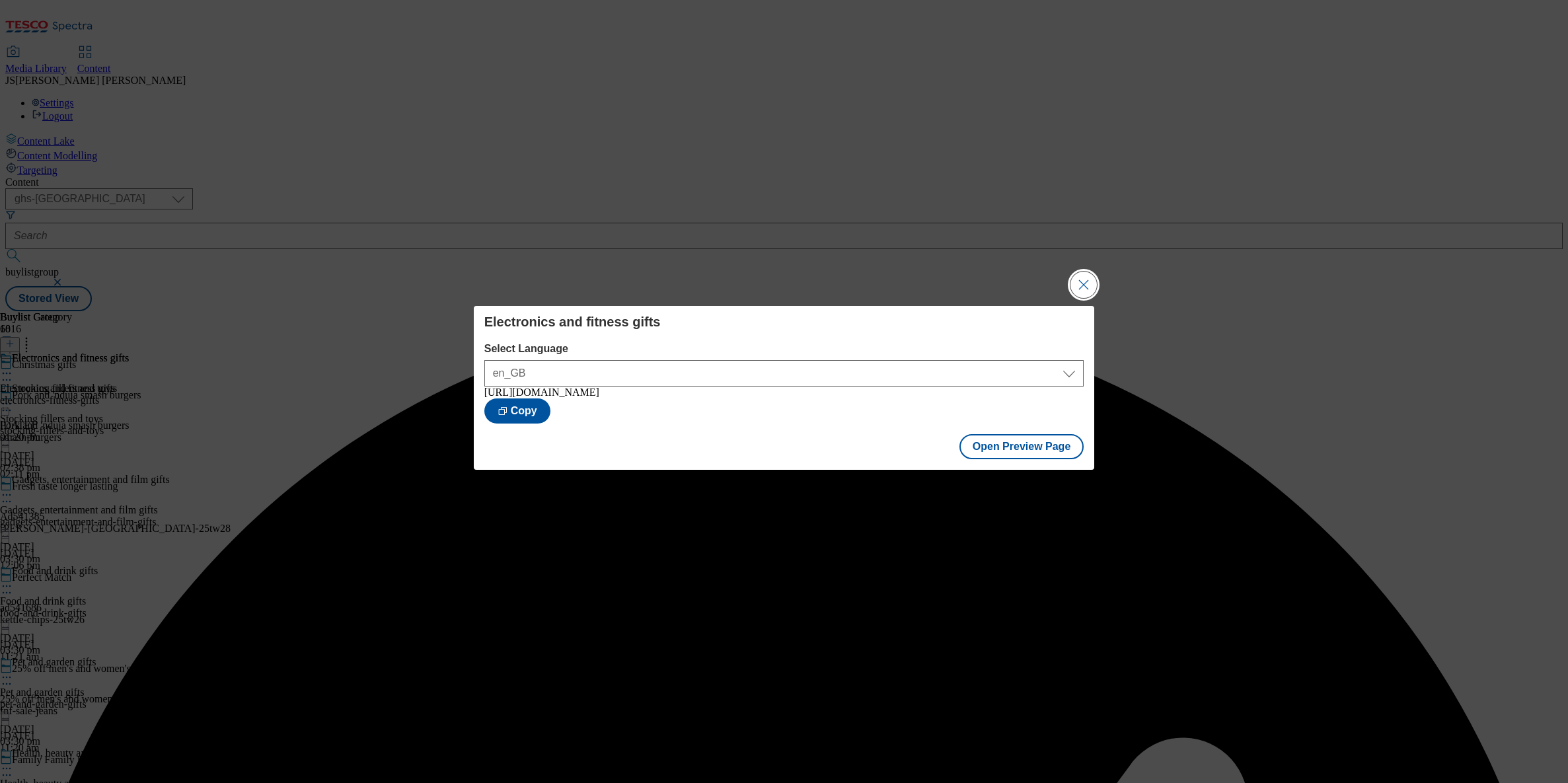
click at [1080, 282] on button "Close Modal" at bounding box center [1084, 285] width 27 height 27
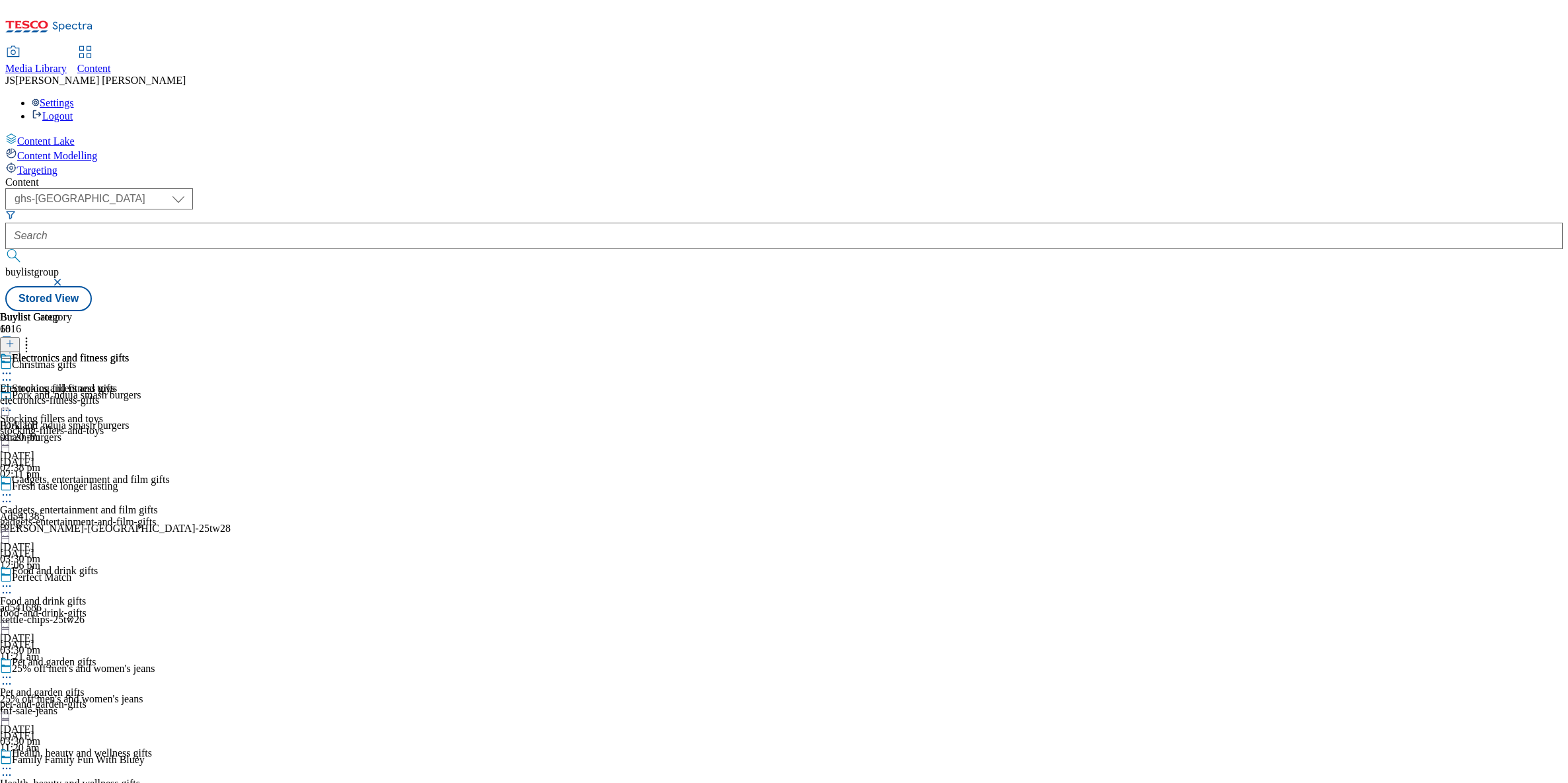
click at [13, 374] on icon at bounding box center [6, 380] width 13 height 13
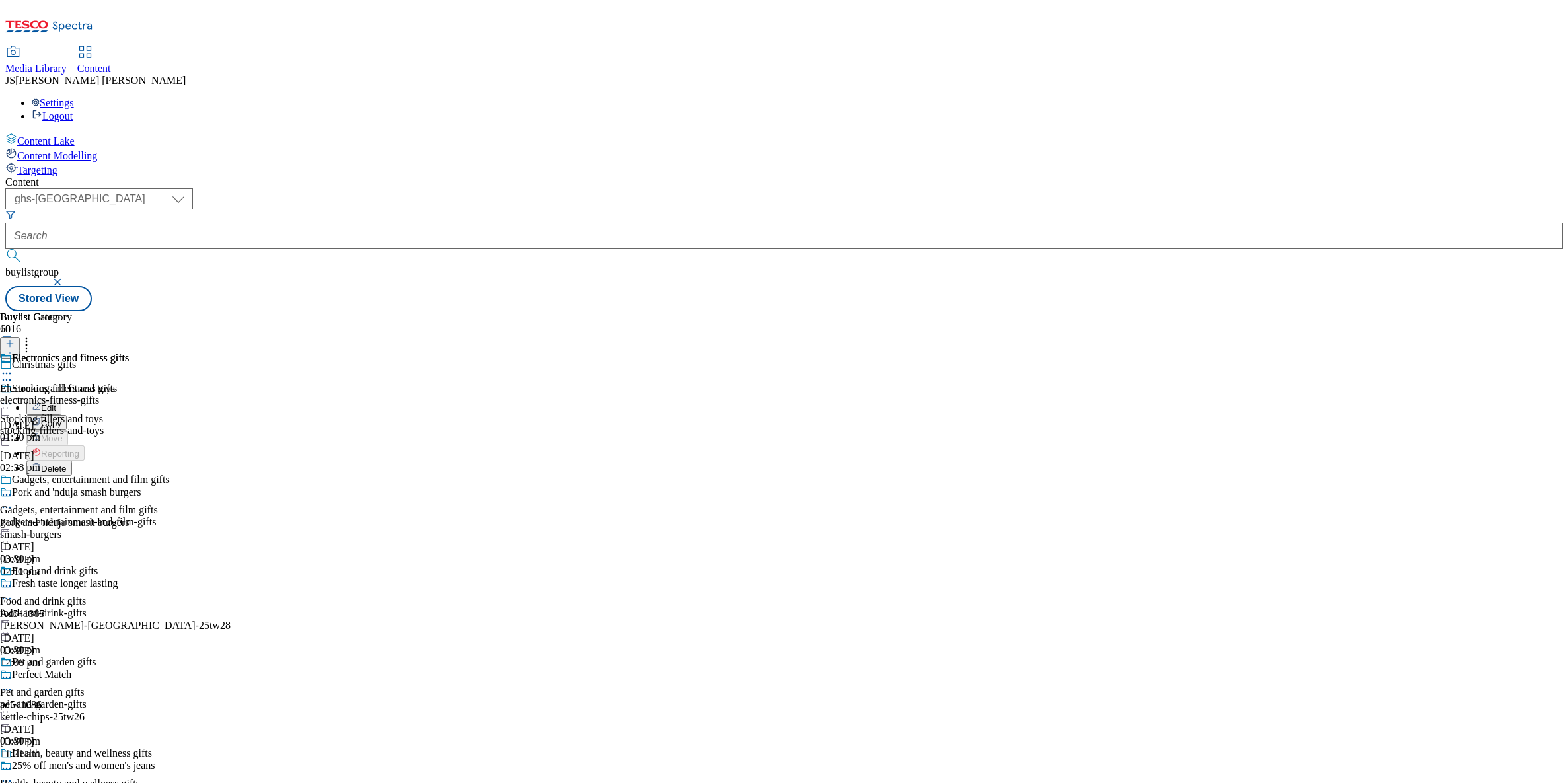
click at [56, 403] on span "Edit" at bounding box center [48, 408] width 15 height 10
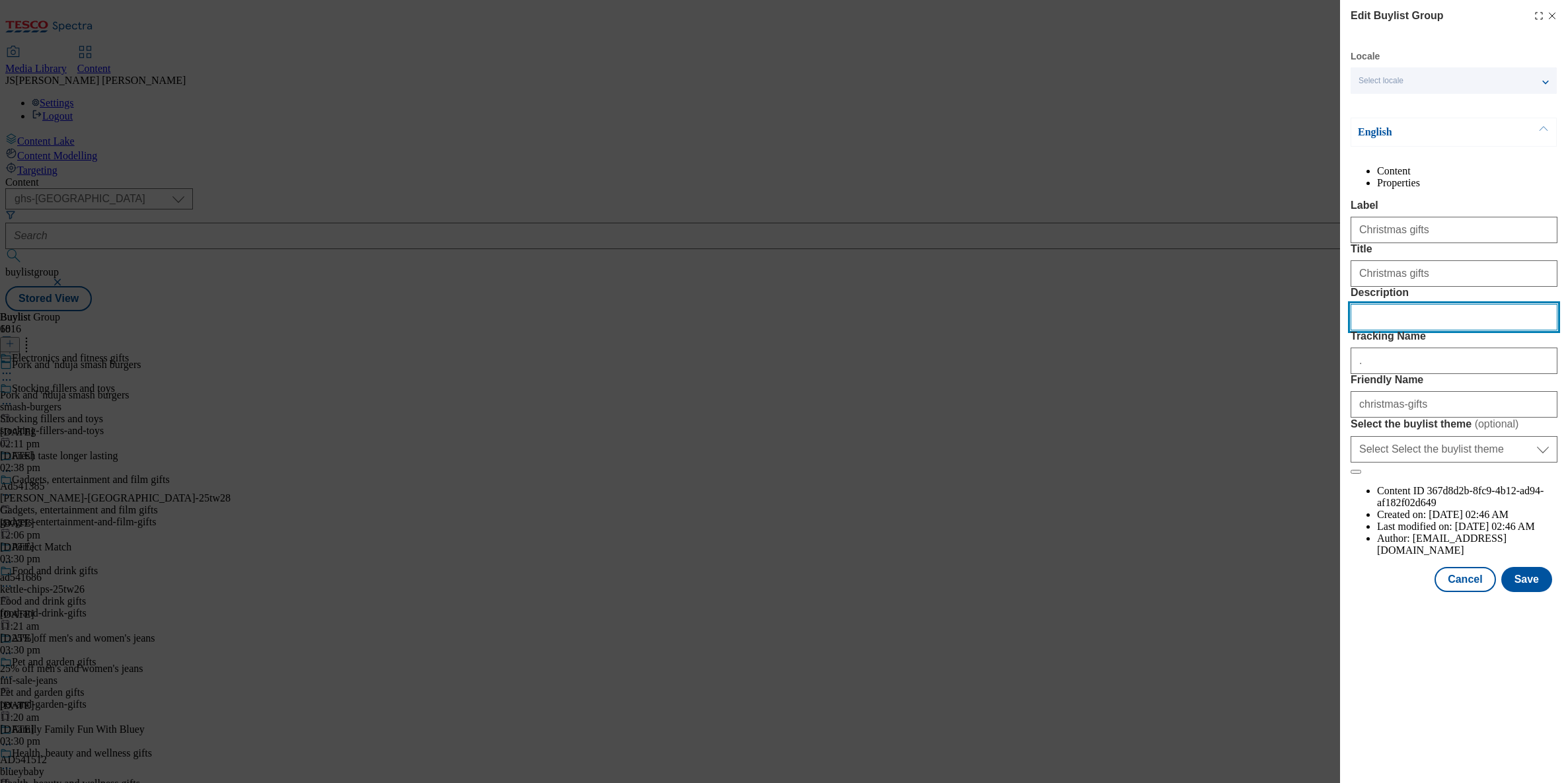
click at [1406, 331] on input "Description" at bounding box center [1453, 317] width 207 height 27
click at [1458, 714] on div "Edit Buylist Group Locale Select locale English Welsh English Content Propertie…" at bounding box center [1454, 392] width 228 height 783
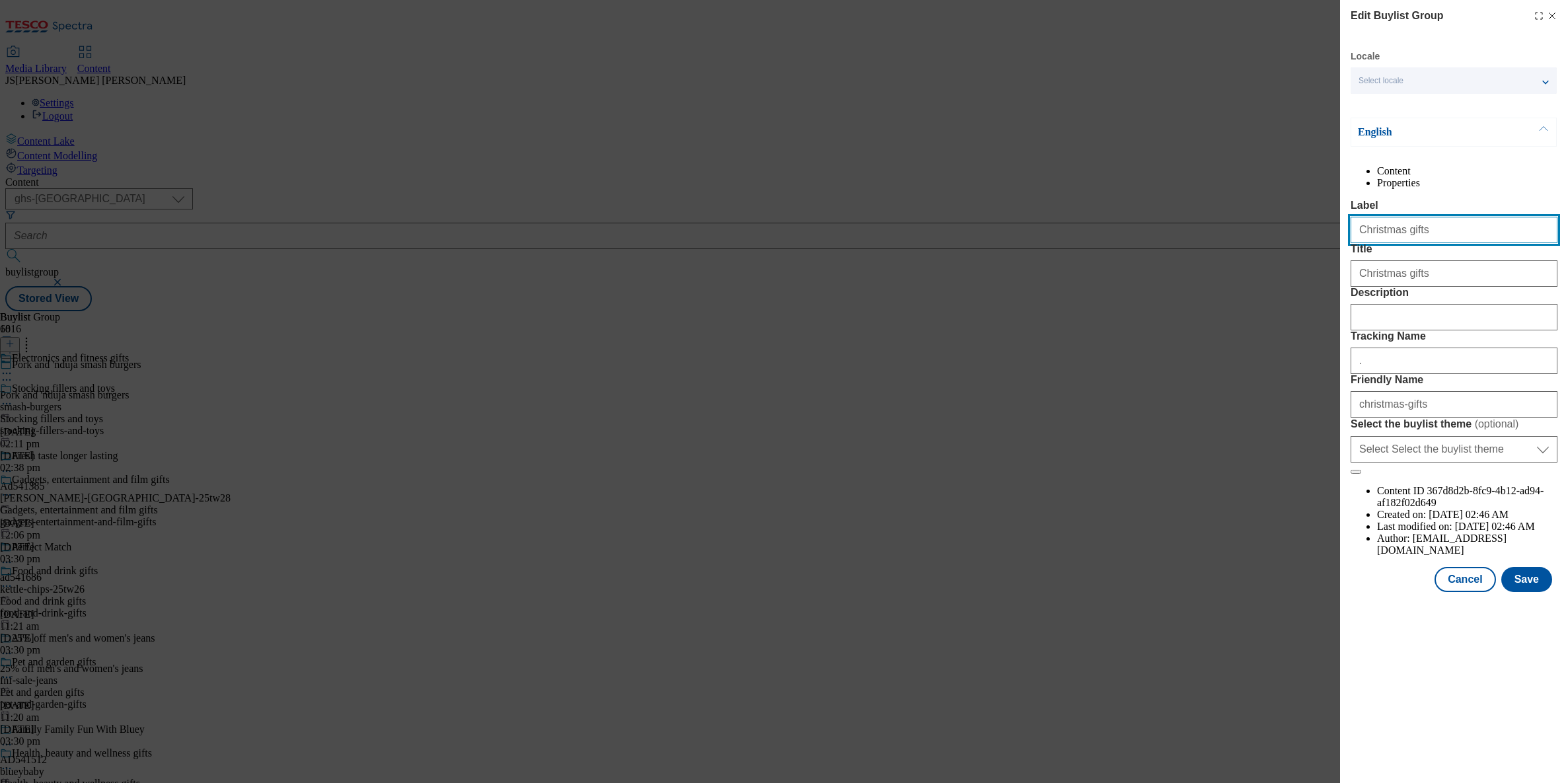
click at [1455, 243] on input "Christmas gifts" at bounding box center [1453, 230] width 207 height 27
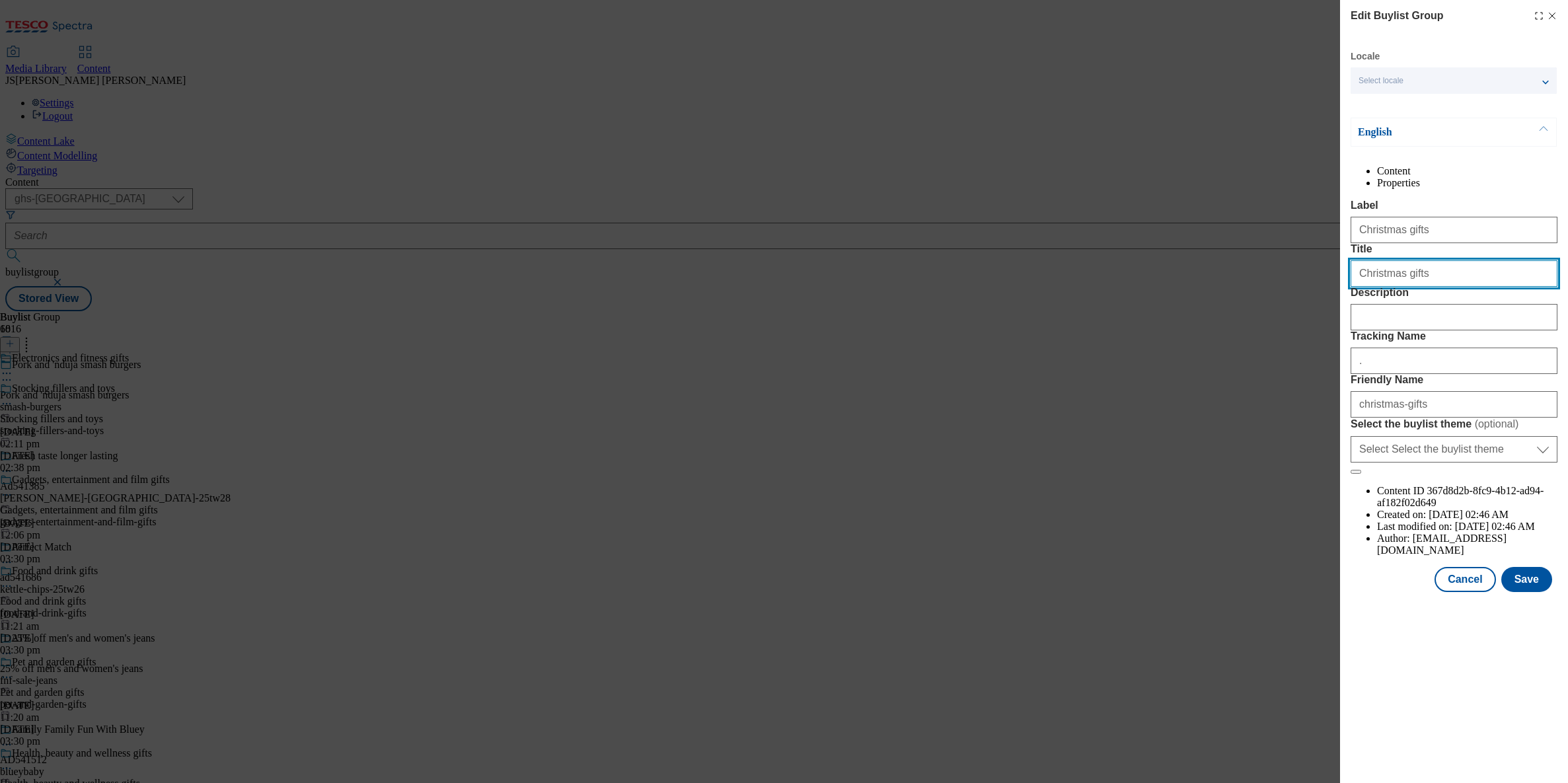
click at [1436, 287] on input "Christmas gifts" at bounding box center [1453, 274] width 207 height 27
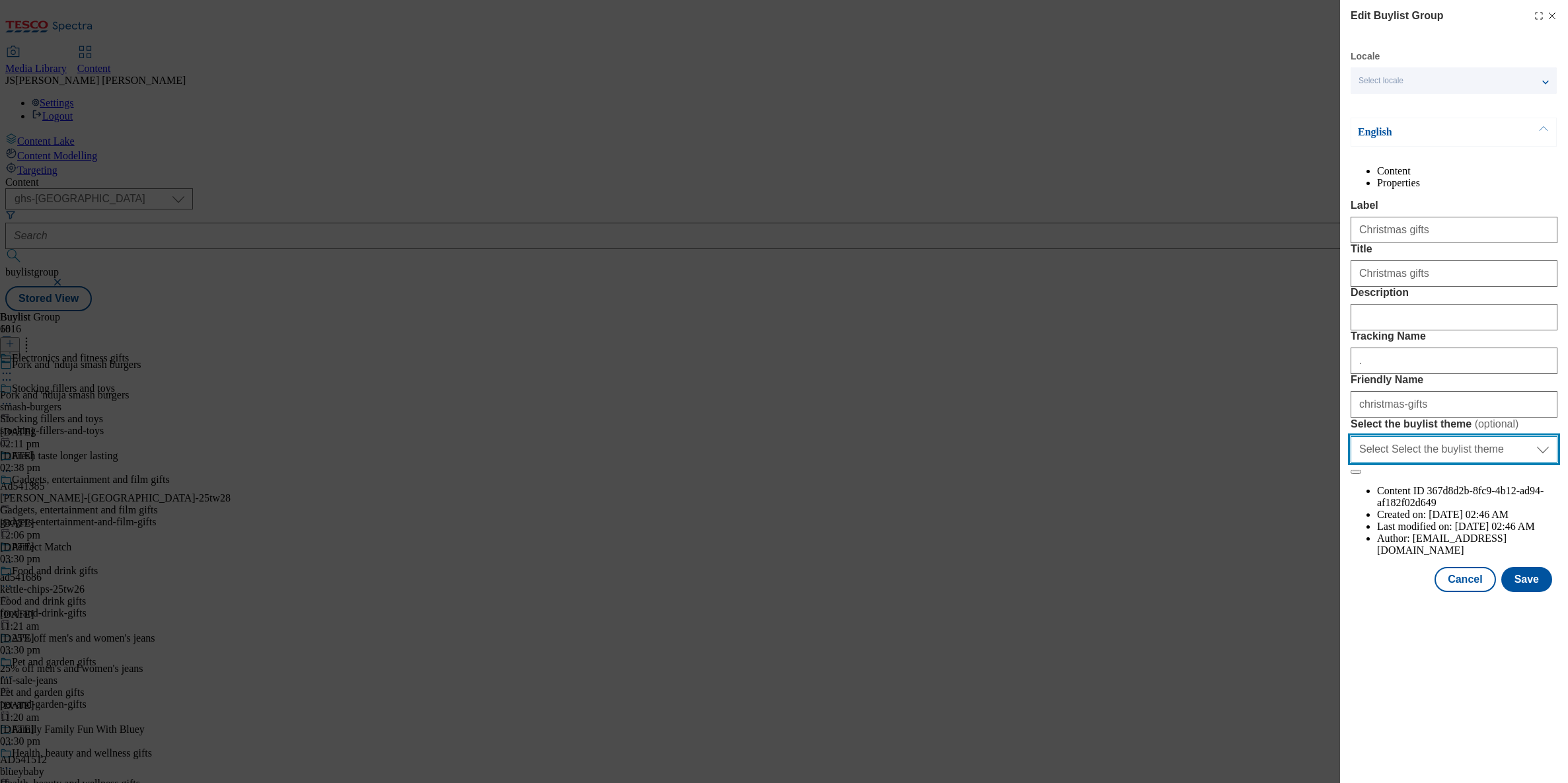
click at [1458, 462] on select "Select Select the buylist theme default fandf" at bounding box center [1453, 449] width 207 height 27
select select "default"
click at [1350, 462] on select "Select Select the buylist theme default fandf" at bounding box center [1453, 449] width 207 height 27
click at [1371, 676] on div "Edit Buylist Group Locale Select locale English Welsh English Content Propertie…" at bounding box center [1454, 392] width 228 height 783
click at [1545, 592] on button "Save" at bounding box center [1526, 579] width 51 height 25
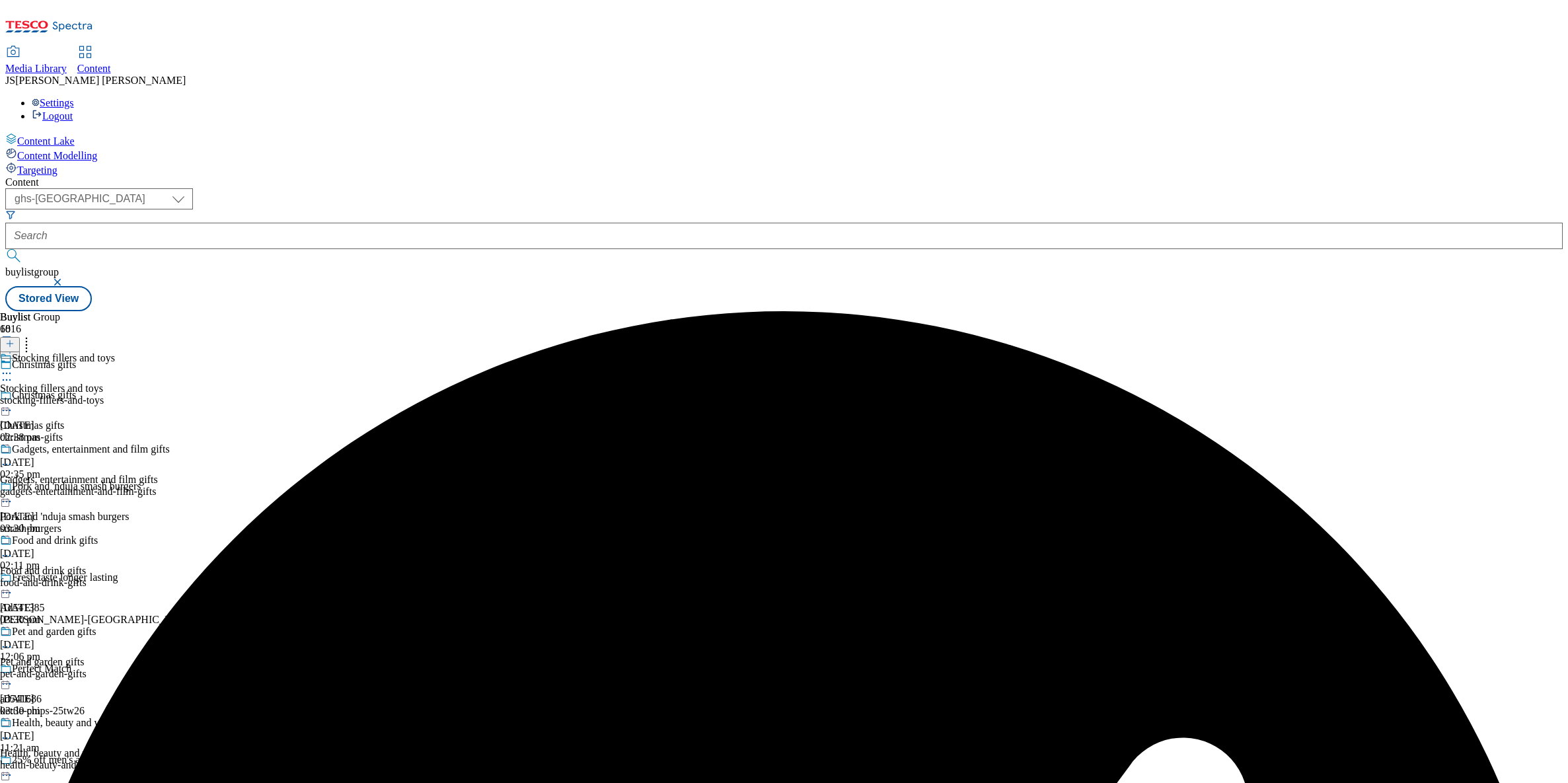
scroll to position [2066, 0]
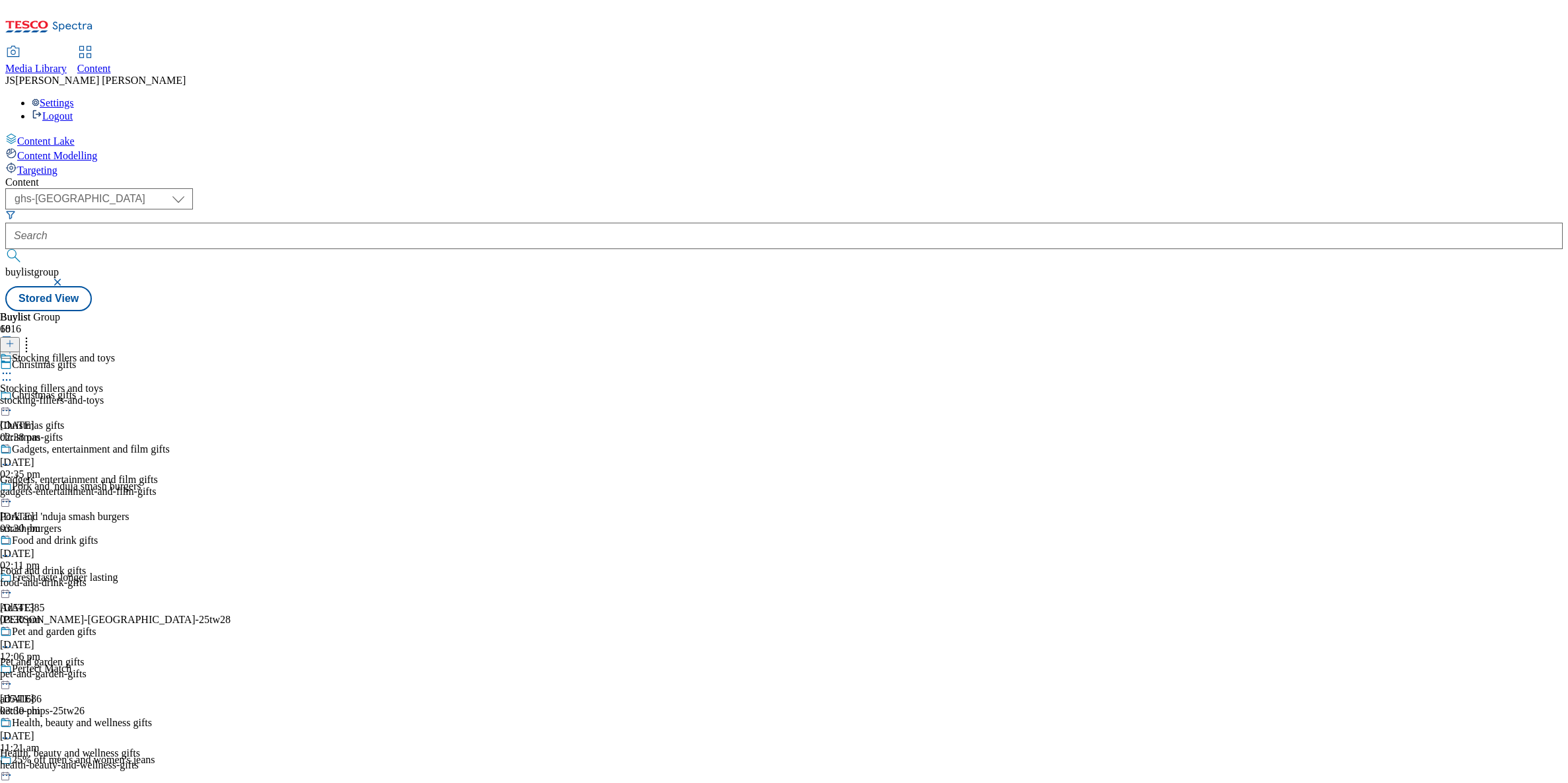
scroll to position [2176, 0]
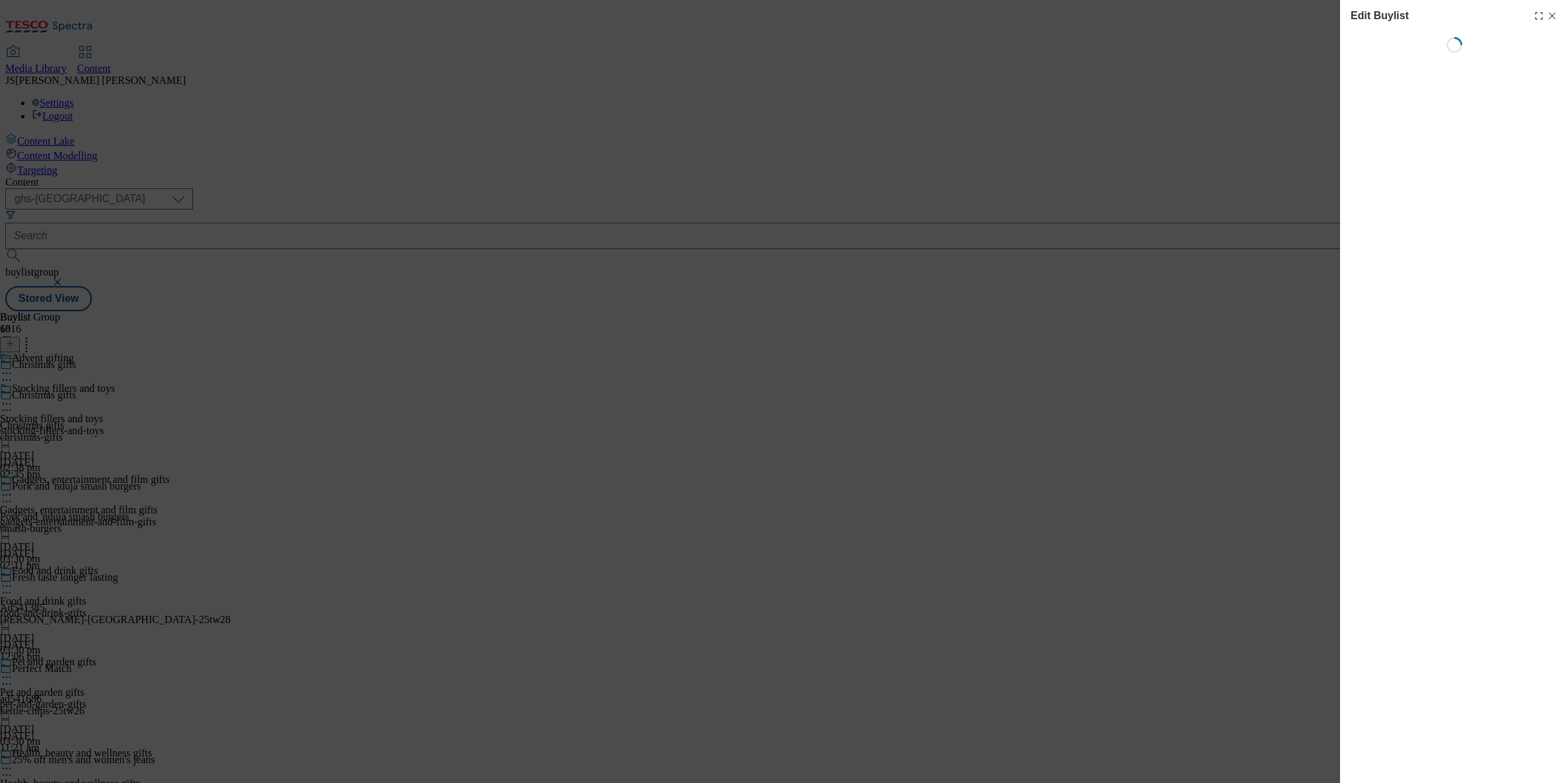
select select "evergreen"
select select "Banner"
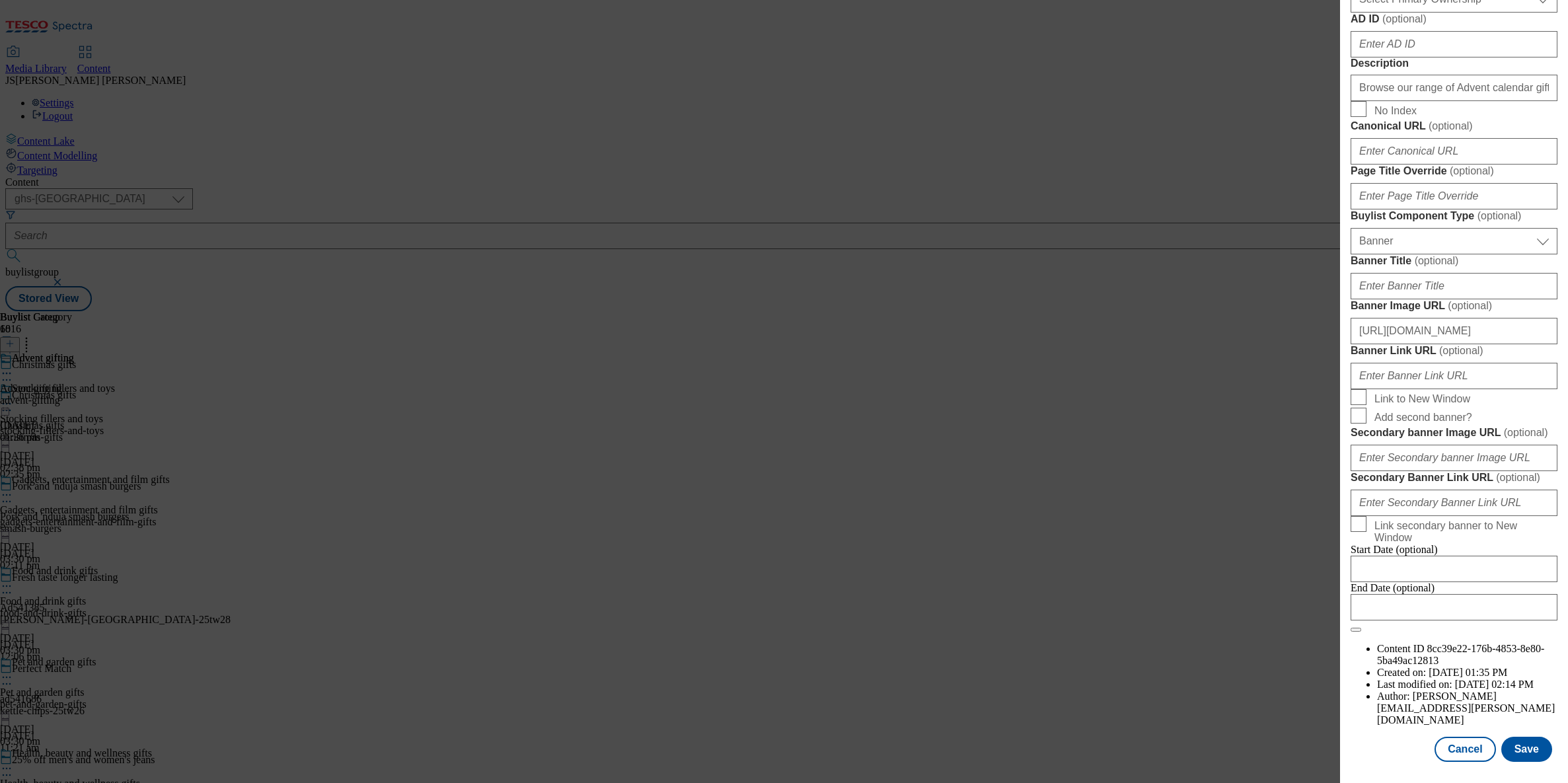
scroll to position [1199, 0]
click at [1520, 750] on button "Save" at bounding box center [1526, 749] width 51 height 25
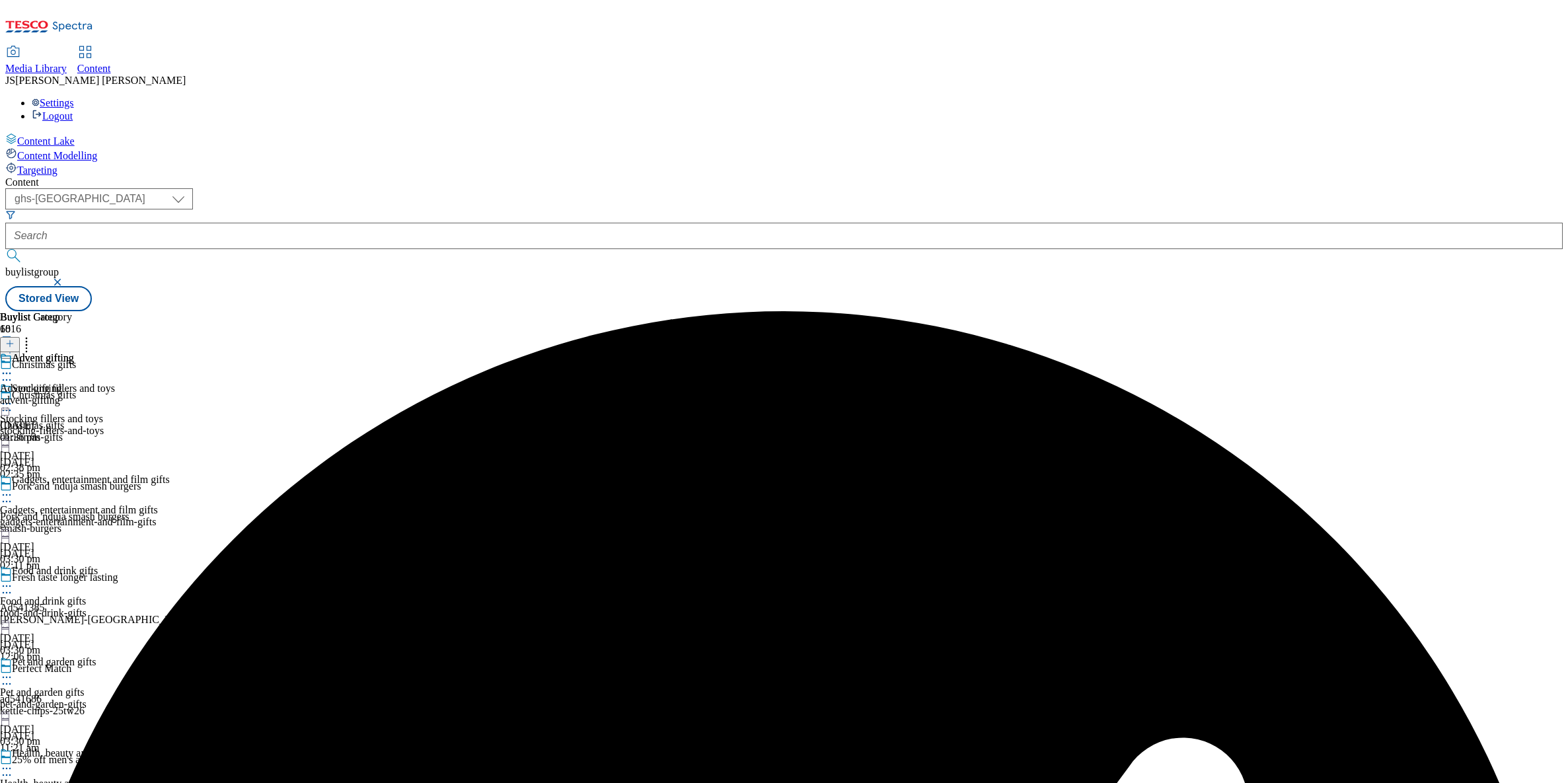
click at [5, 373] on circle at bounding box center [3, 374] width 2 height 2
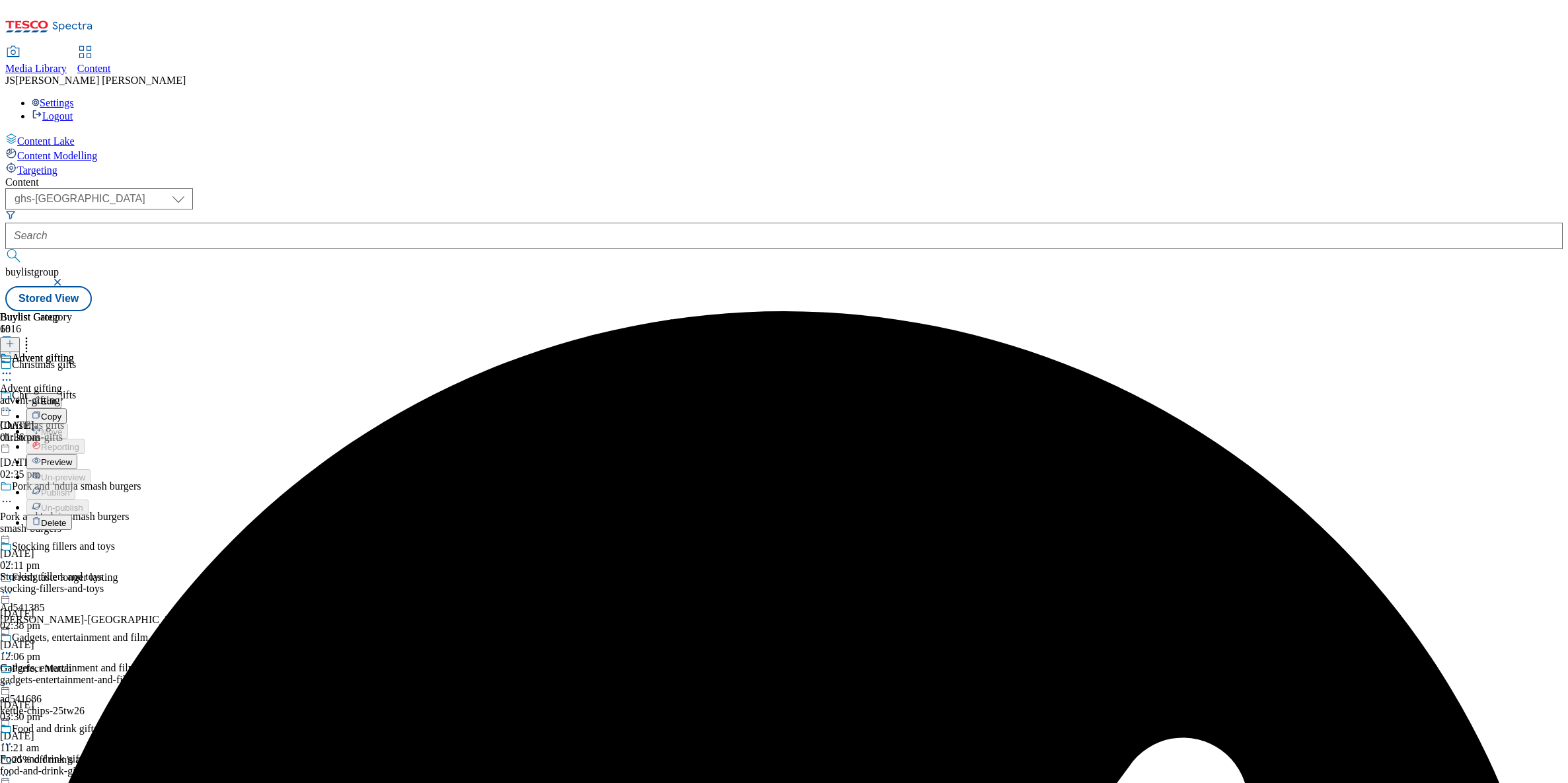
click at [72, 457] on span "Preview" at bounding box center [57, 462] width 31 height 10
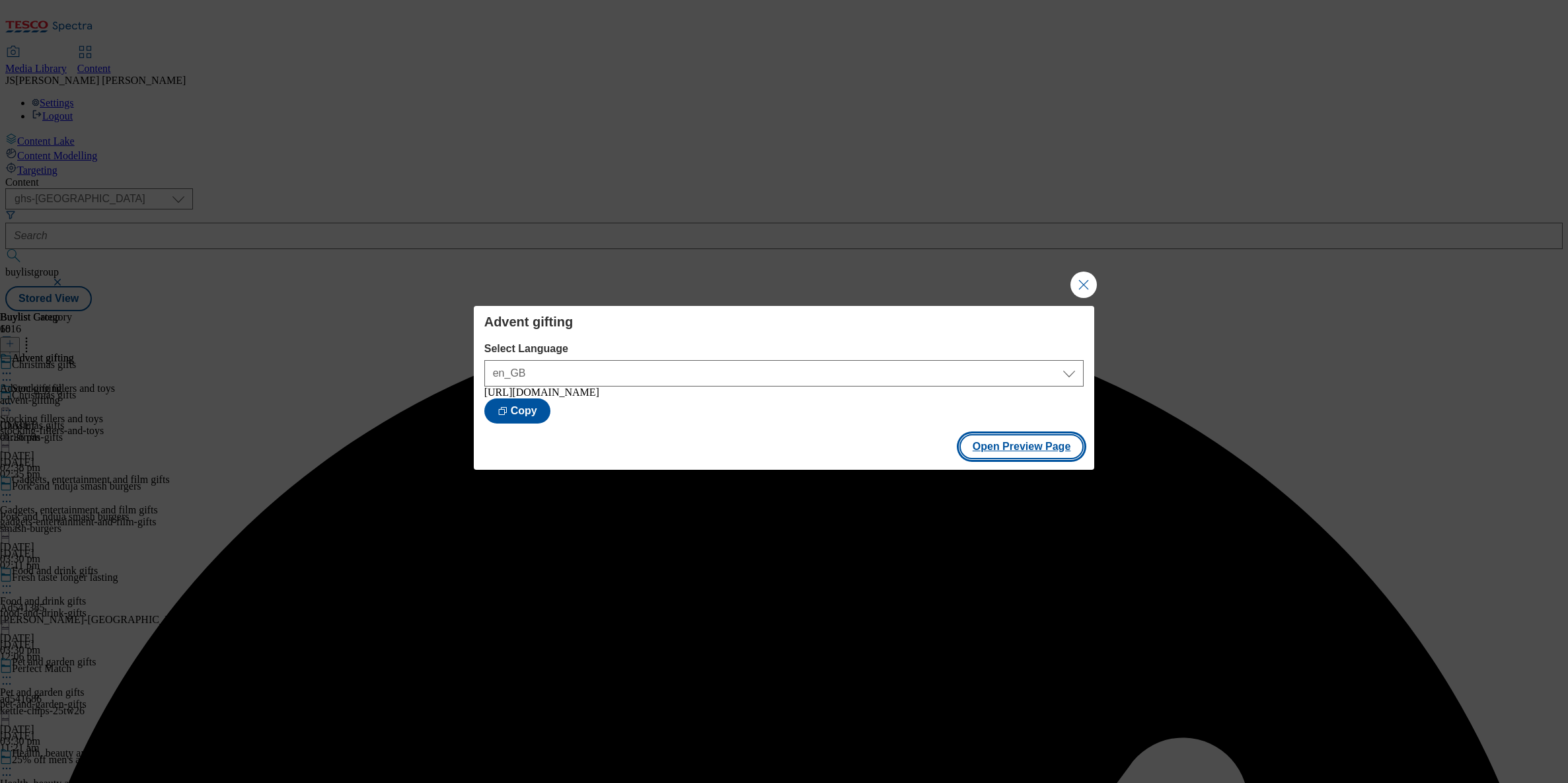
click at [1017, 452] on button "Open Preview Page" at bounding box center [1022, 447] width 125 height 25
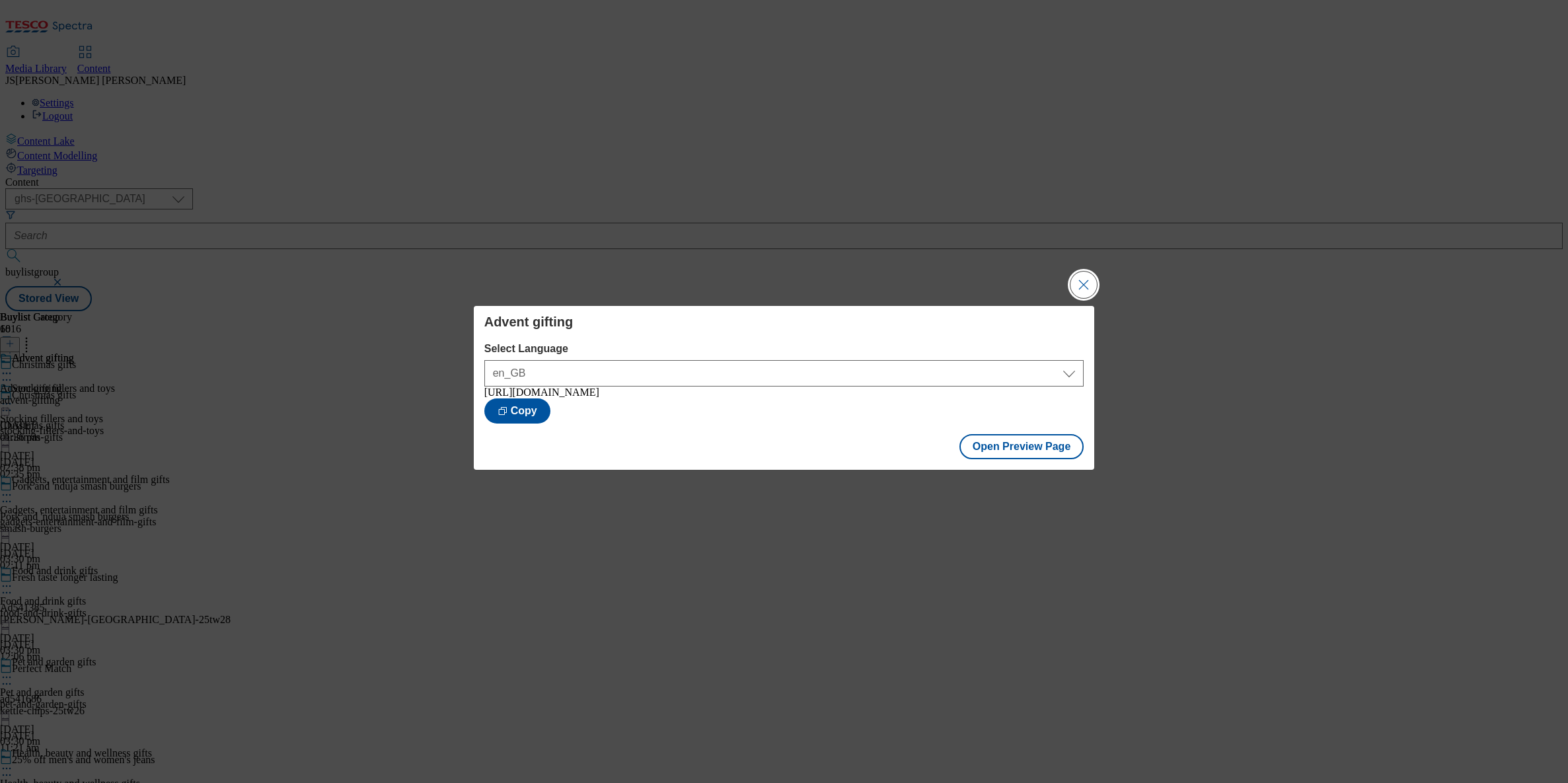
click at [1094, 276] on button "Close Modal" at bounding box center [1084, 285] width 27 height 27
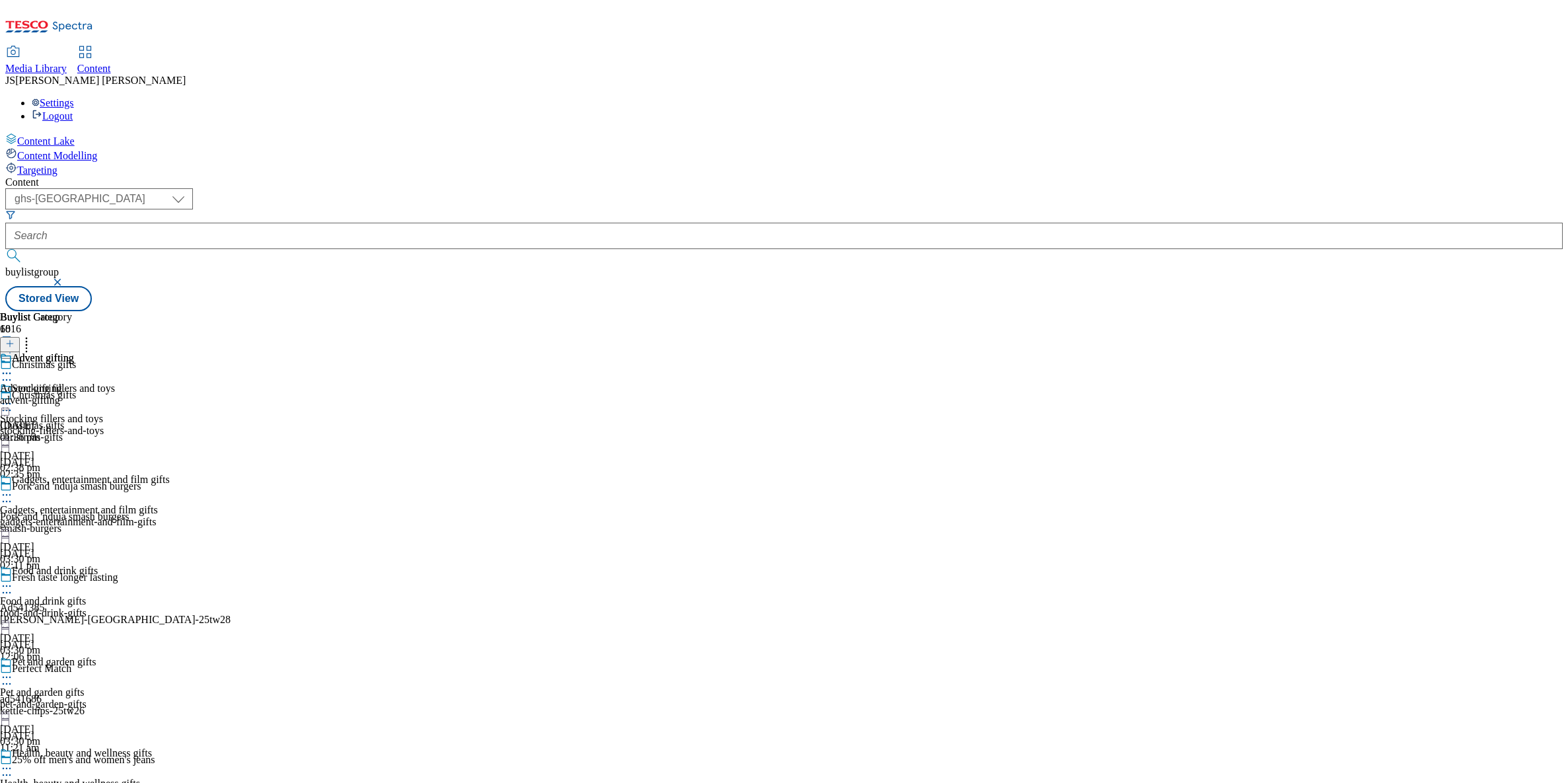
click at [67, 62] on div "Media Library" at bounding box center [36, 68] width 62 height 12
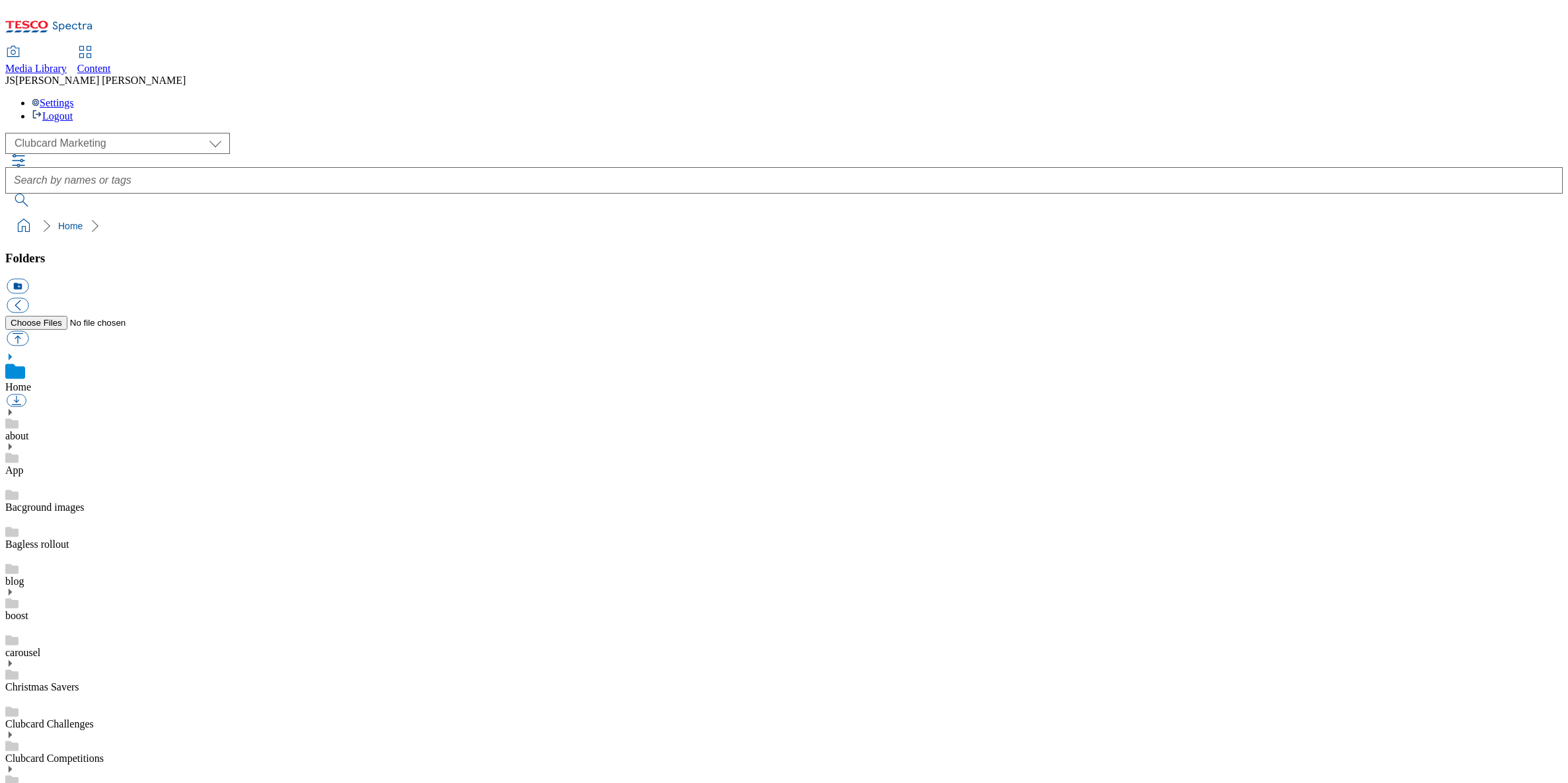
scroll to position [2, 0]
click at [112, 133] on select "Clubcard Marketing Dotcom UK GHS Marketing UK GHS ROI iGHS Marketing CE MCA CZ …" at bounding box center [118, 143] width 225 height 21
select select "flare-ghs-mktg"
click at [9, 133] on select "Clubcard Marketing Dotcom UK GHS Marketing UK GHS ROI iGHS Marketing CE MCA CZ …" at bounding box center [118, 143] width 225 height 21
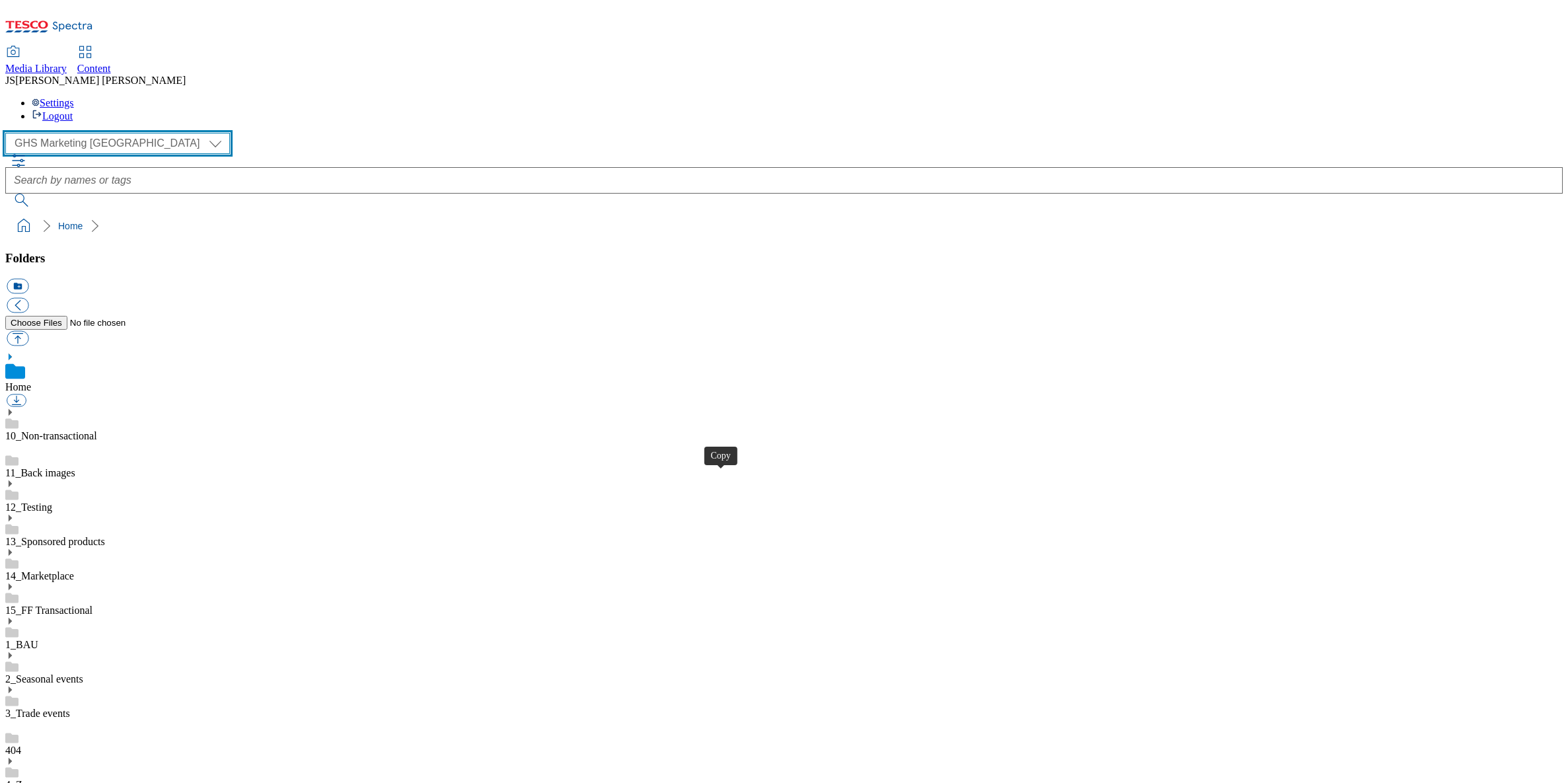
scroll to position [323, 0]
